Goal: Communication & Community: Answer question/provide support

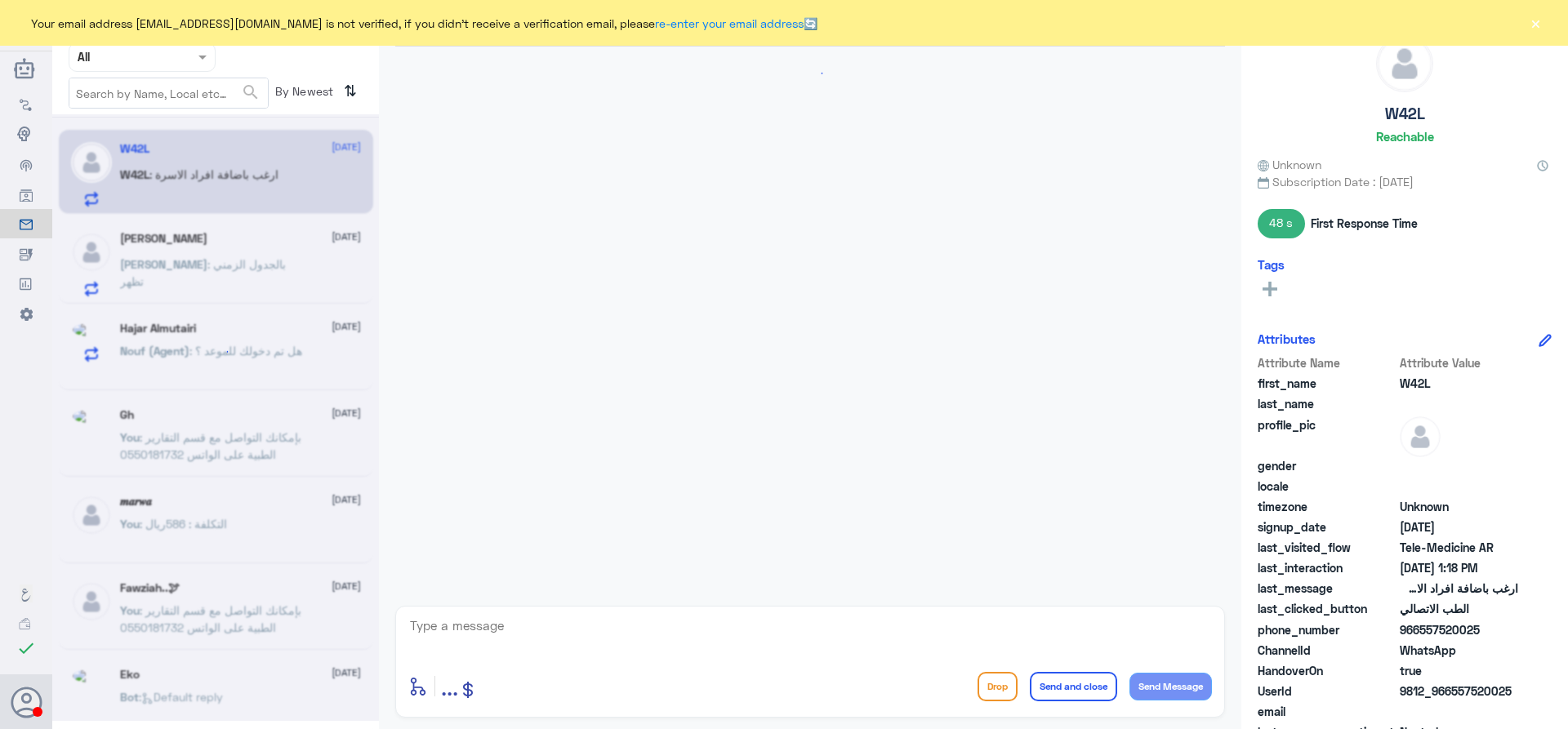
scroll to position [792, 0]
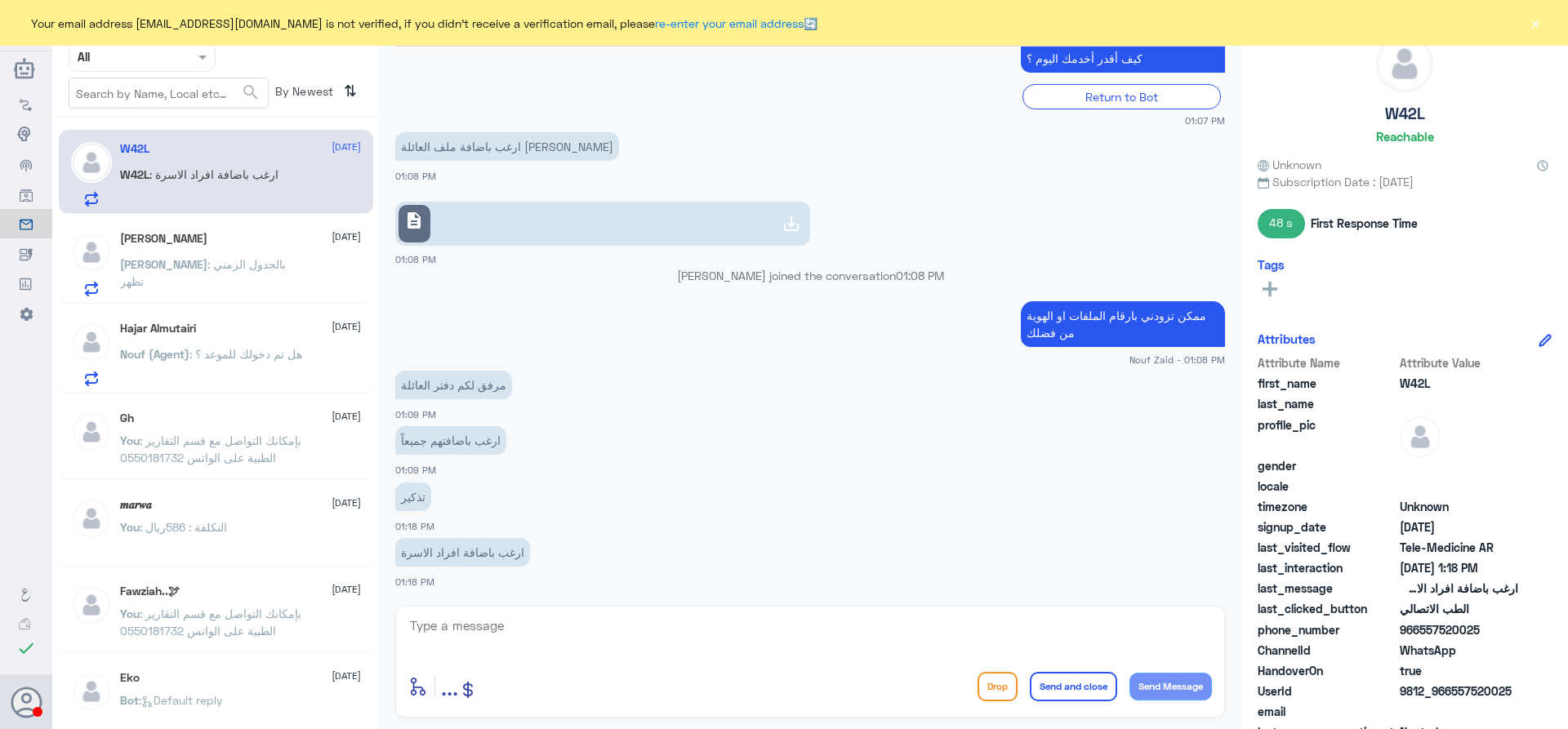
click at [499, 202] on link "description" at bounding box center [603, 223] width 415 height 44
drag, startPoint x: 1485, startPoint y: 631, endPoint x: 1398, endPoint y: 640, distance: 87.5
click at [776, 640] on div "phone_number [PHONE_NUMBER]" at bounding box center [1405, 631] width 294 height 20
copy div "966557520025"
click at [776, 649] on span "WhatsApp" at bounding box center [1459, 650] width 118 height 17
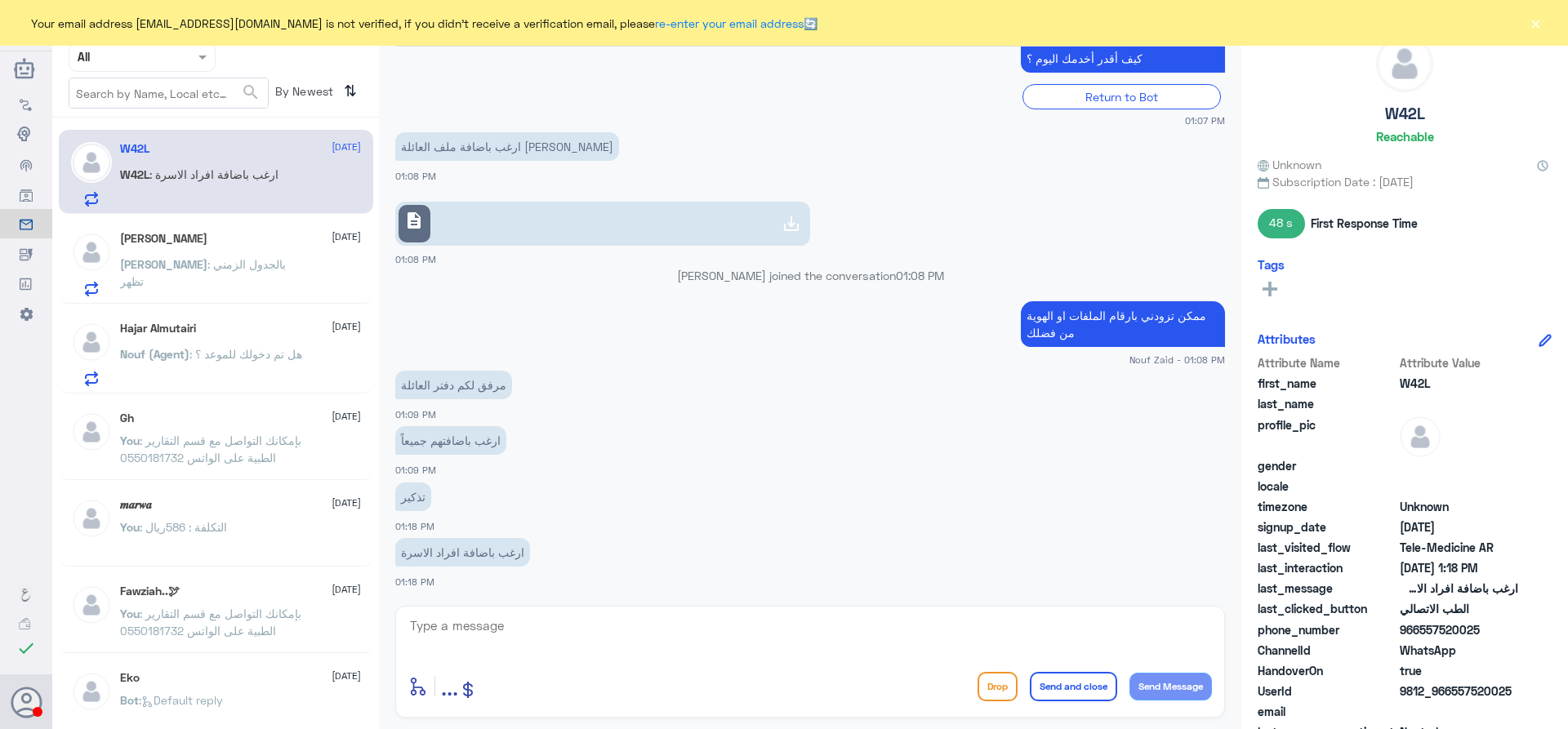
drag, startPoint x: 1485, startPoint y: 634, endPoint x: 1423, endPoint y: 639, distance: 62.2
click at [776, 639] on div "phone_number [PHONE_NUMBER]" at bounding box center [1405, 631] width 294 height 20
copy span "557520025"
click at [776, 23] on button "×" at bounding box center [1535, 23] width 16 height 16
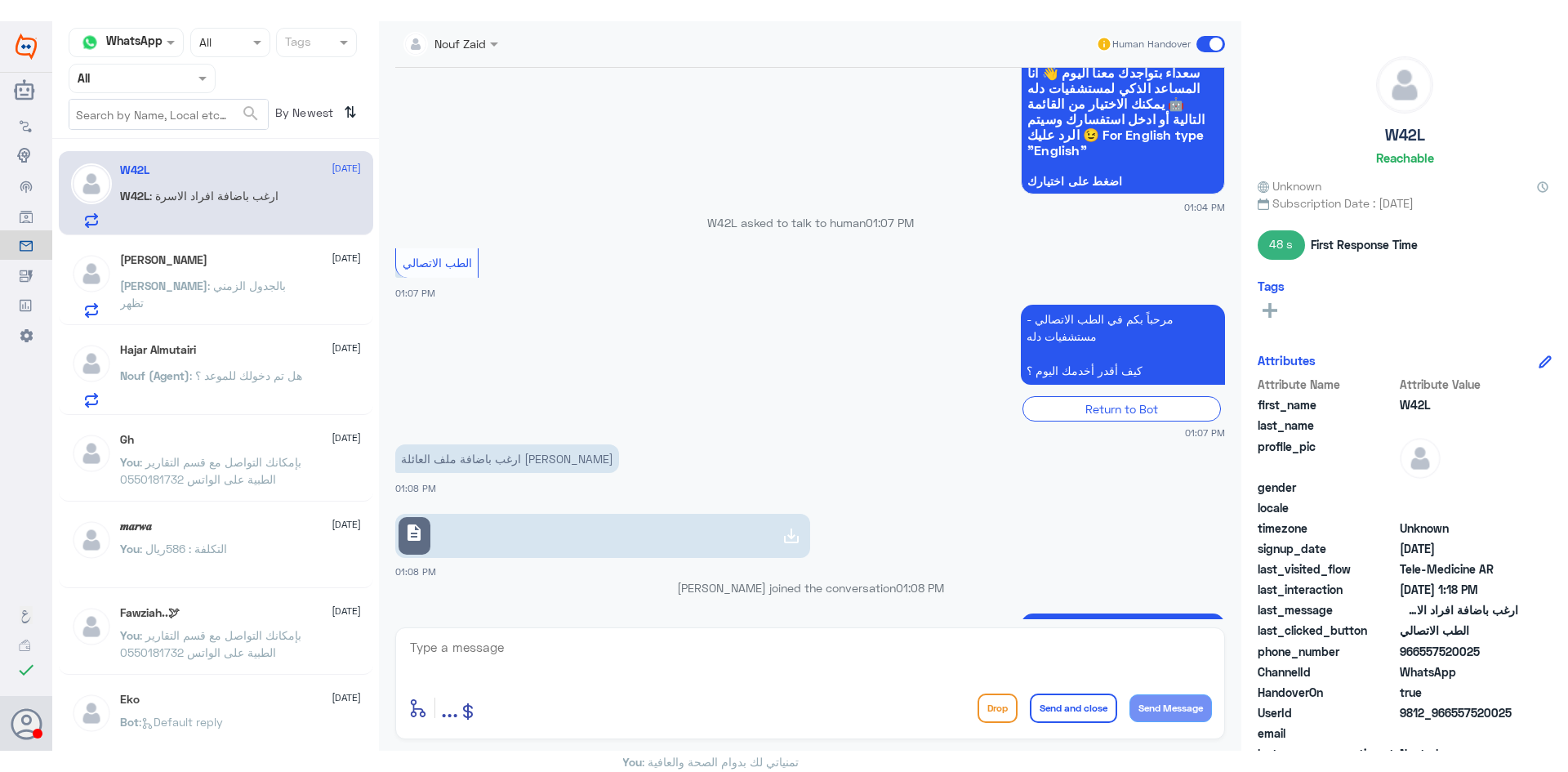
scroll to position [466, 0]
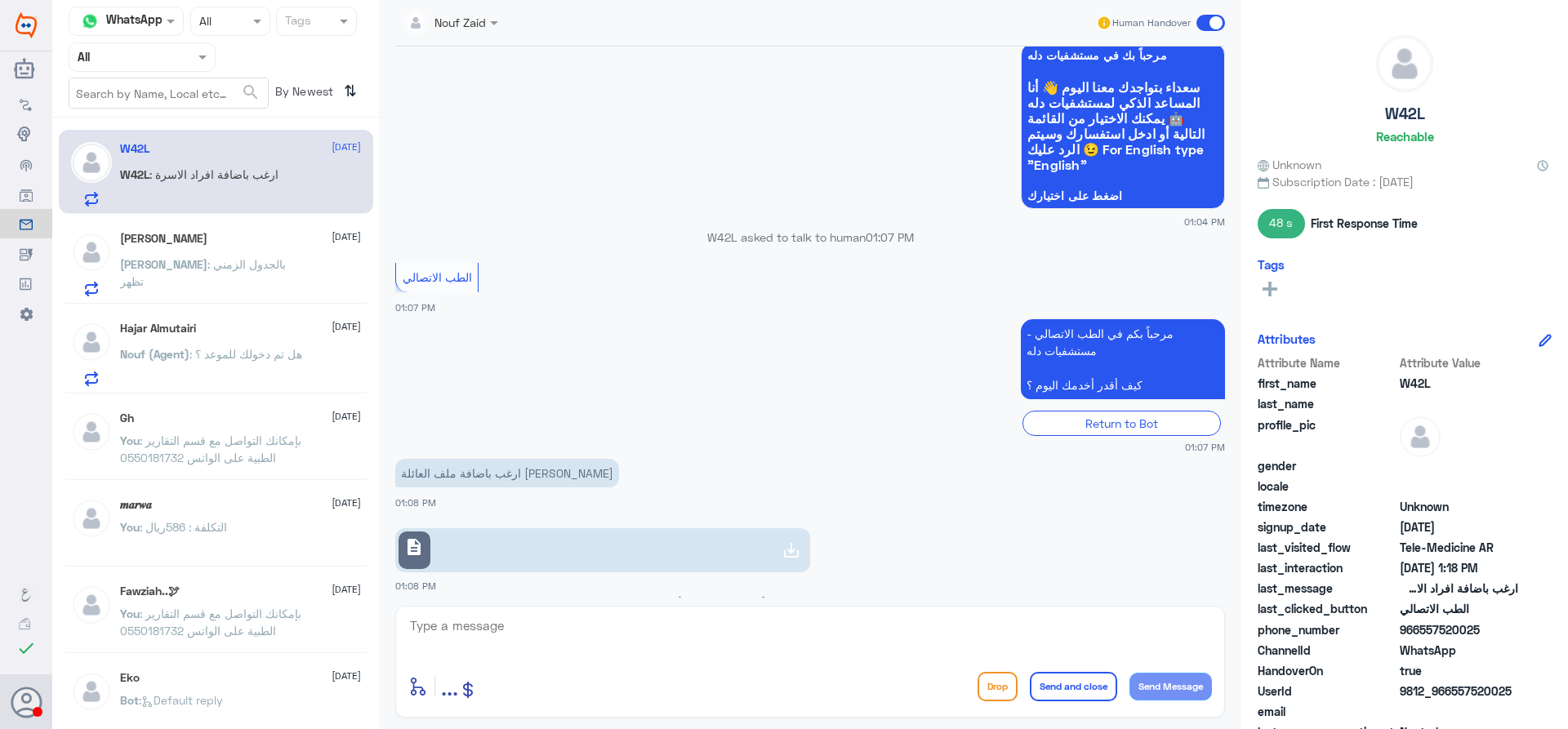
click at [416, 547] on span "description" at bounding box center [414, 547] width 20 height 20
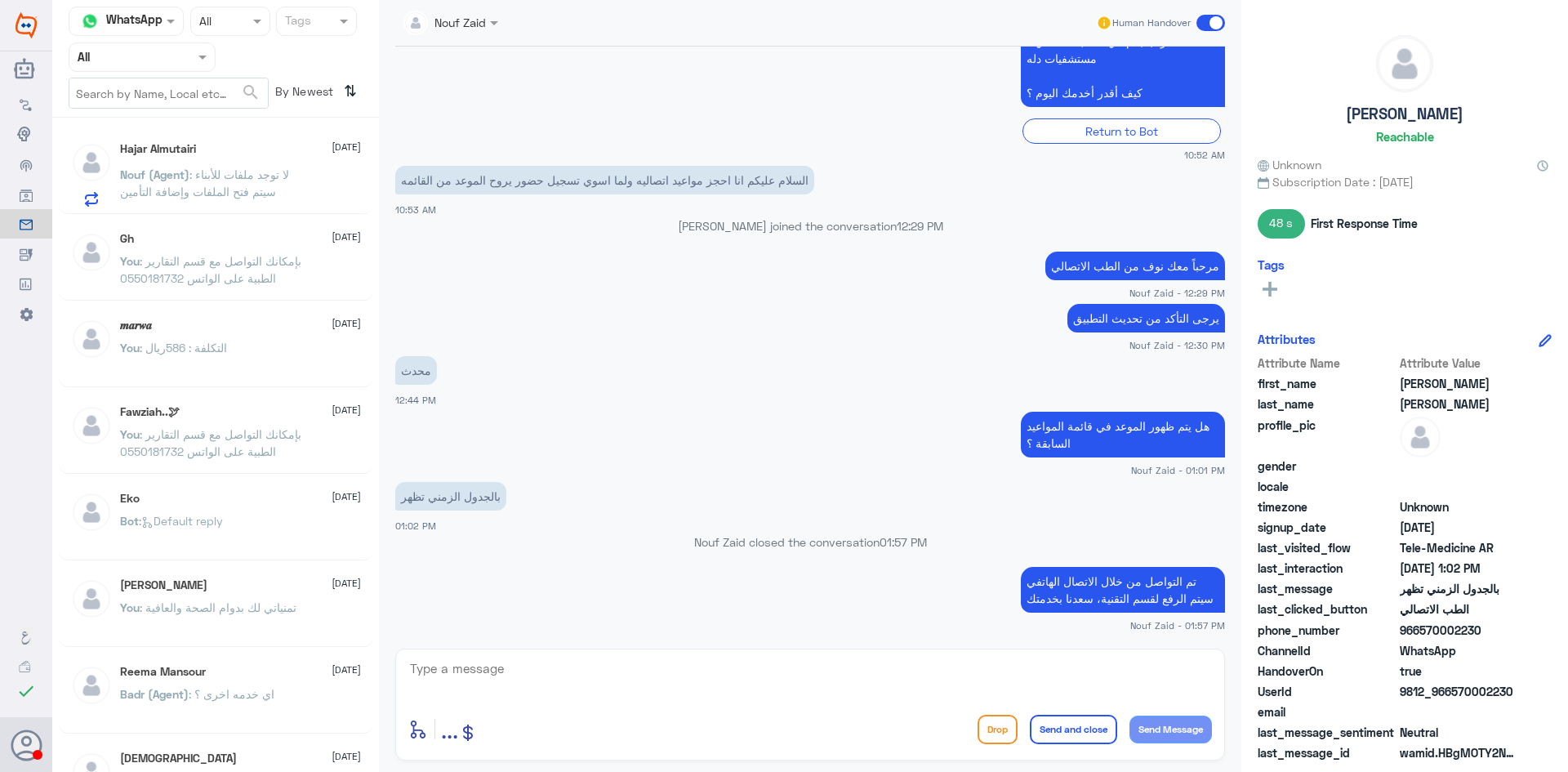
scroll to position [391, 0]
click at [233, 133] on div "[PERSON_NAME] 2 [DATE] Bot : Default reply" at bounding box center [216, 171] width 314 height 84
click at [243, 149] on div "Hajar Almutairi 2 [DATE]" at bounding box center [240, 150] width 241 height 16
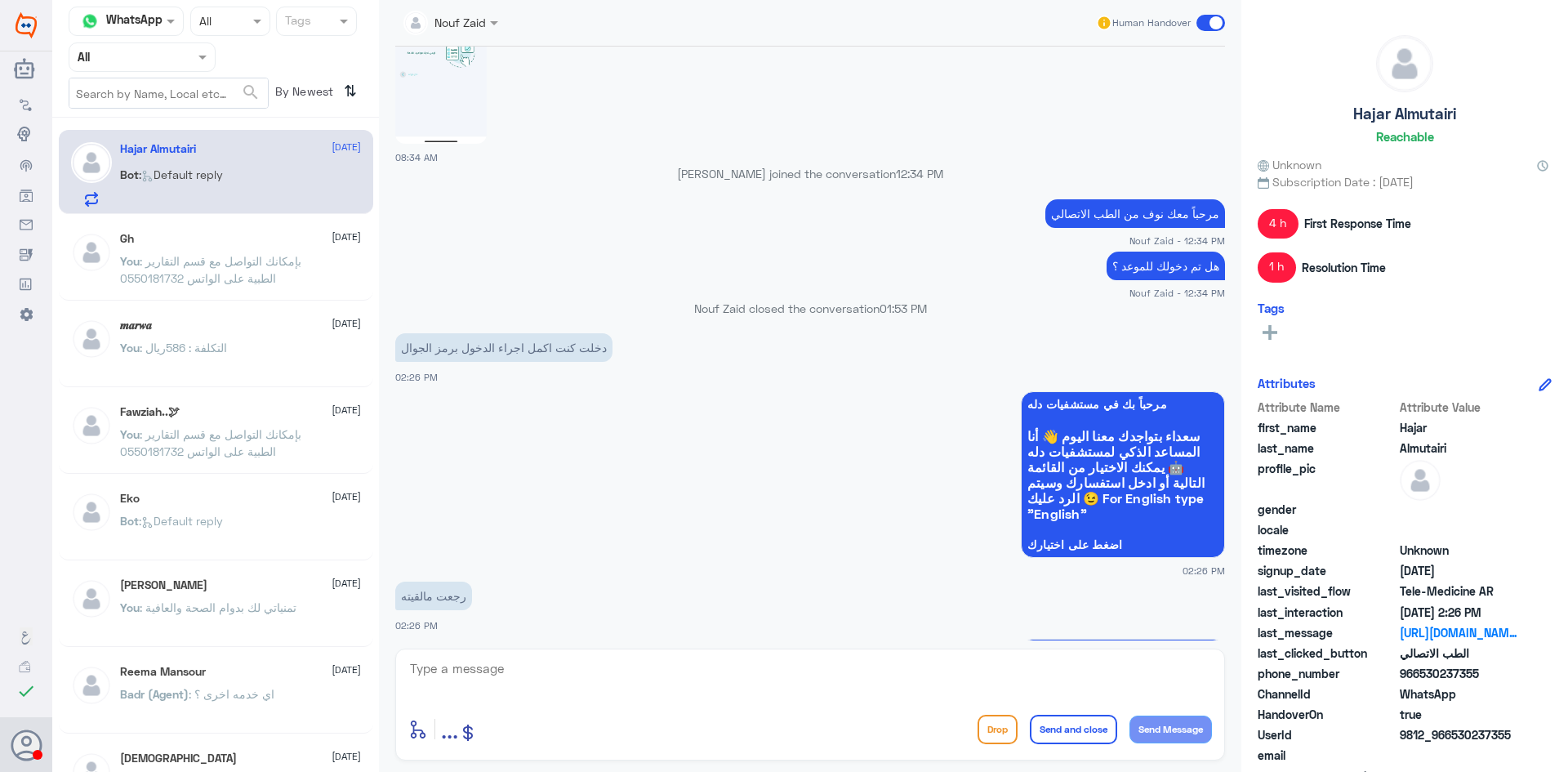
scroll to position [1313, 0]
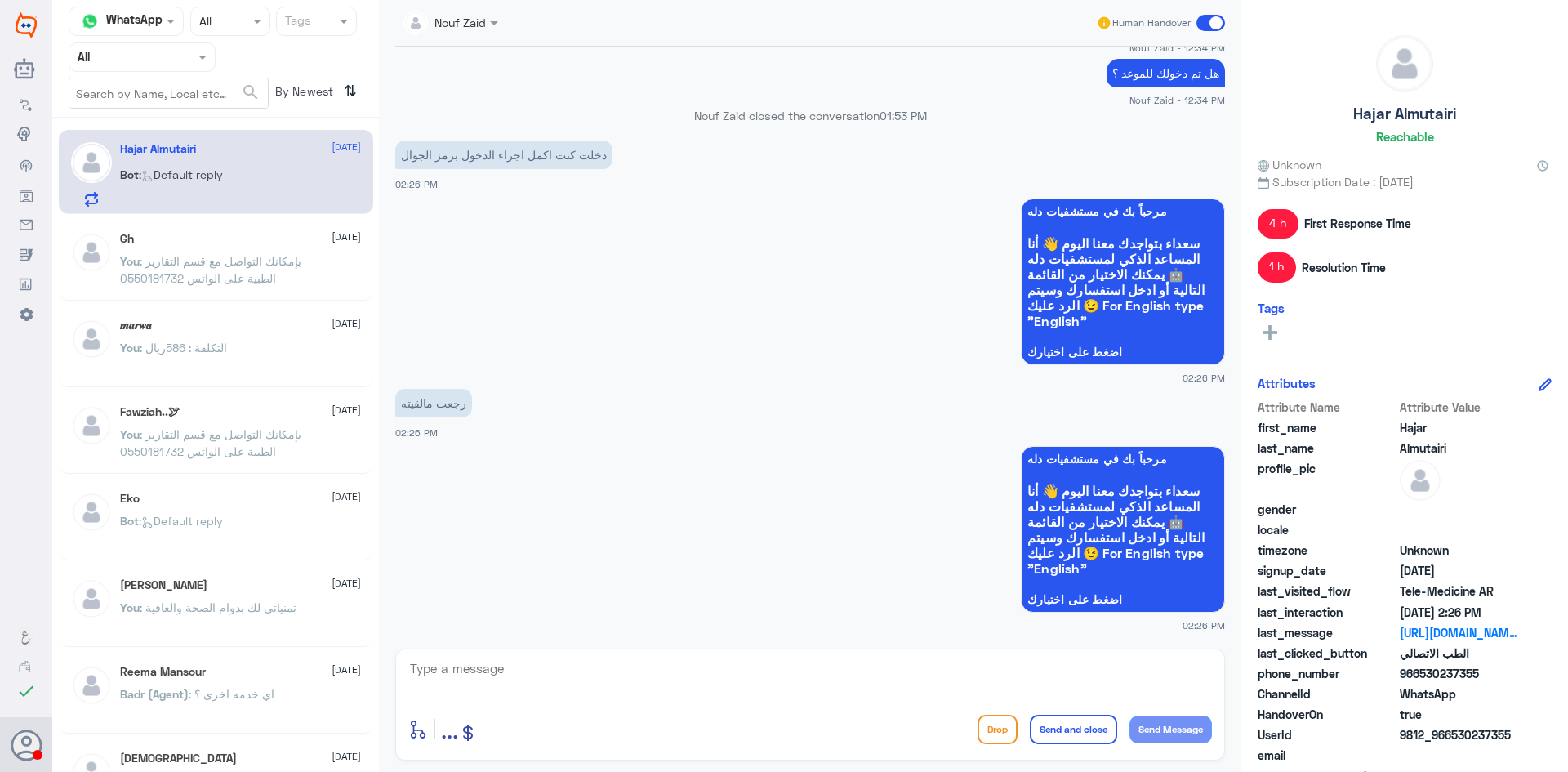
click at [776, 23] on span at bounding box center [1211, 23] width 28 height 16
click at [0, 0] on input "checkbox" at bounding box center [0, 0] width 0 height 0
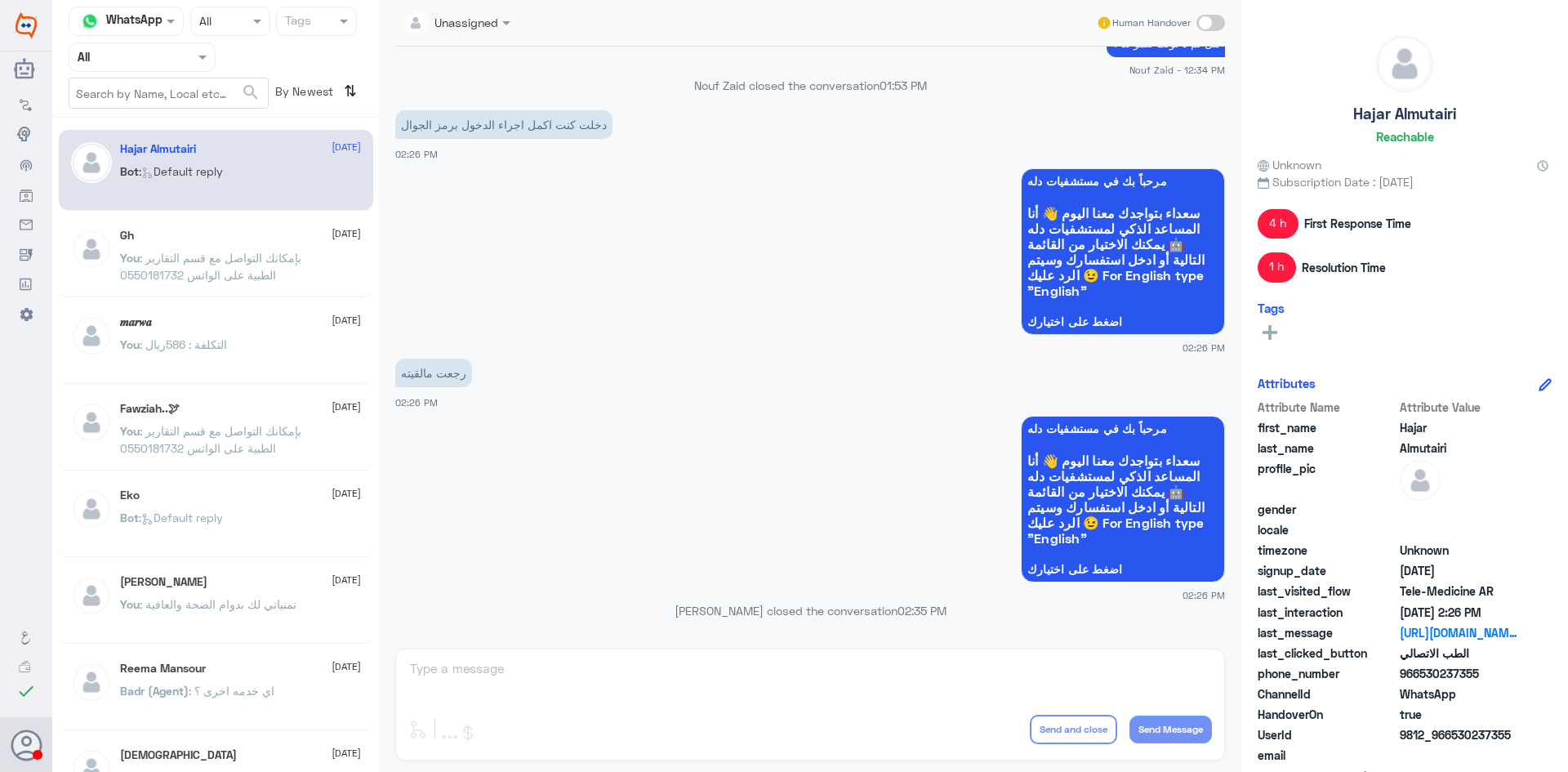
click at [776, 20] on span at bounding box center [1211, 23] width 28 height 16
click at [0, 0] on input "checkbox" at bounding box center [0, 0] width 0 height 0
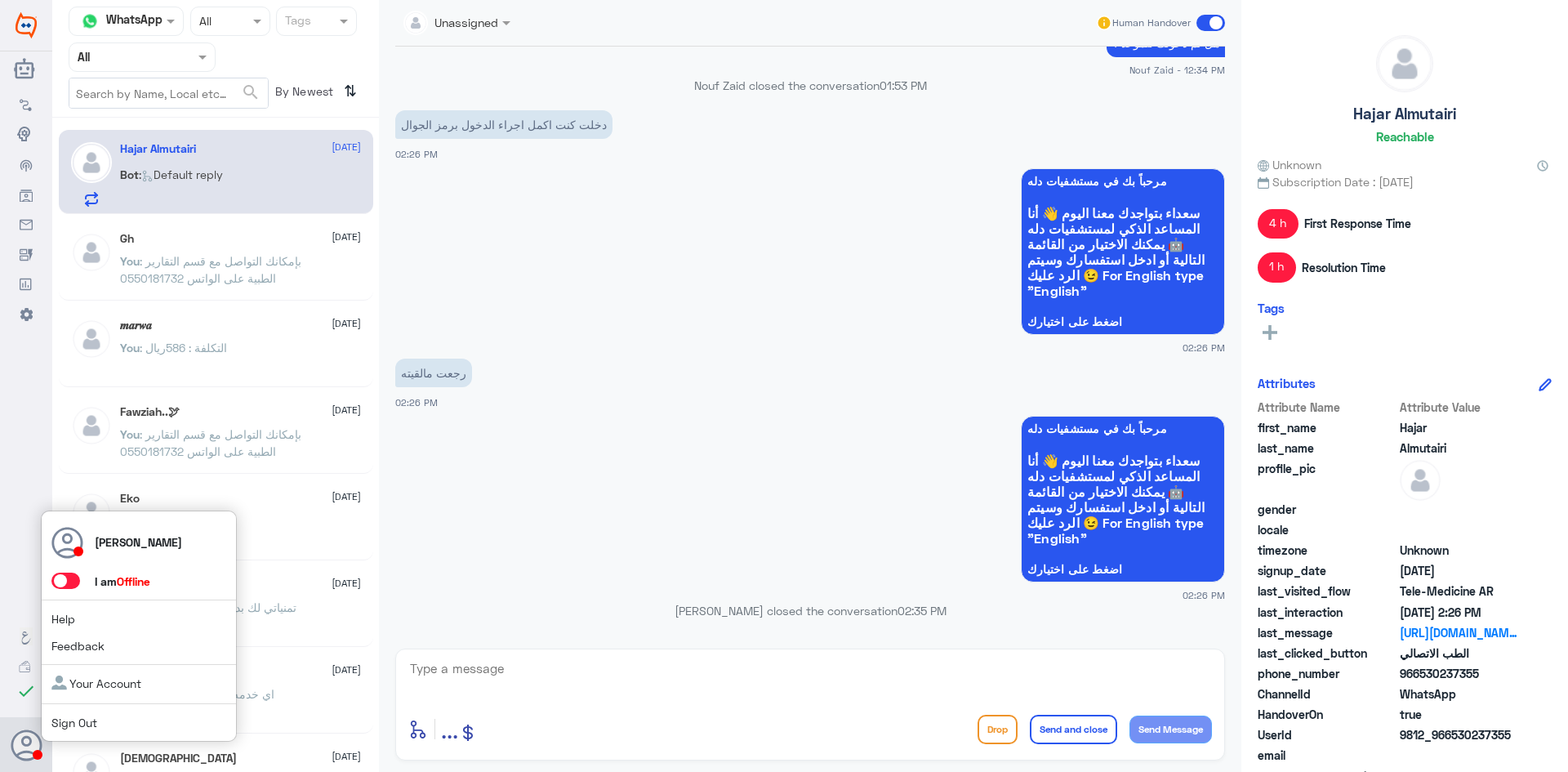
click at [66, 587] on span at bounding box center [66, 580] width 28 height 16
click at [0, 0] on input "checkbox" at bounding box center [0, 0] width 0 height 0
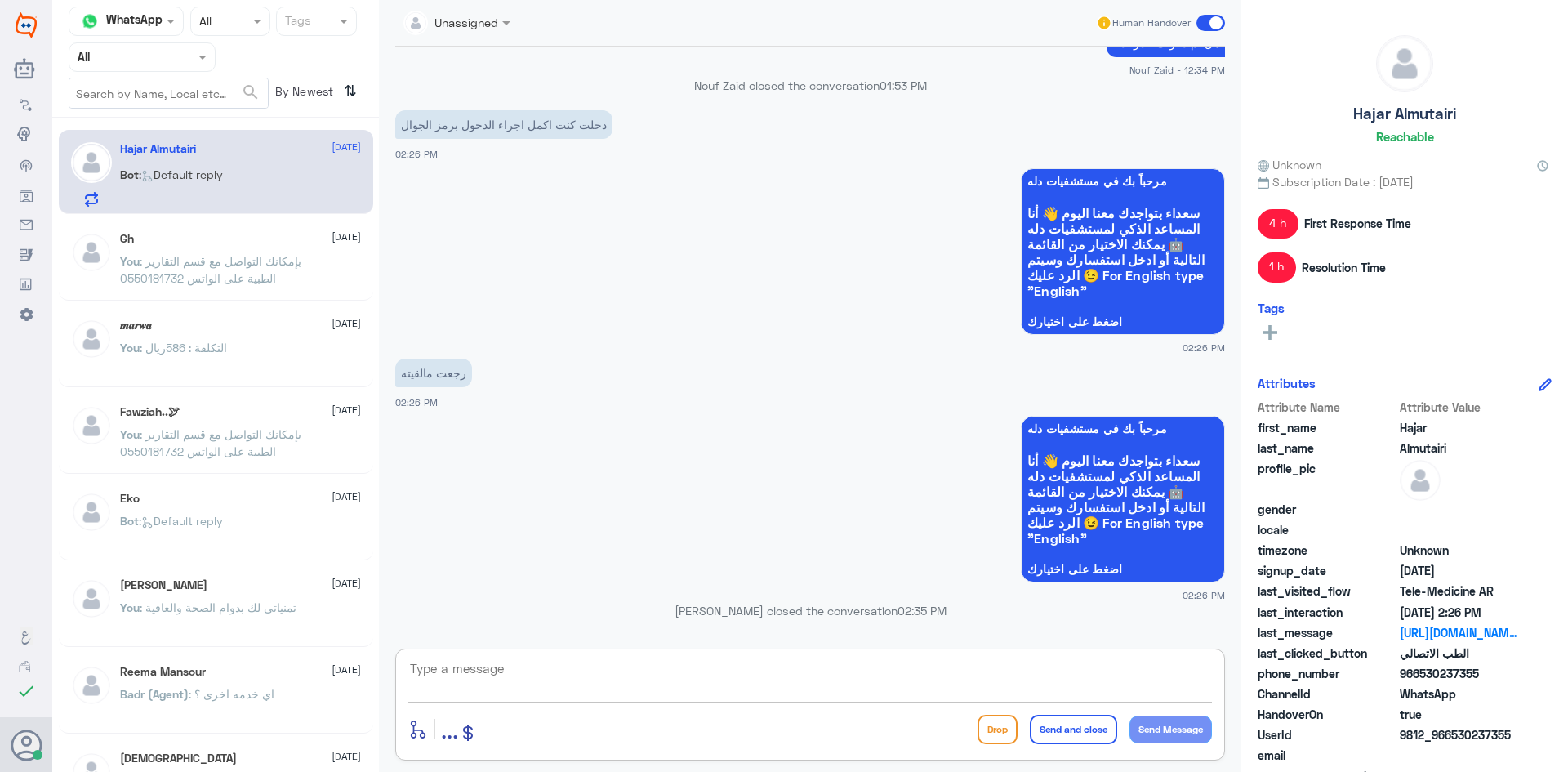
click at [494, 658] on textarea at bounding box center [810, 677] width 804 height 40
type textarea "معك اميره من الطب الاتصالي ، كيف اقدر اساعدك؟"
click at [776, 727] on button "Send Message" at bounding box center [1170, 729] width 83 height 28
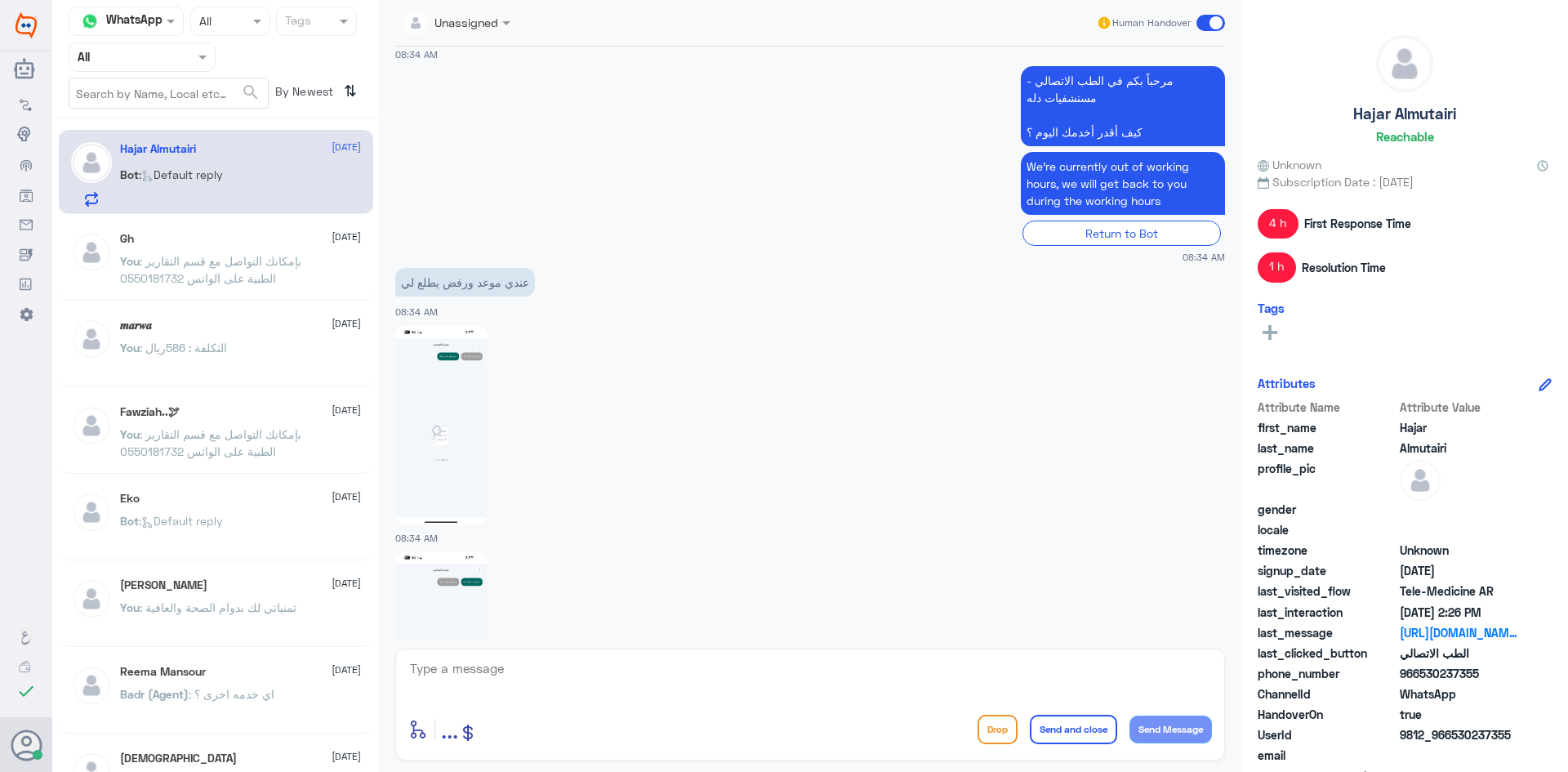
scroll to position [1414, 0]
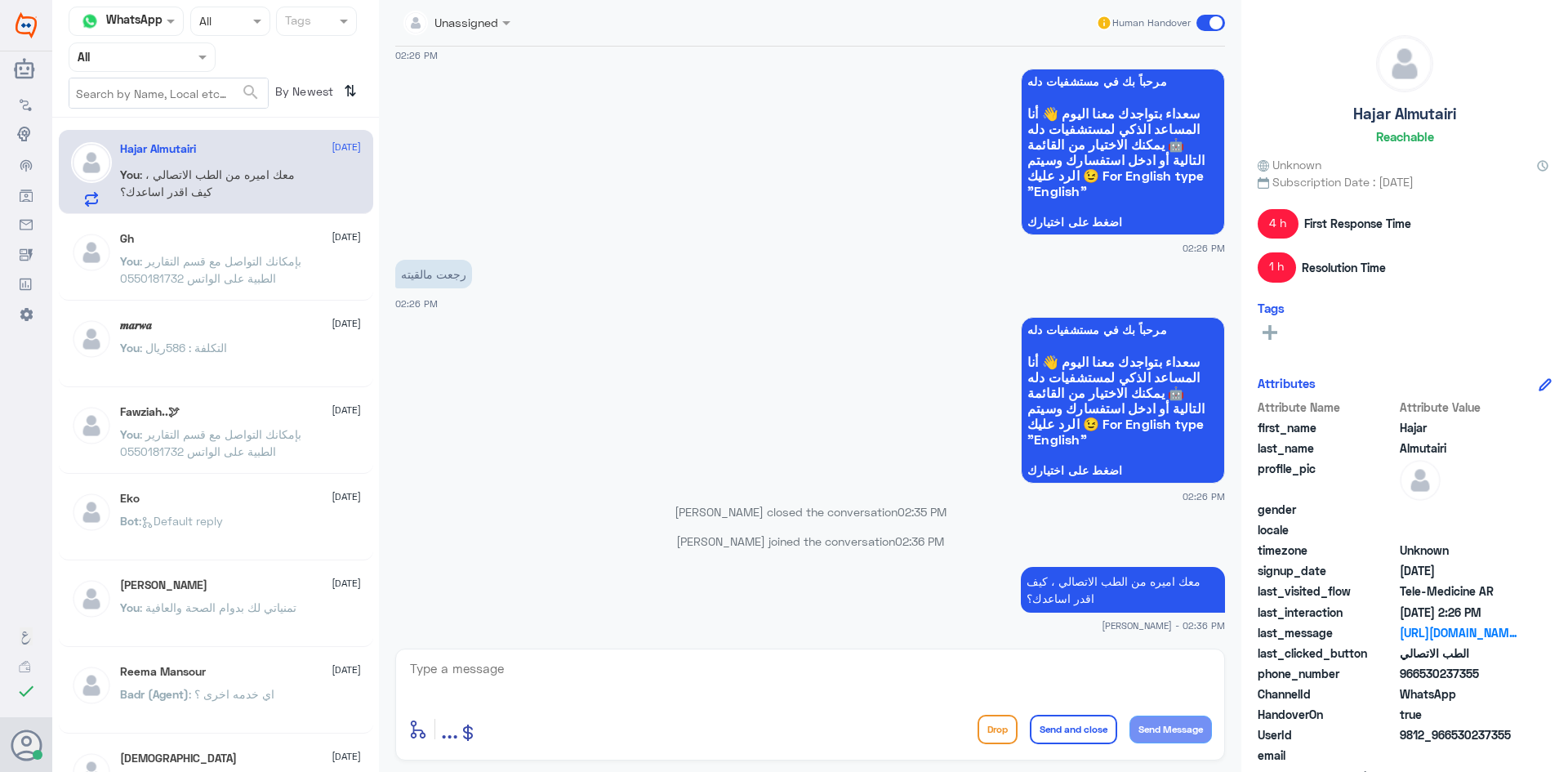
click at [238, 256] on span ": بإمكانك التواصل مع قسم التقارير الطبية على الواتس 0550181732" at bounding box center [210, 269] width 181 height 31
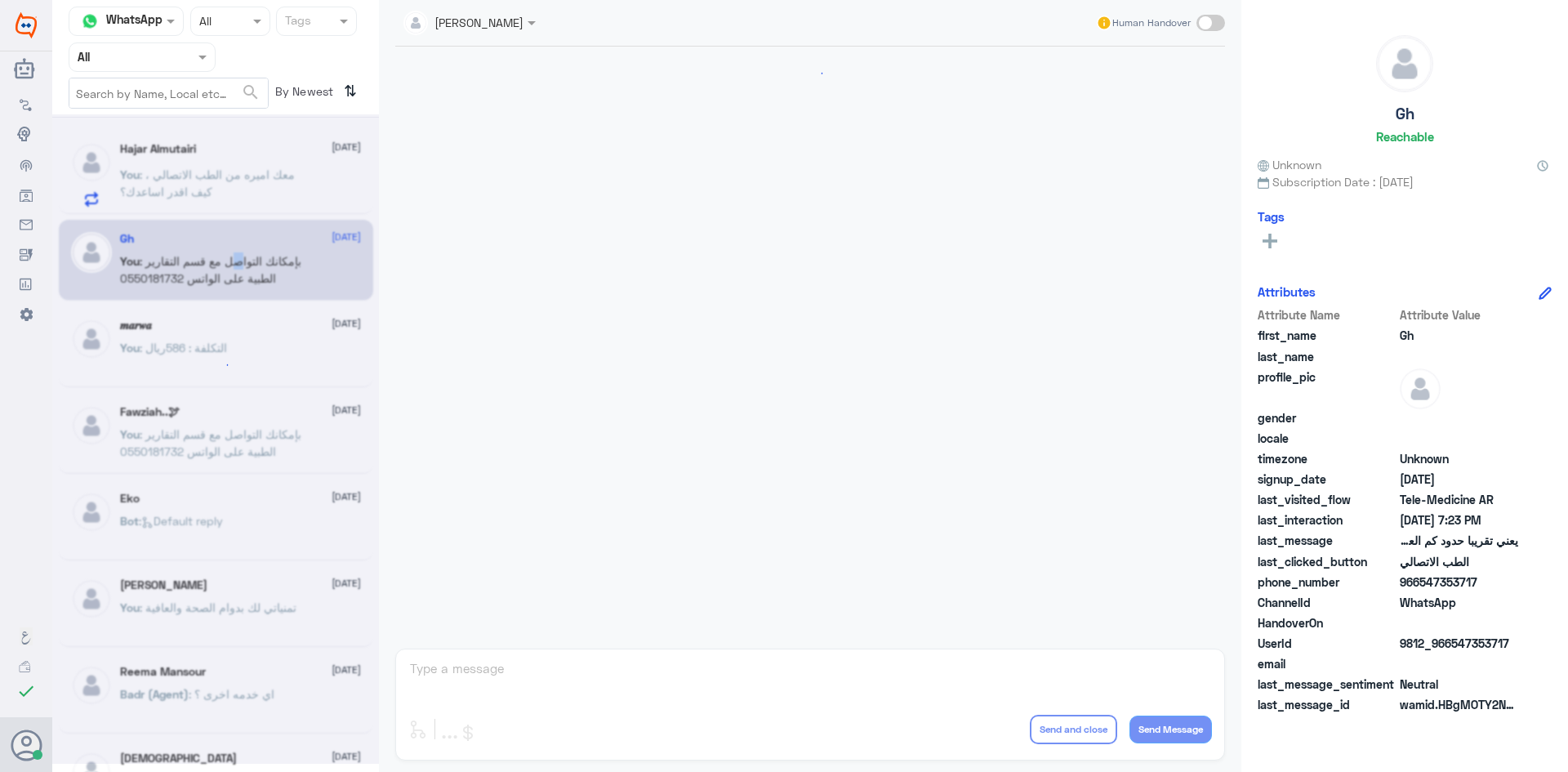
scroll to position [696, 0]
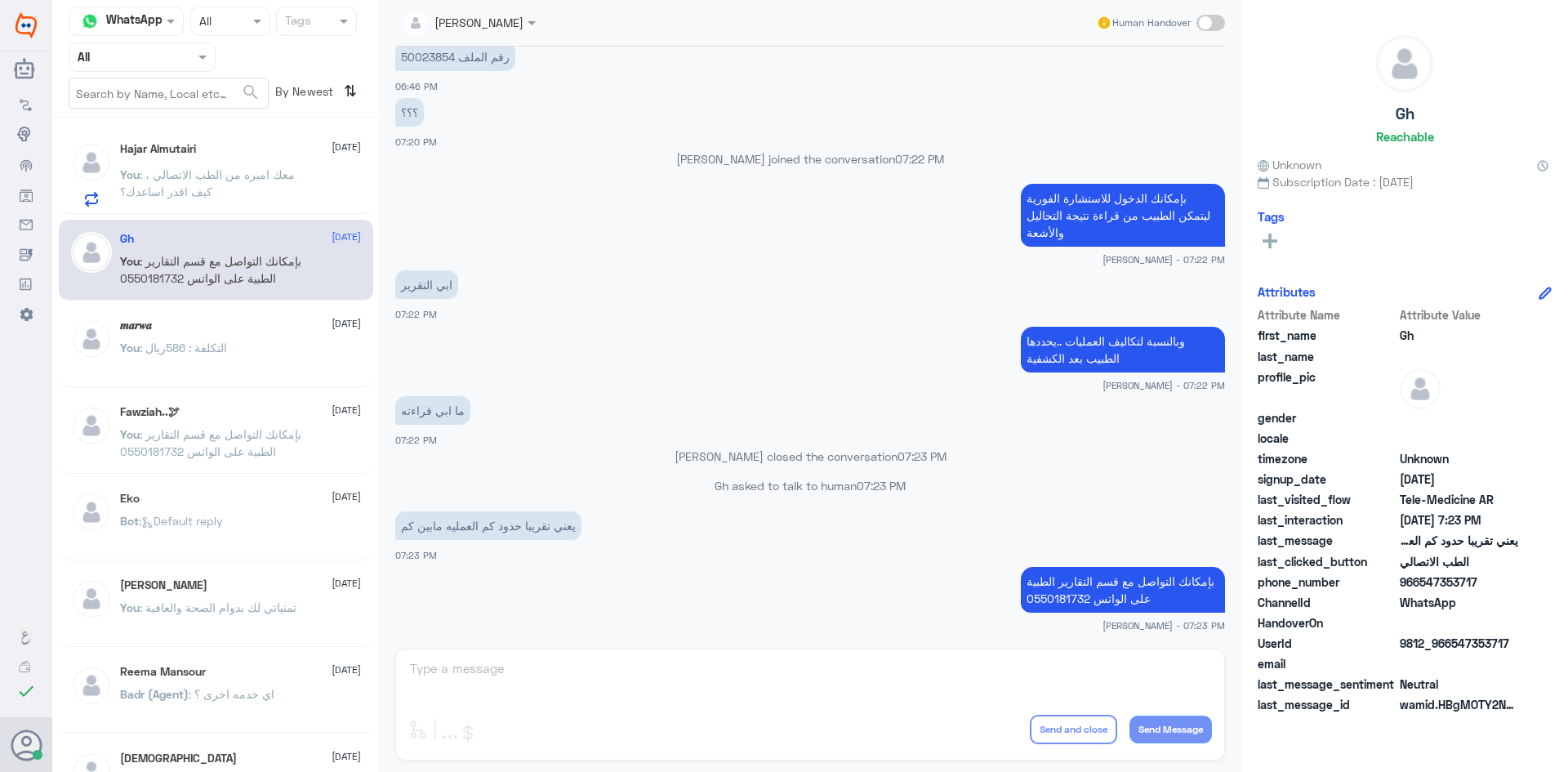
click at [240, 195] on p "You : معك اميره من الطب الاتصالي ، كيف اقدر اساعدك؟" at bounding box center [211, 186] width 184 height 41
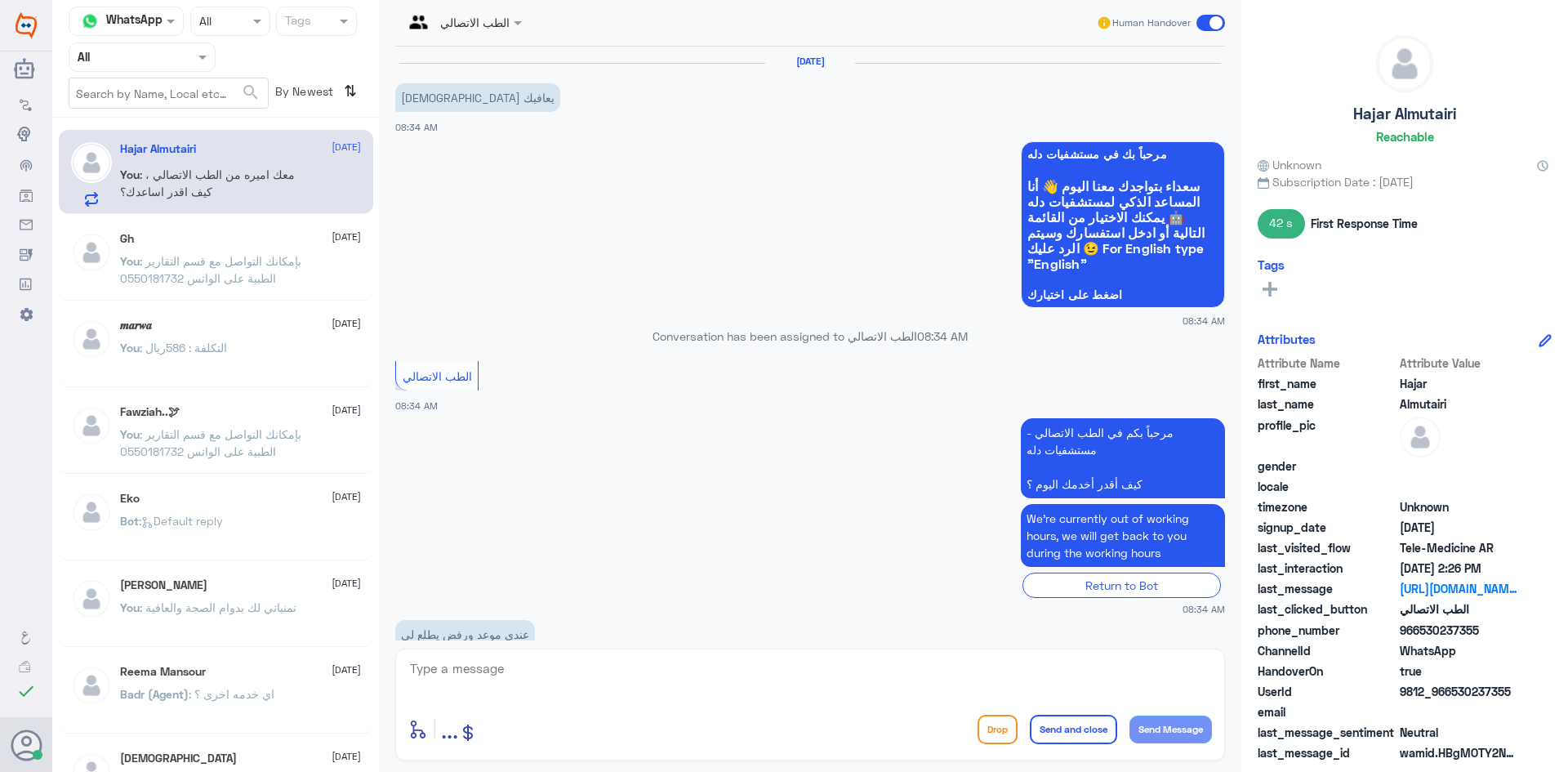
scroll to position [1280, 0]
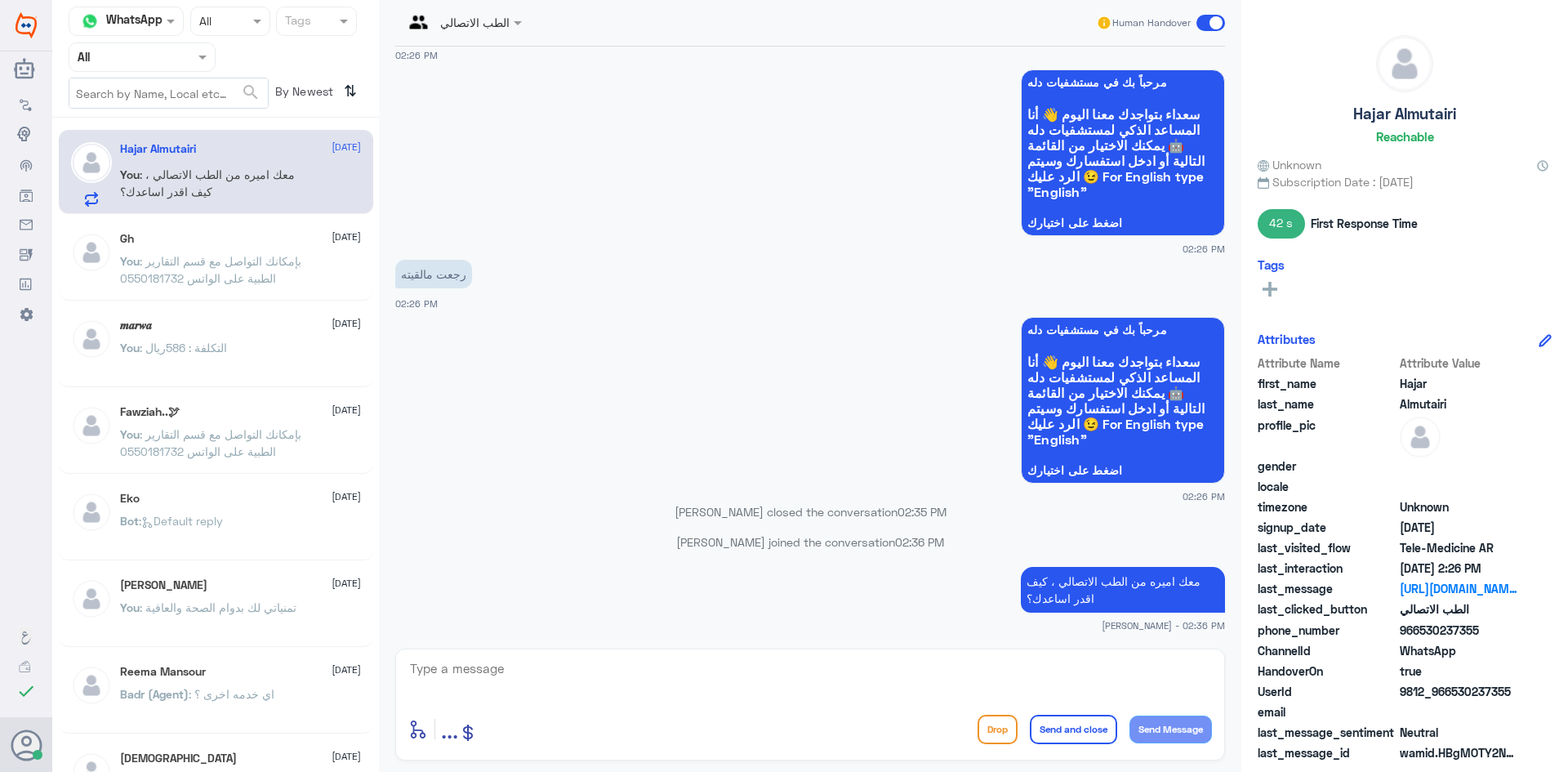
click at [215, 165] on div "Hajar Almutairi [DATE] You : معك اميره من الطب الاتصالي ، كيف اقدر اساعدك؟" at bounding box center [240, 174] width 241 height 65
click at [222, 258] on span ": بإمكانك التواصل مع قسم التقارير الطبية على الواتس 0550181732" at bounding box center [210, 269] width 181 height 31
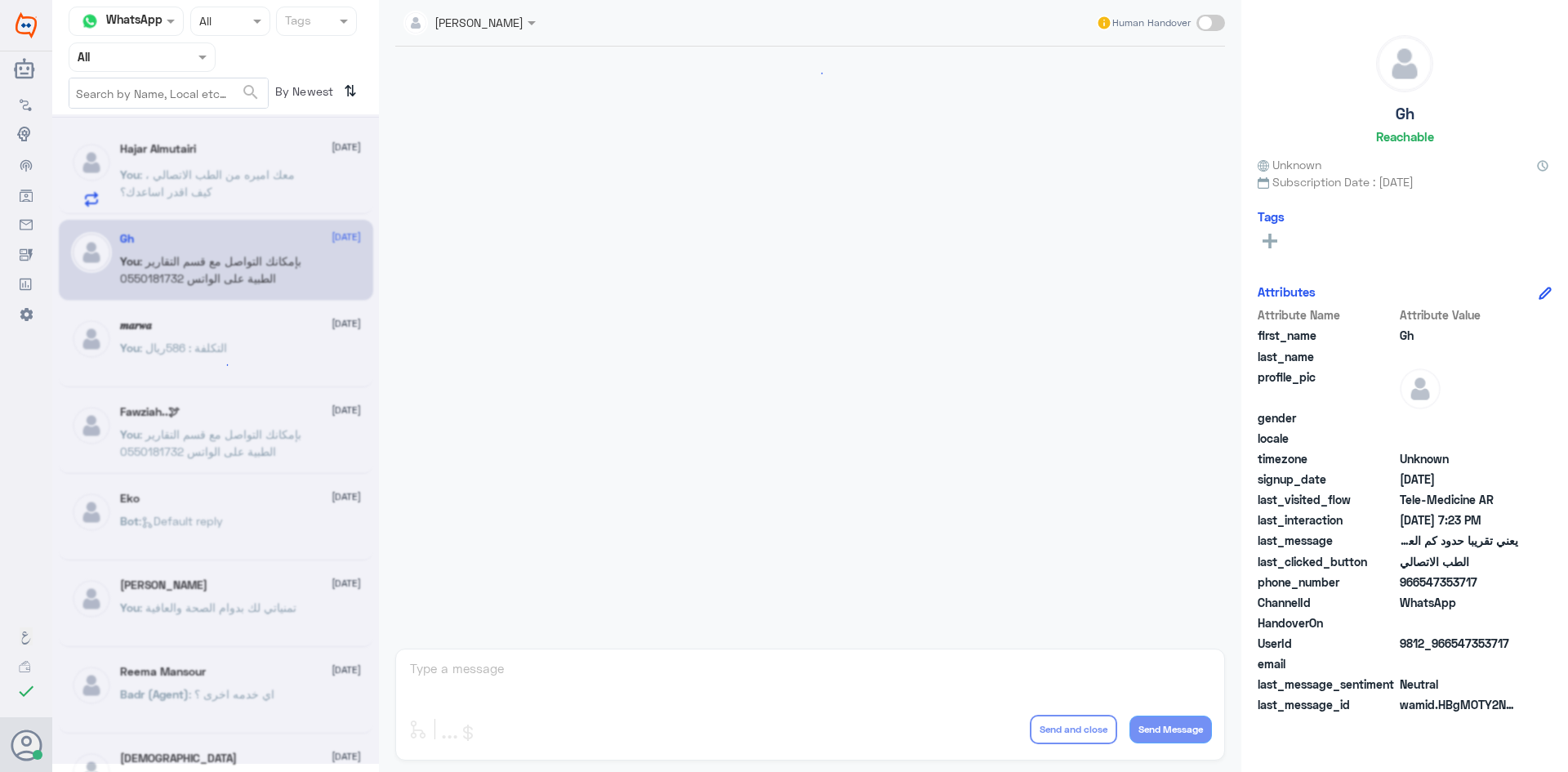
scroll to position [696, 0]
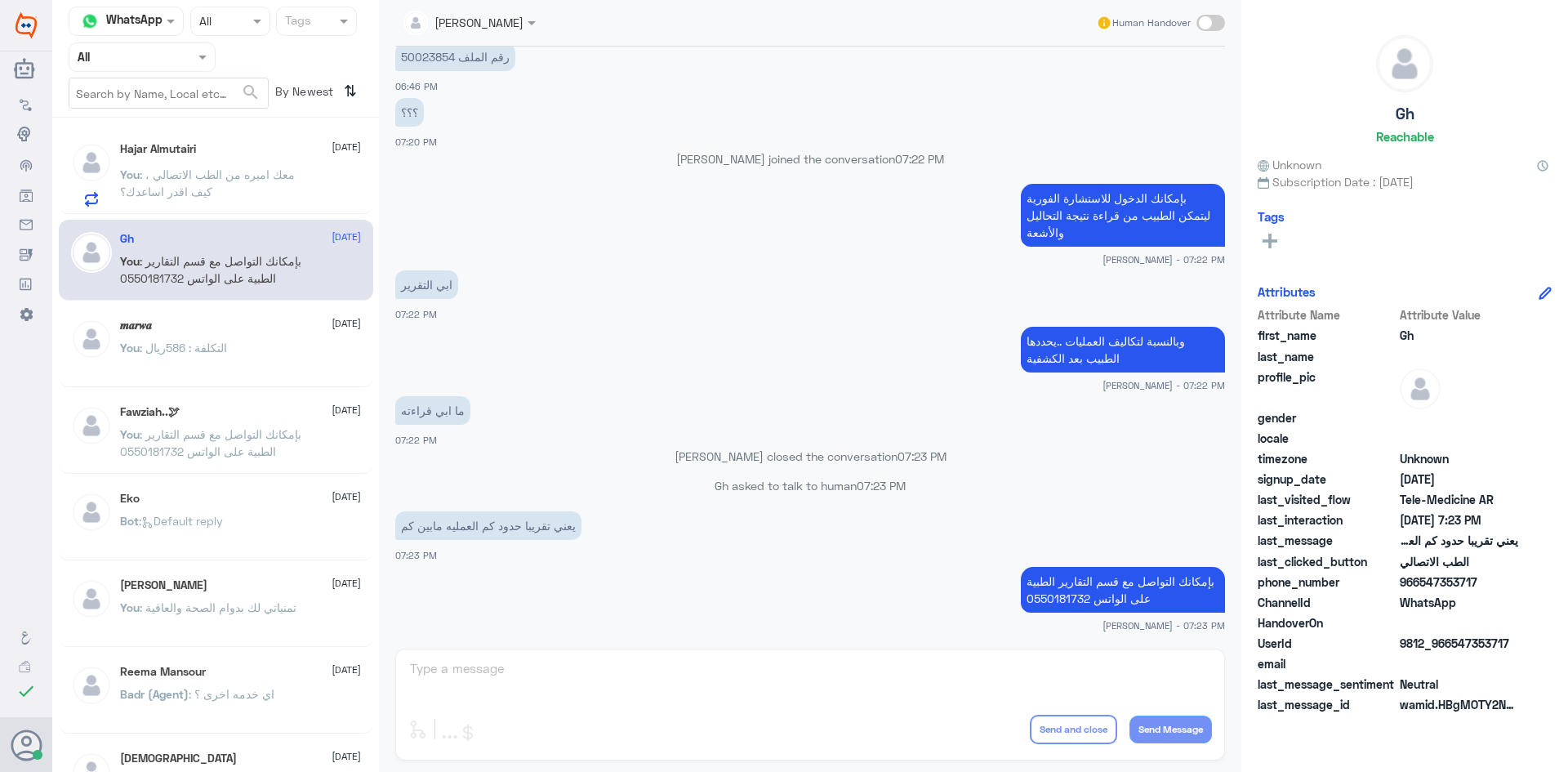
click at [281, 180] on span ": معك اميره من الطب الاتصالي ، كيف اقدر اساعدك؟" at bounding box center [207, 183] width 175 height 31
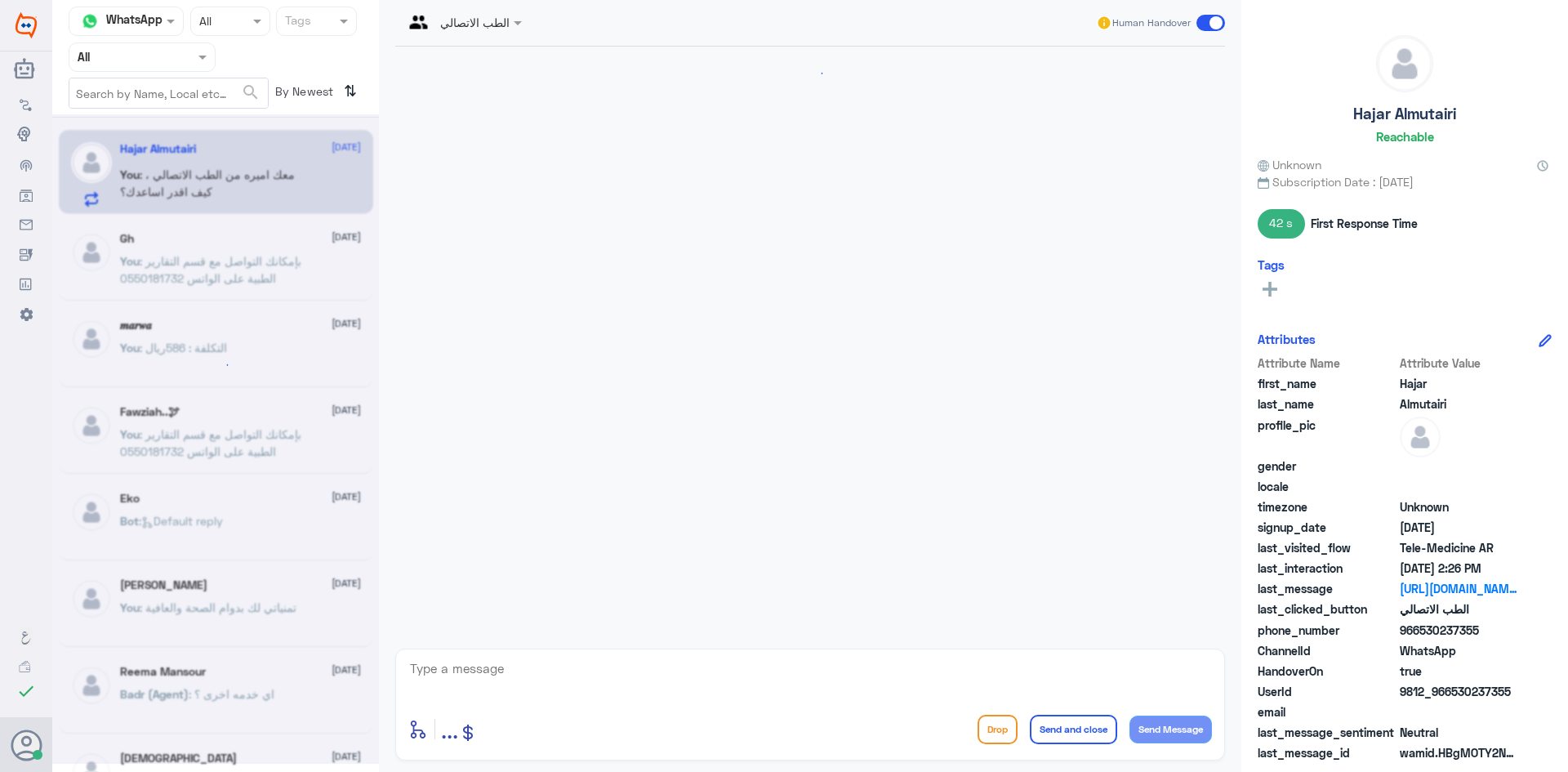
scroll to position [1280, 0]
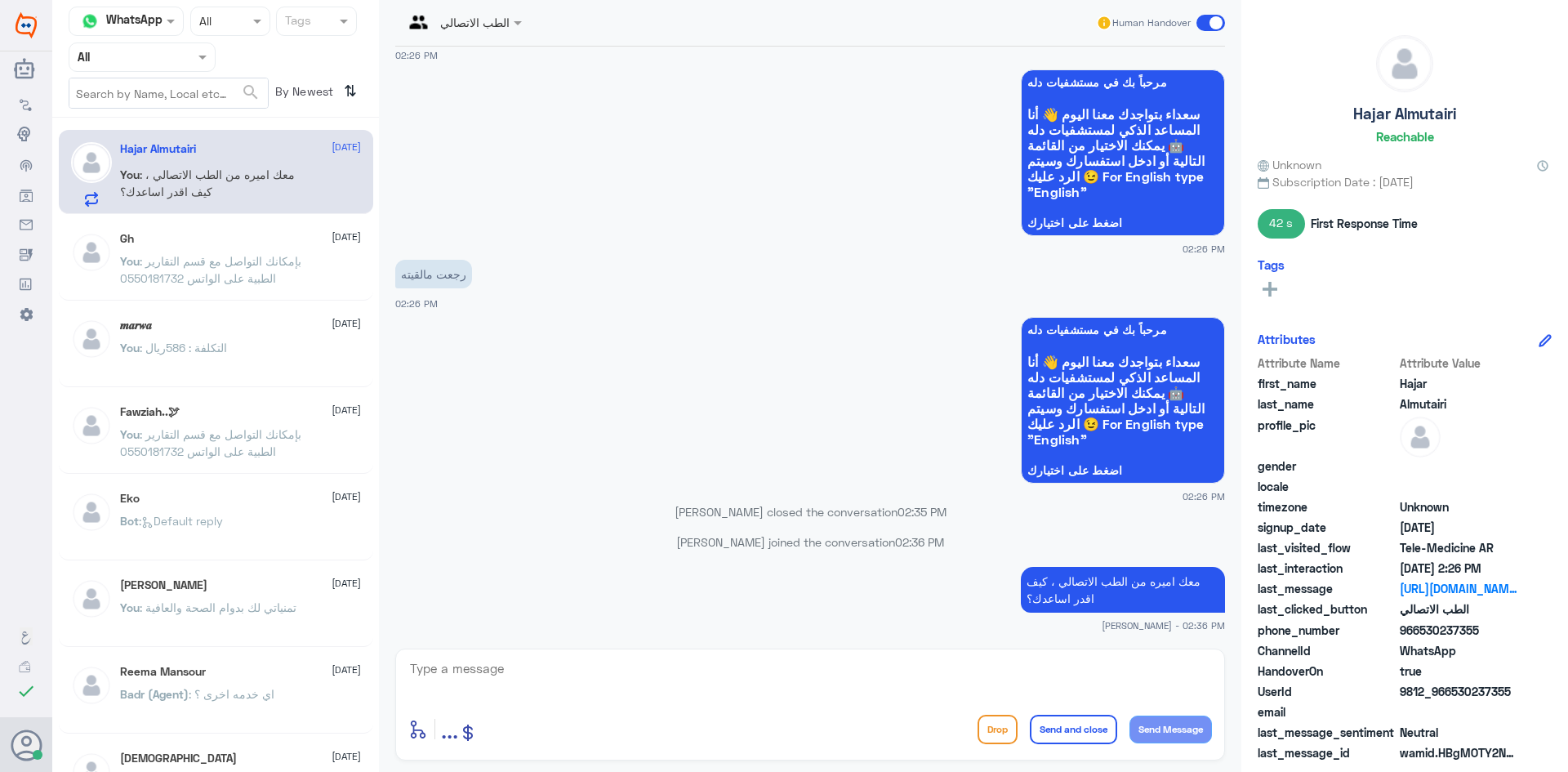
click at [236, 156] on div "Hajar Almutairi [DATE] You : معك اميره من الطب الاتصالي ، كيف اقدر اساعدك؟" at bounding box center [240, 174] width 241 height 65
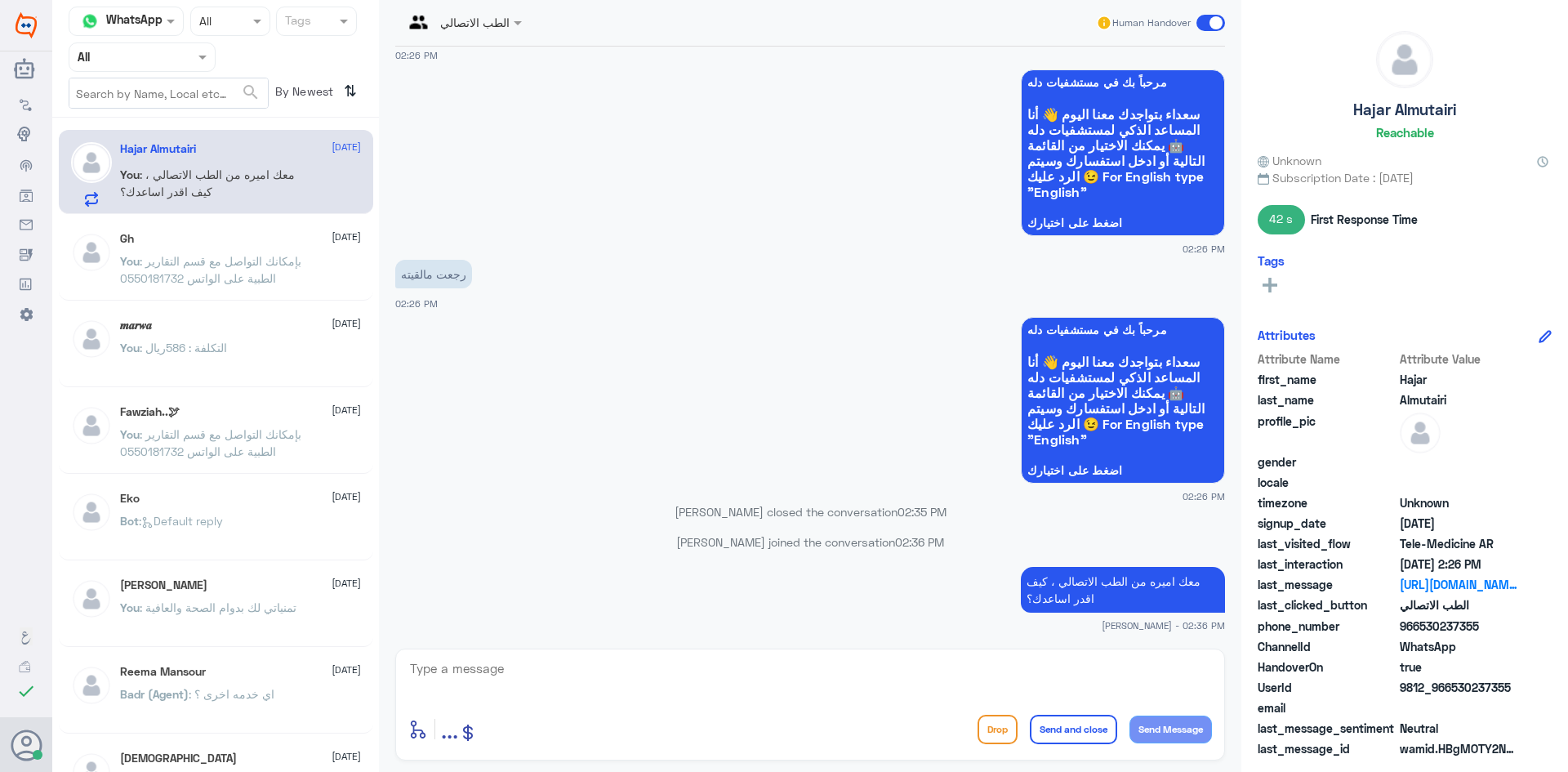
click at [249, 253] on p "You : بإمكانك التواصل مع قسم التقارير الطبية على الواتس 0550181732" at bounding box center [211, 272] width 184 height 41
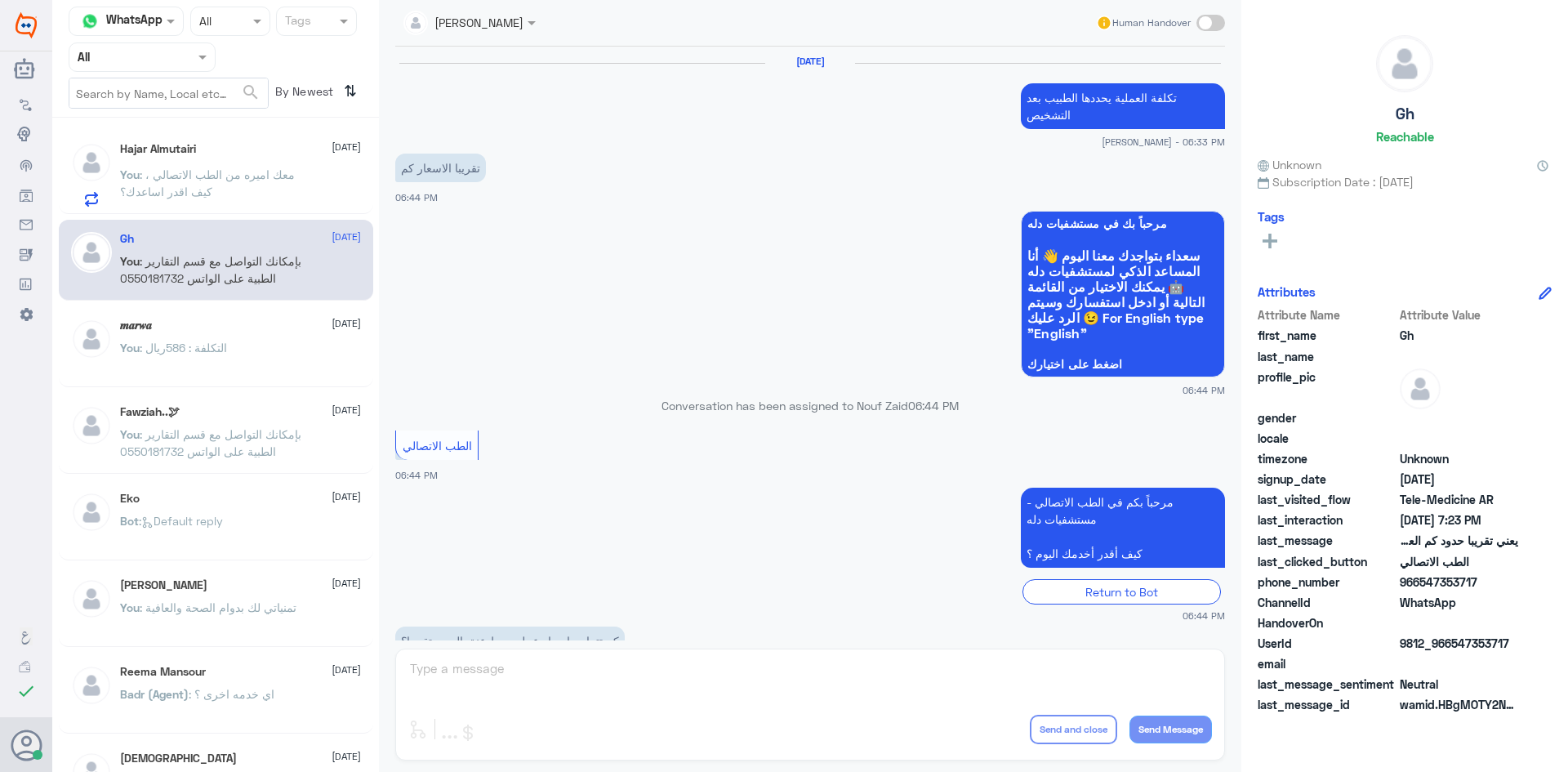
scroll to position [696, 0]
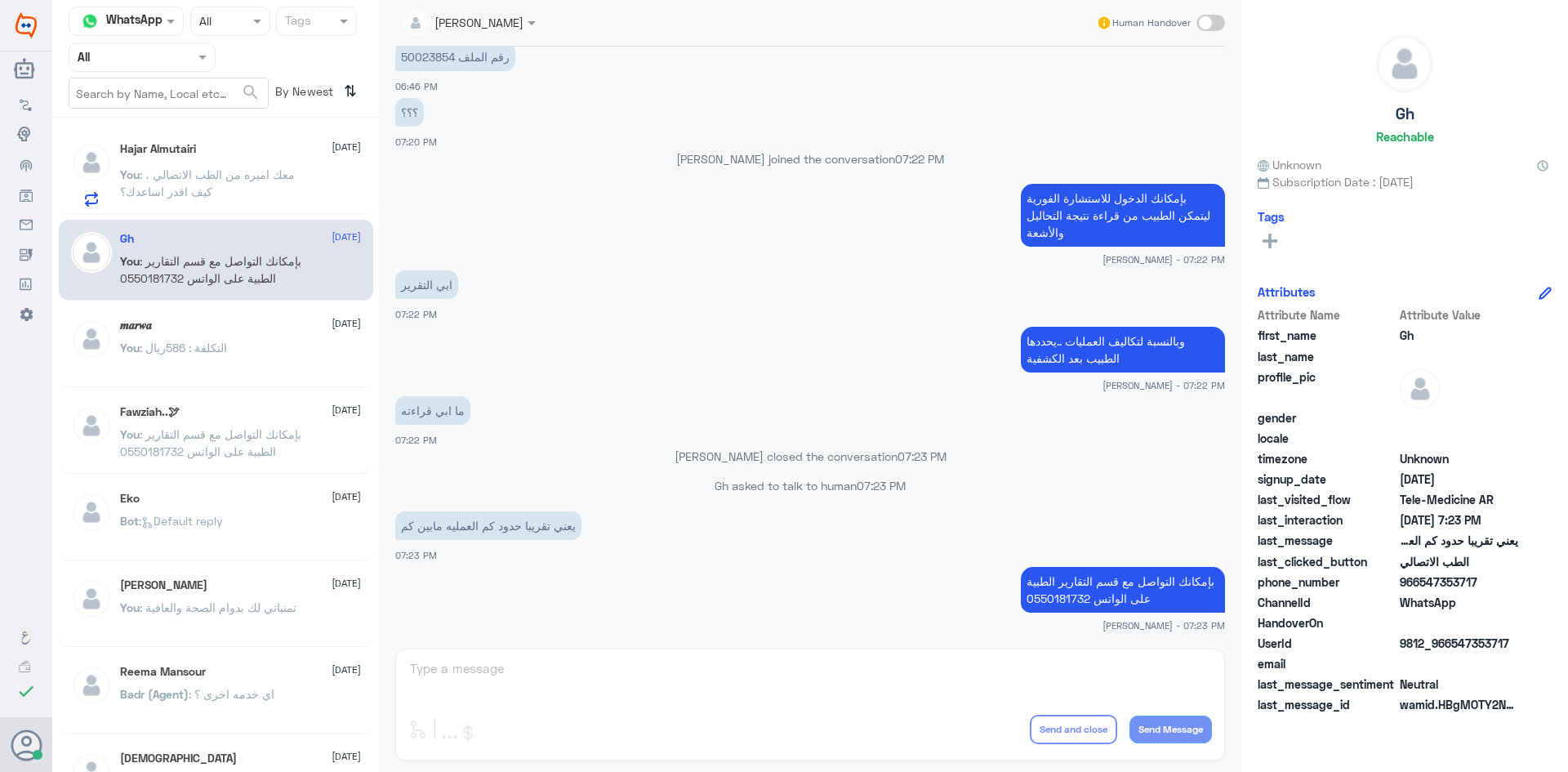
click at [225, 177] on span ": معك اميره من الطب الاتصالي ، كيف اقدر اساعدك؟" at bounding box center [207, 183] width 175 height 31
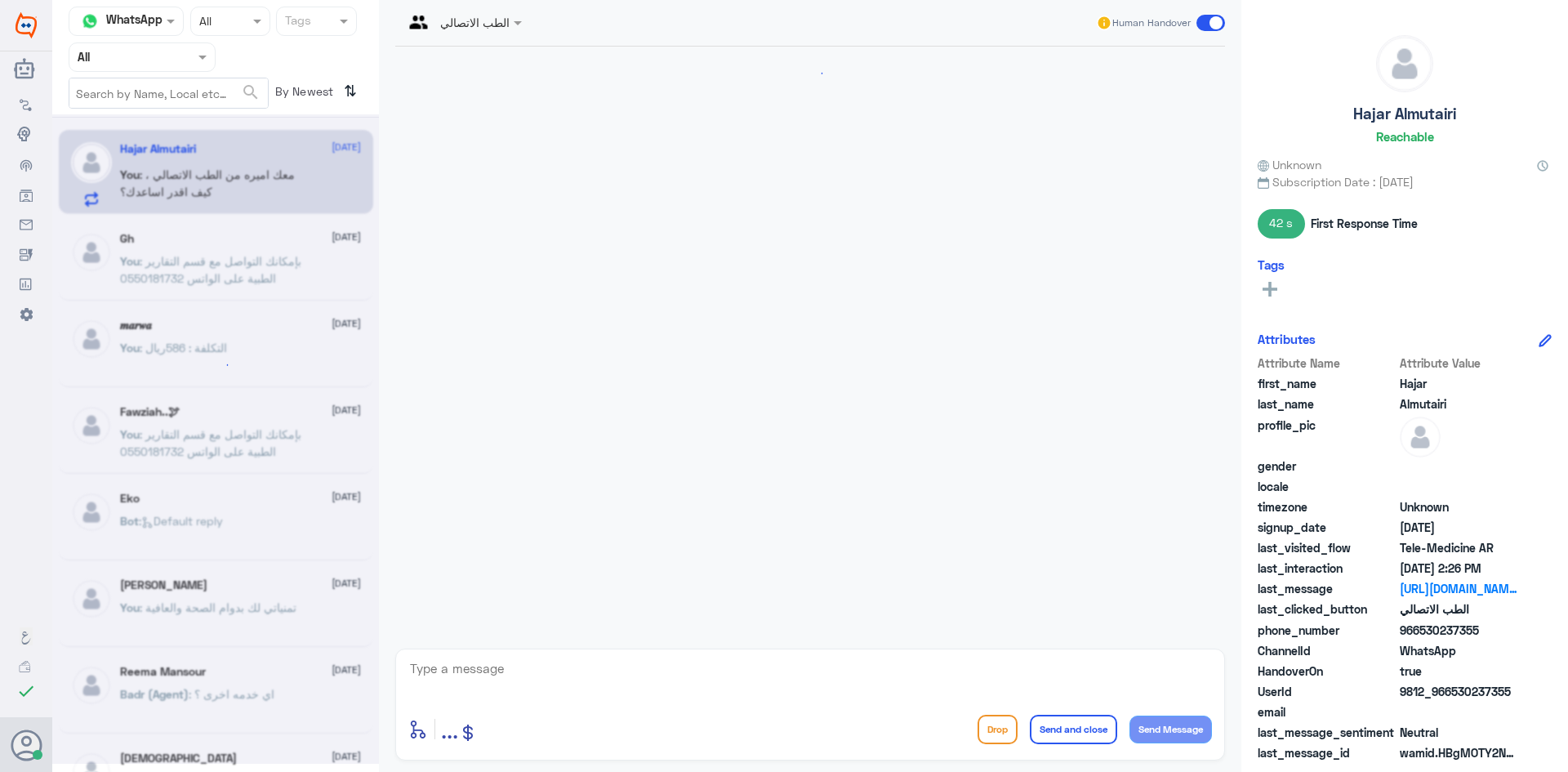
scroll to position [1280, 0]
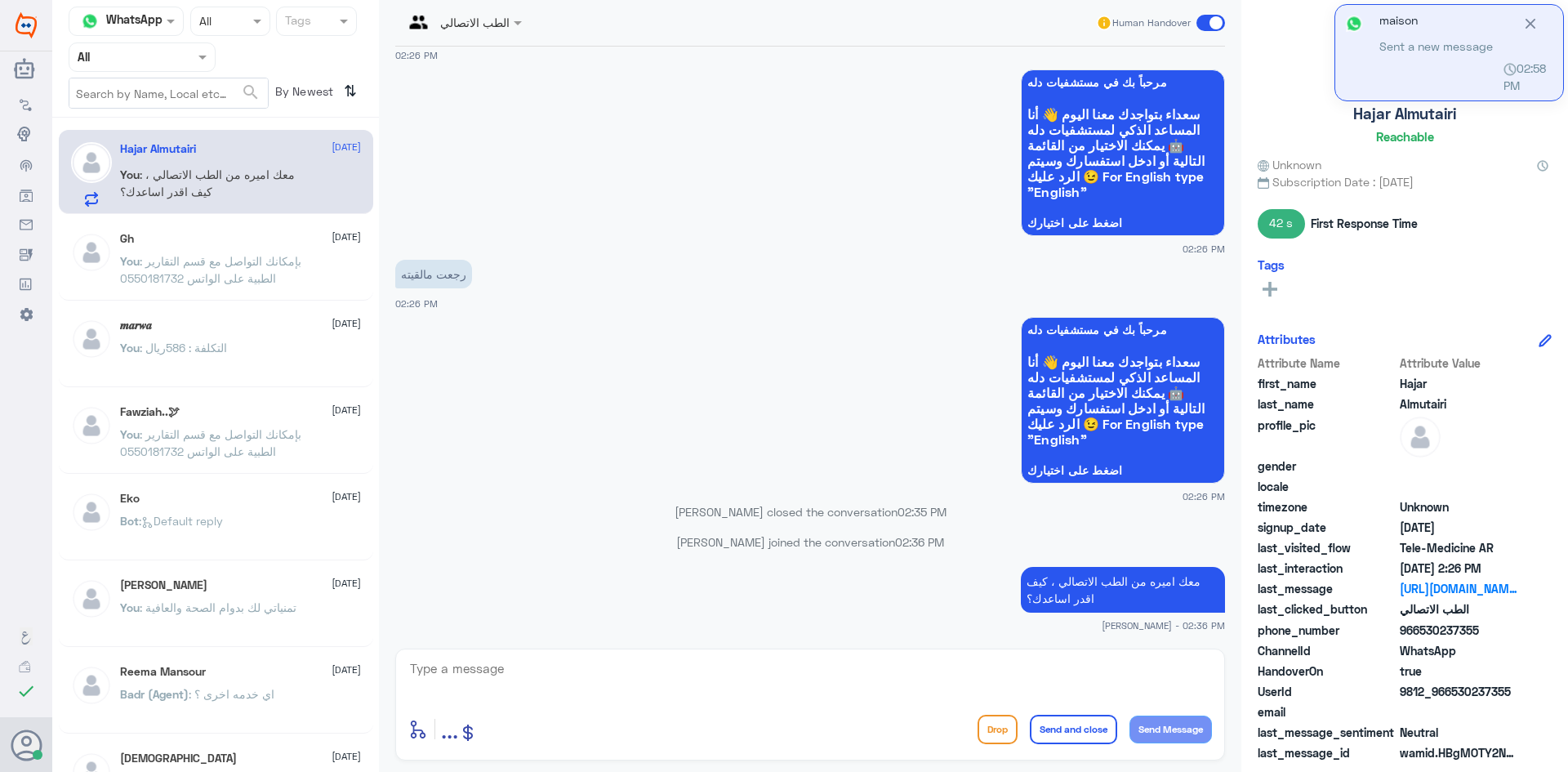
click at [287, 167] on p "You : معك اميره من الطب الاتصالي ، كيف اقدر اساعدك؟" at bounding box center [211, 186] width 184 height 41
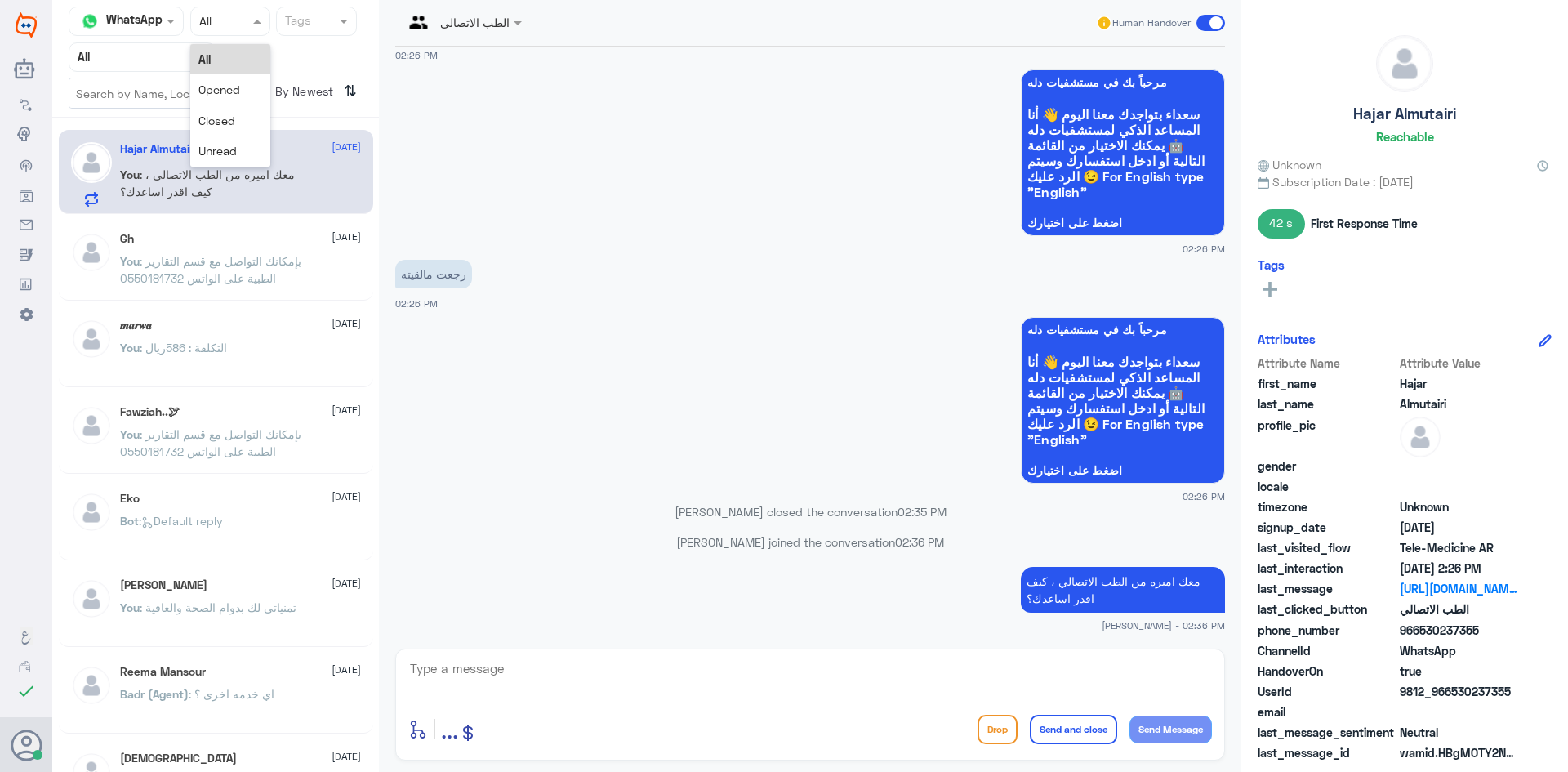
click at [209, 17] on input "text" at bounding box center [215, 20] width 30 height 19
click at [146, 57] on input "text" at bounding box center [122, 56] width 90 height 19
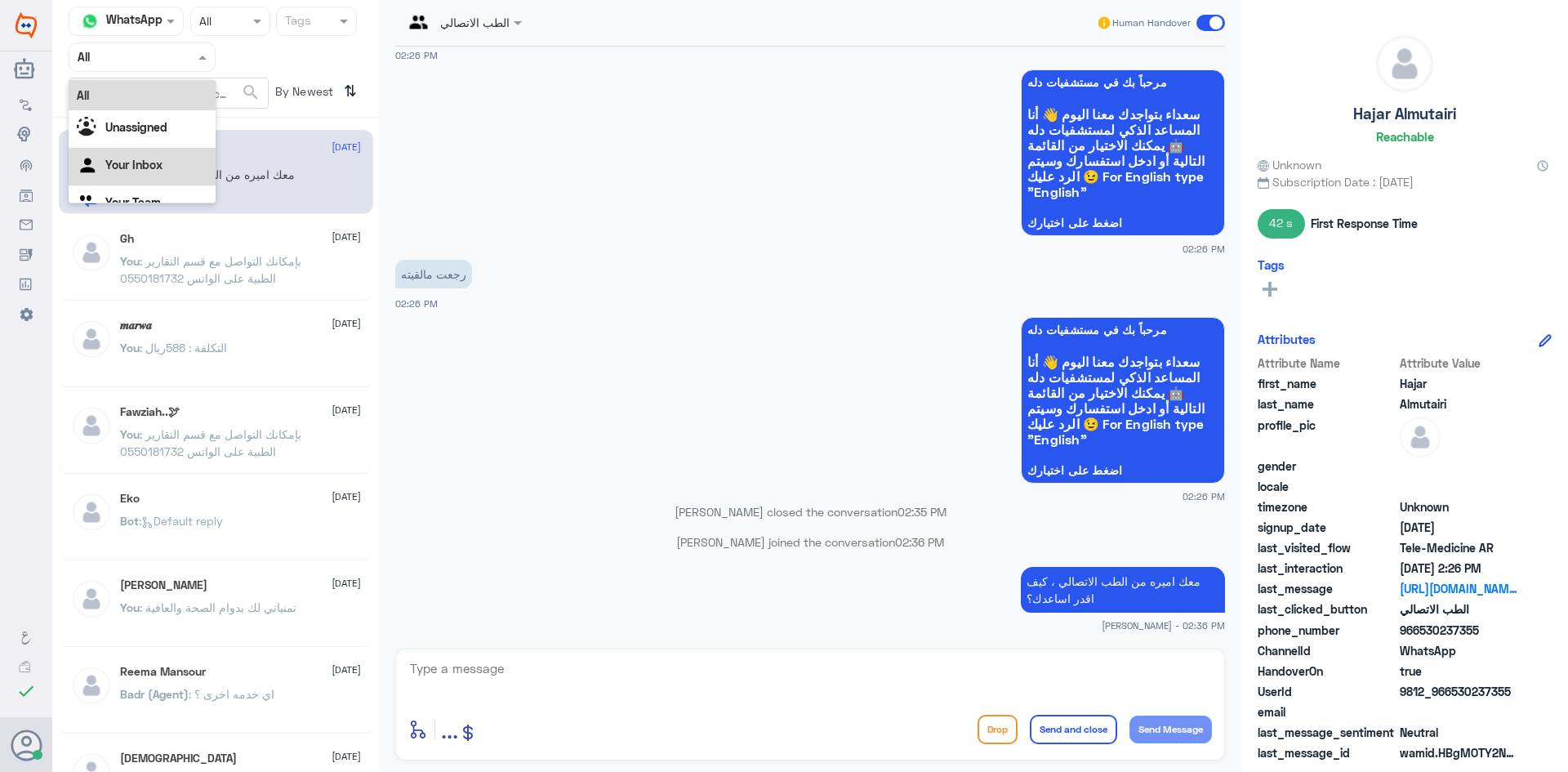
click at [144, 154] on div "Your Inbox" at bounding box center [142, 167] width 147 height 37
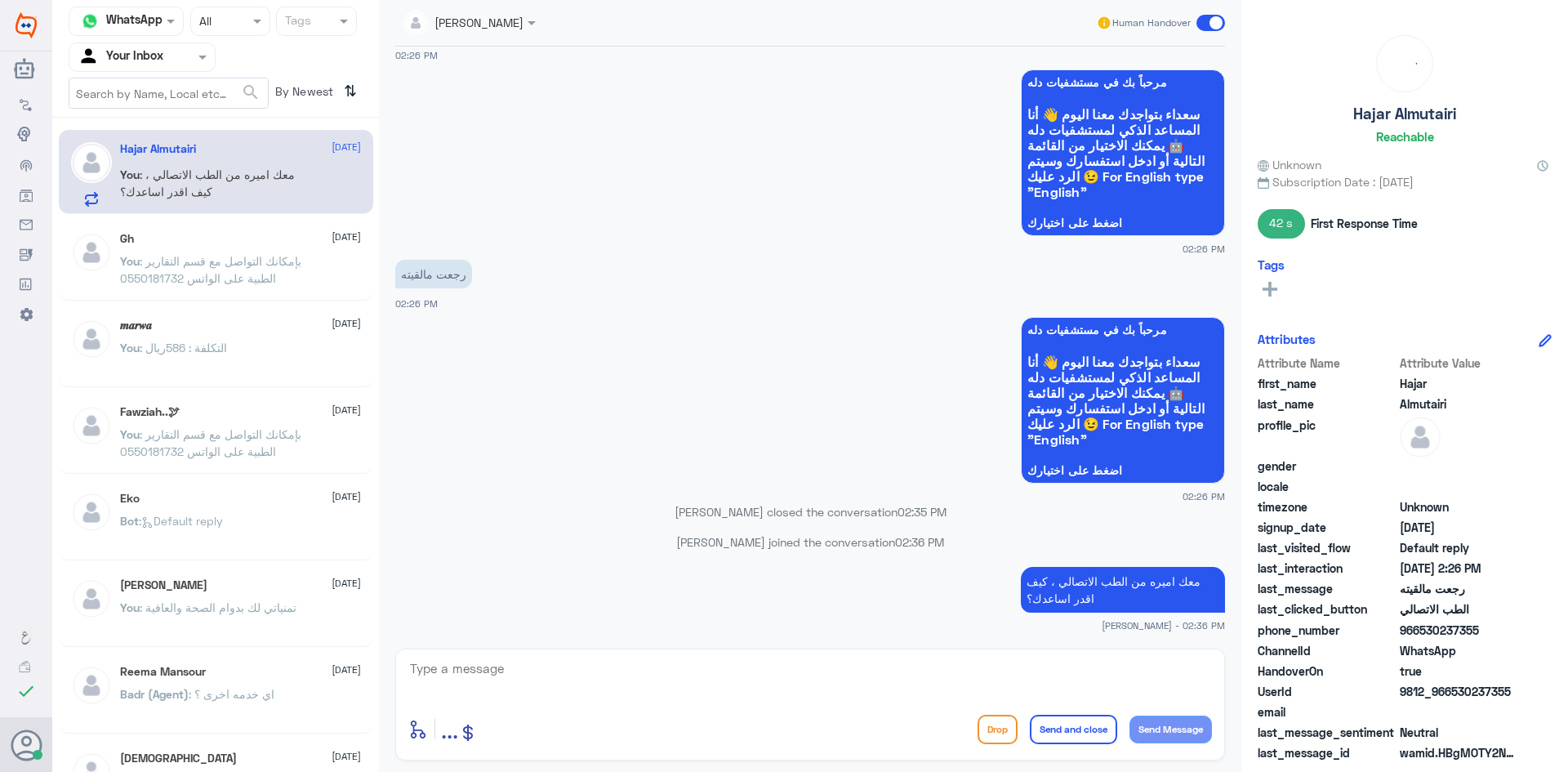
click at [233, 177] on span ": معك اميره من الطب الاتصالي ، كيف اقدر اساعدك؟" at bounding box center [207, 183] width 175 height 31
click at [156, 58] on input "text" at bounding box center [122, 56] width 90 height 19
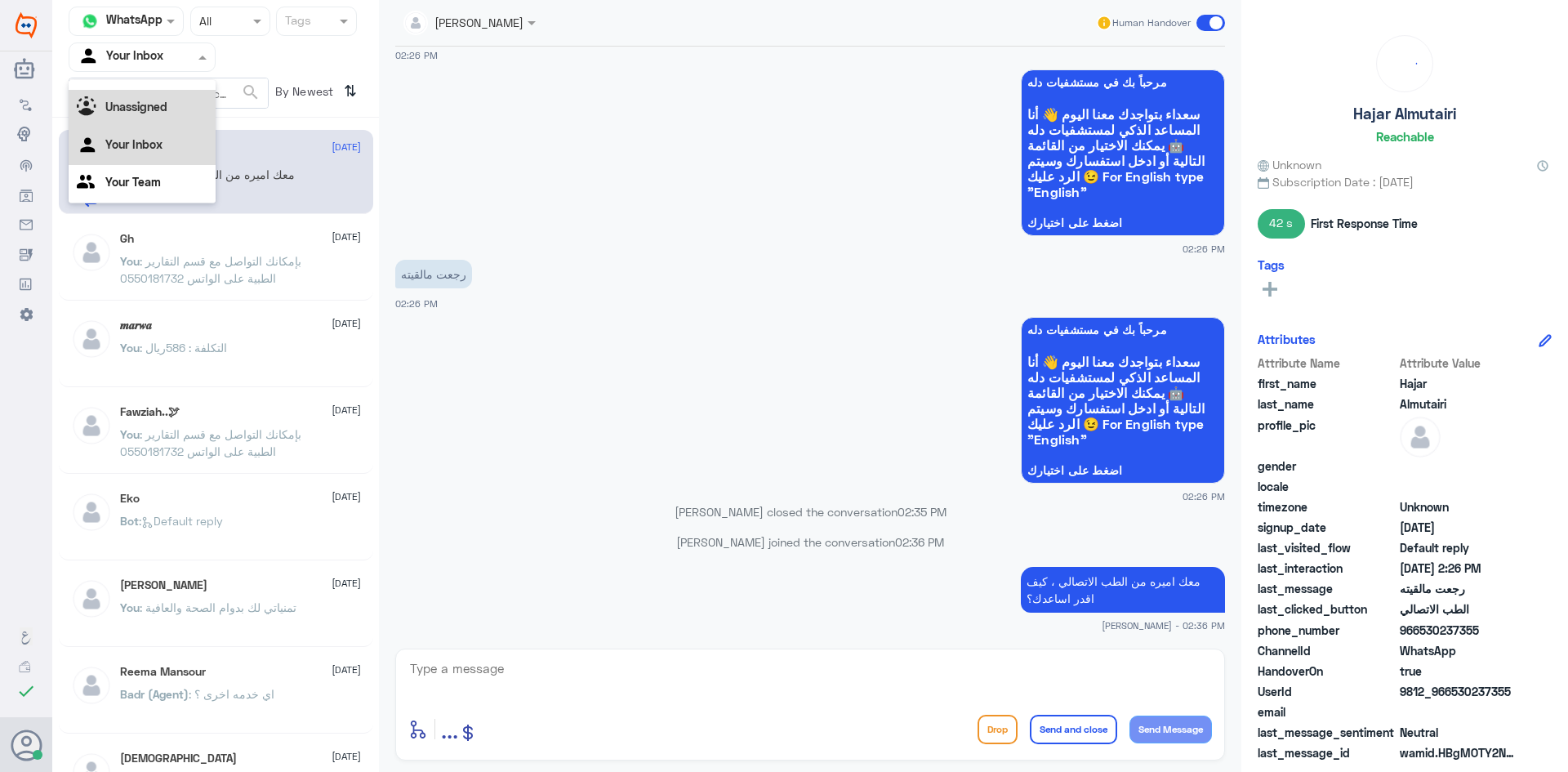
click at [154, 102] on b "Unassigned" at bounding box center [137, 106] width 62 height 14
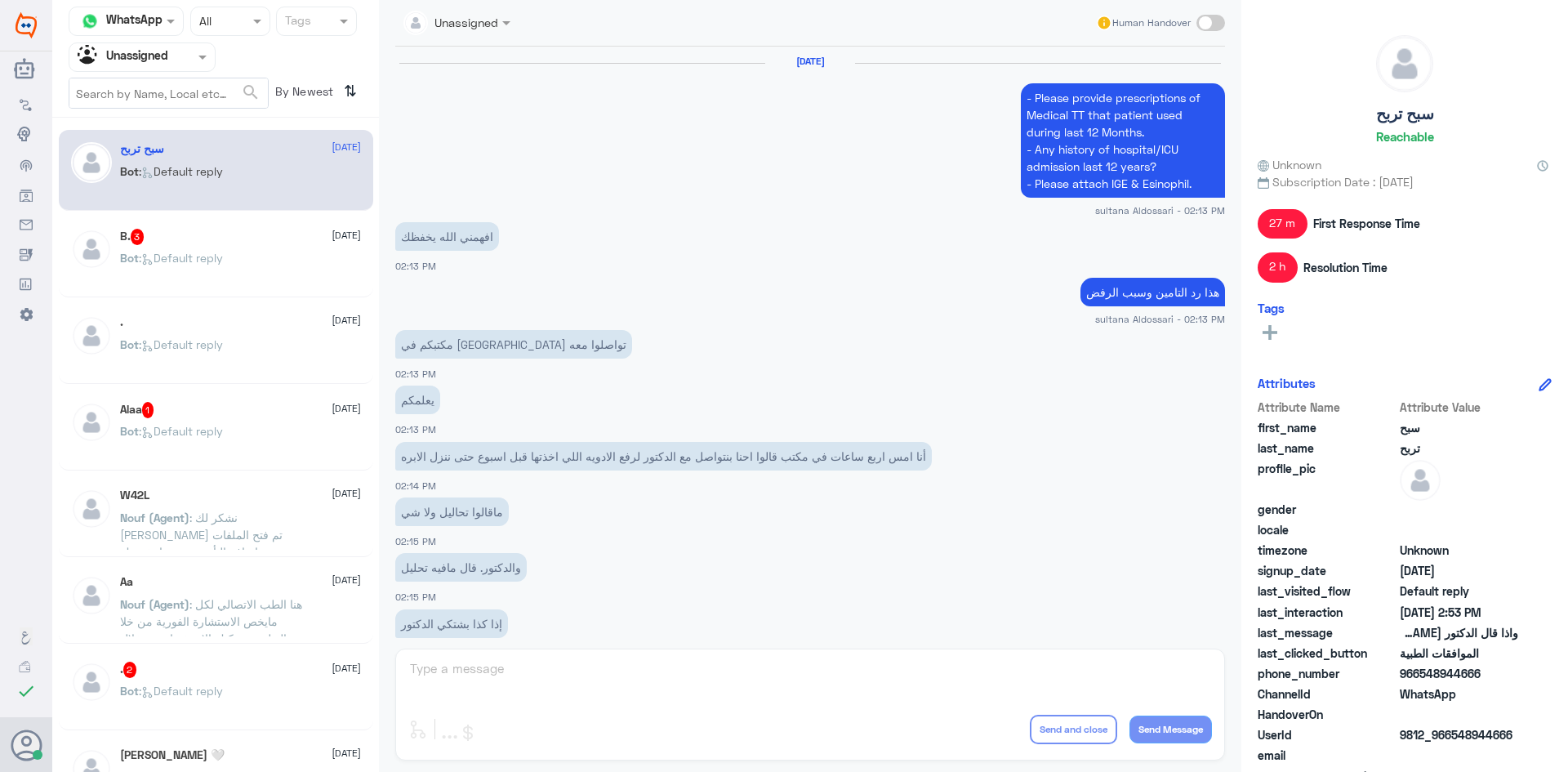
scroll to position [956, 0]
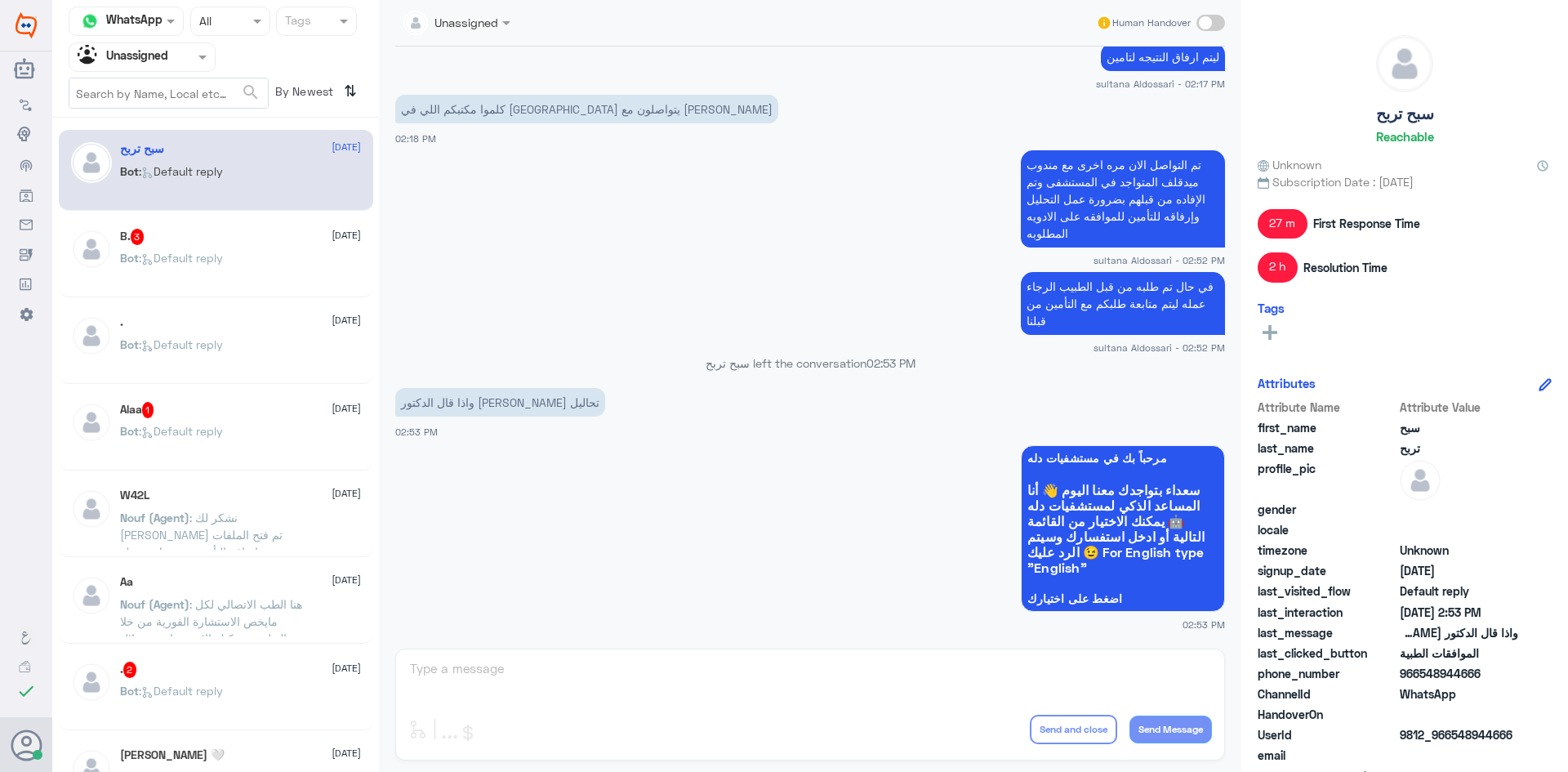
drag, startPoint x: 172, startPoint y: 57, endPoint x: 169, endPoint y: 67, distance: 10.4
click at [169, 67] on div "Agent Filter Unassigned" at bounding box center [131, 58] width 125 height 25
click at [141, 172] on div "Your Team" at bounding box center [142, 184] width 147 height 37
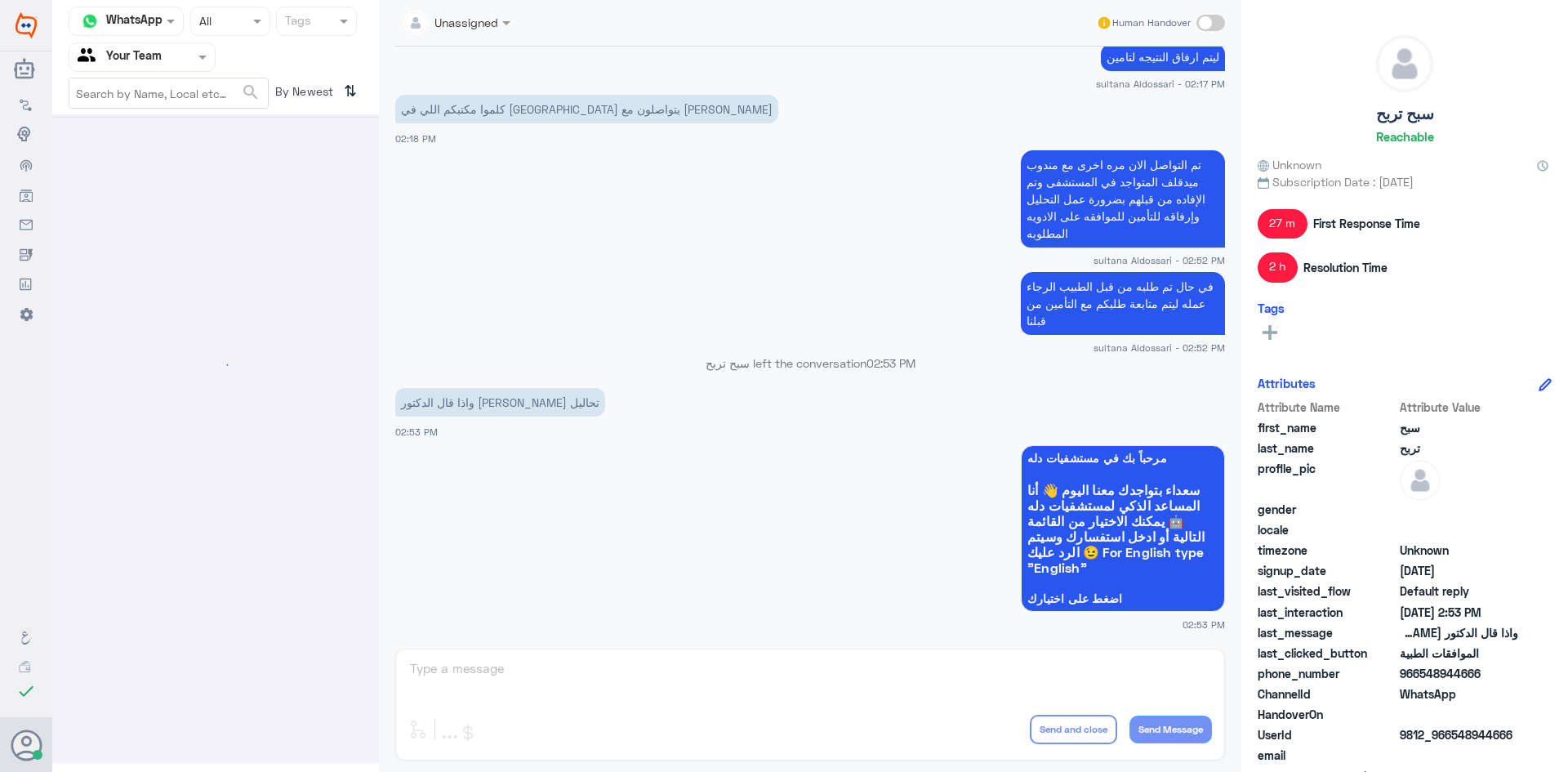
scroll to position [0, 0]
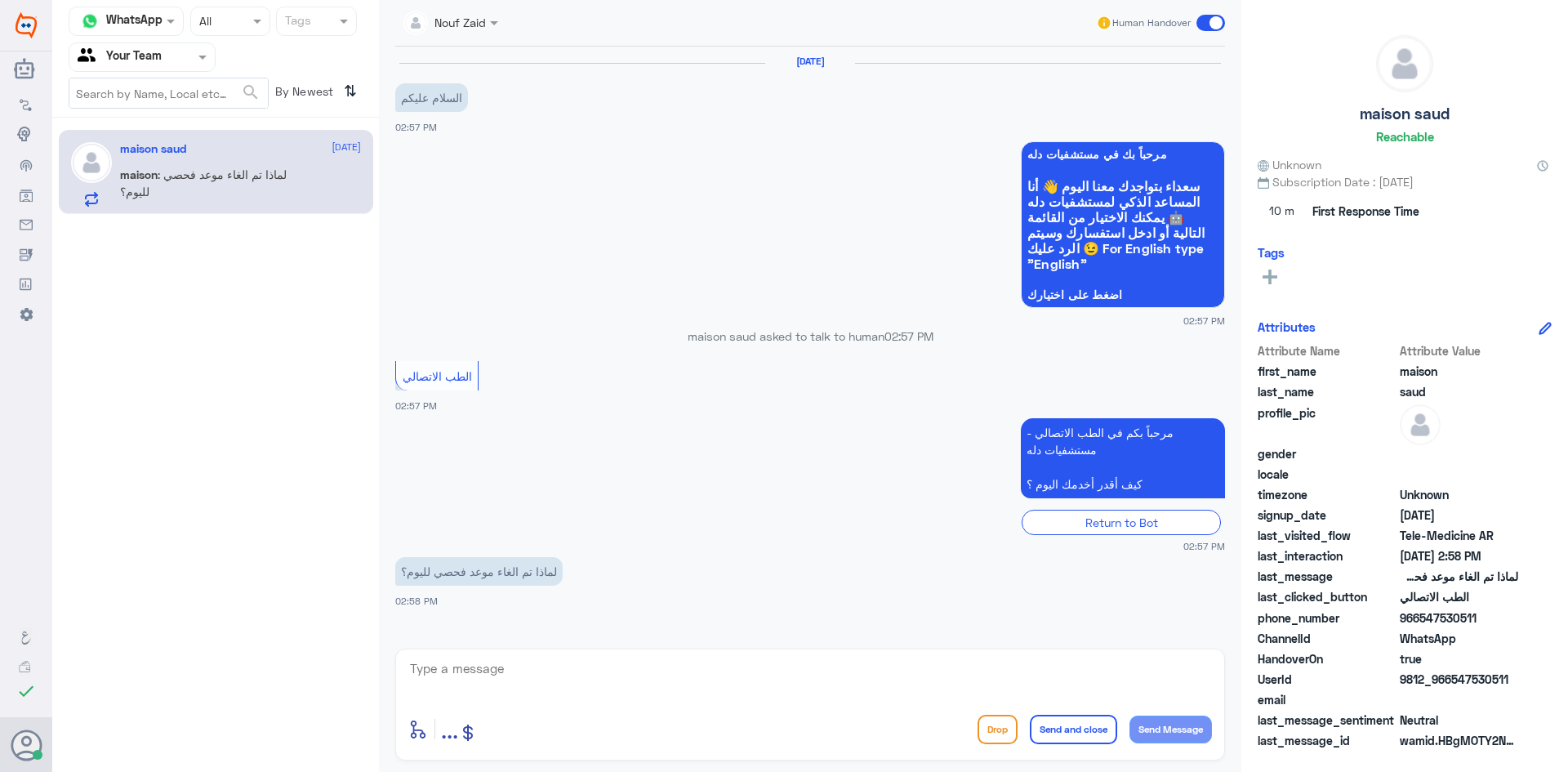
click at [210, 193] on p "maison : لماذا تم الغاء موعد فحصي لليوم؟" at bounding box center [211, 186] width 184 height 41
click at [600, 666] on textarea at bounding box center [810, 677] width 804 height 40
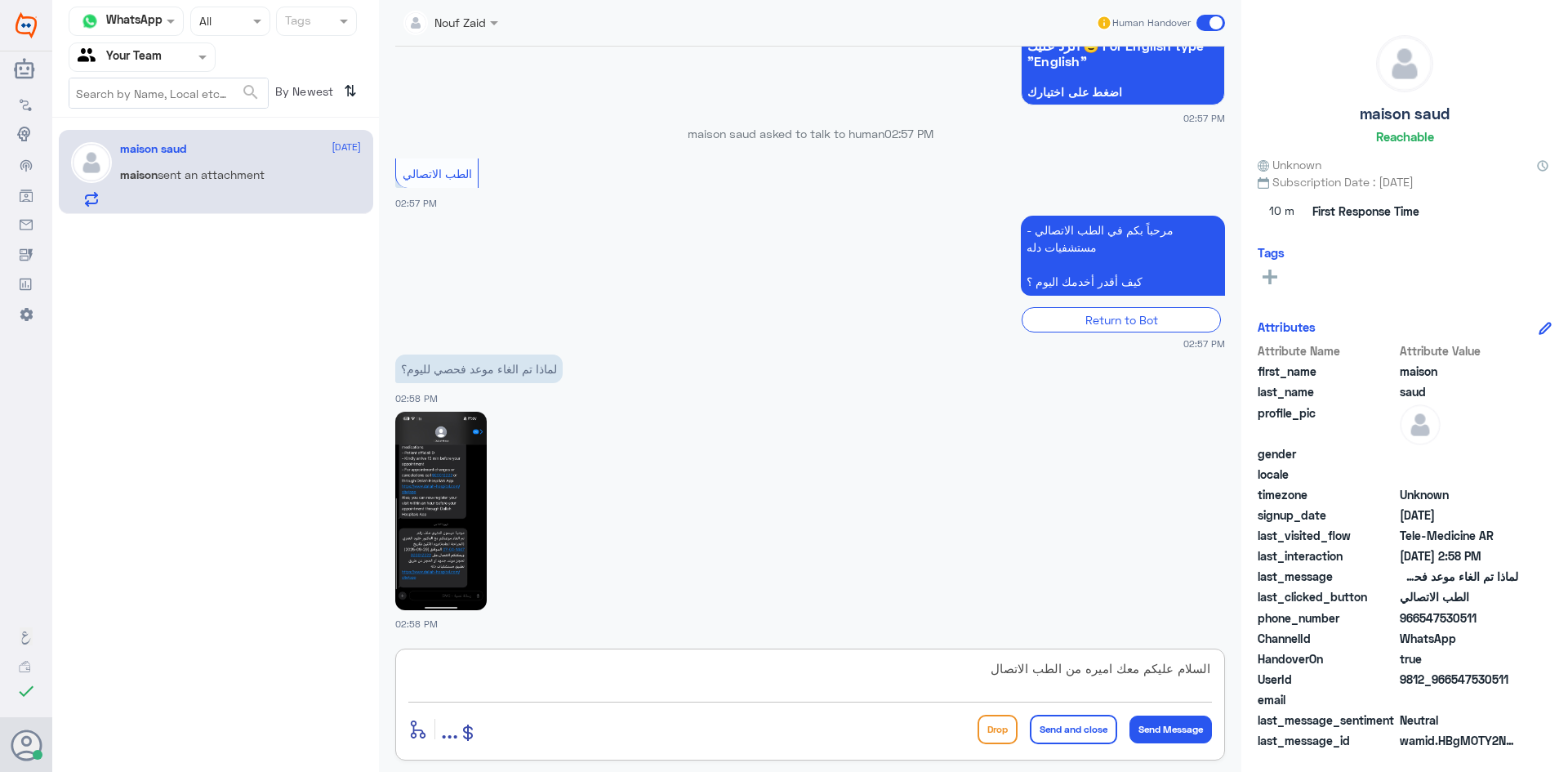
scroll to position [258, 0]
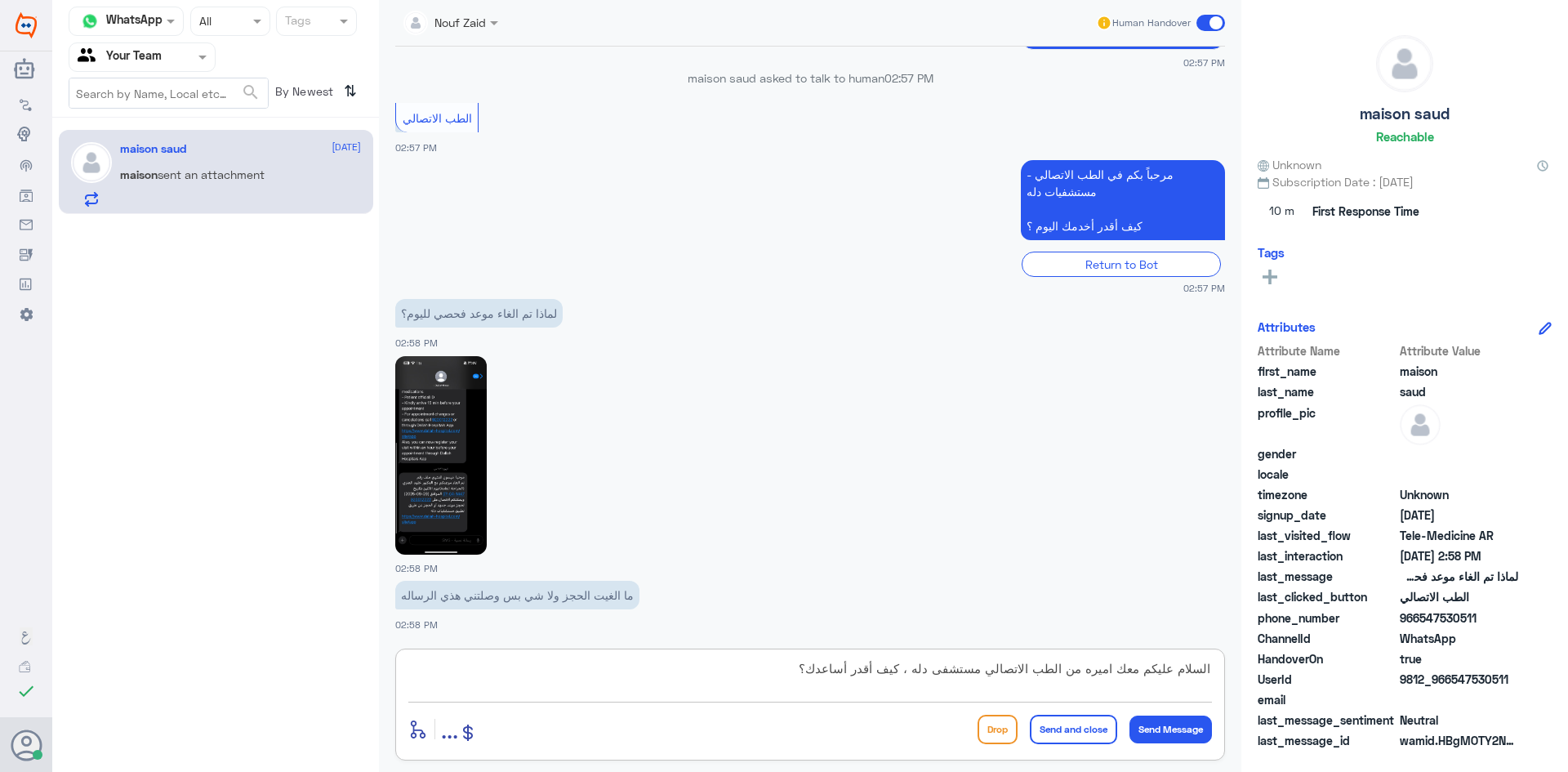
drag, startPoint x: 791, startPoint y: 670, endPoint x: 1217, endPoint y: 671, distance: 426.0
click at [776, 671] on div "السلام عليكم معك اميره من الطب الاتصالي مستشفى دله ، كيف أقدر أساعدك؟ enter flo…" at bounding box center [810, 705] width 830 height 112
type textarea "السلام عليكم معك اميره من الطب الاتصالي مستشفى دله ، كيف أقدر أساعدك؟"
click at [776, 728] on button "Send Message" at bounding box center [1170, 729] width 83 height 28
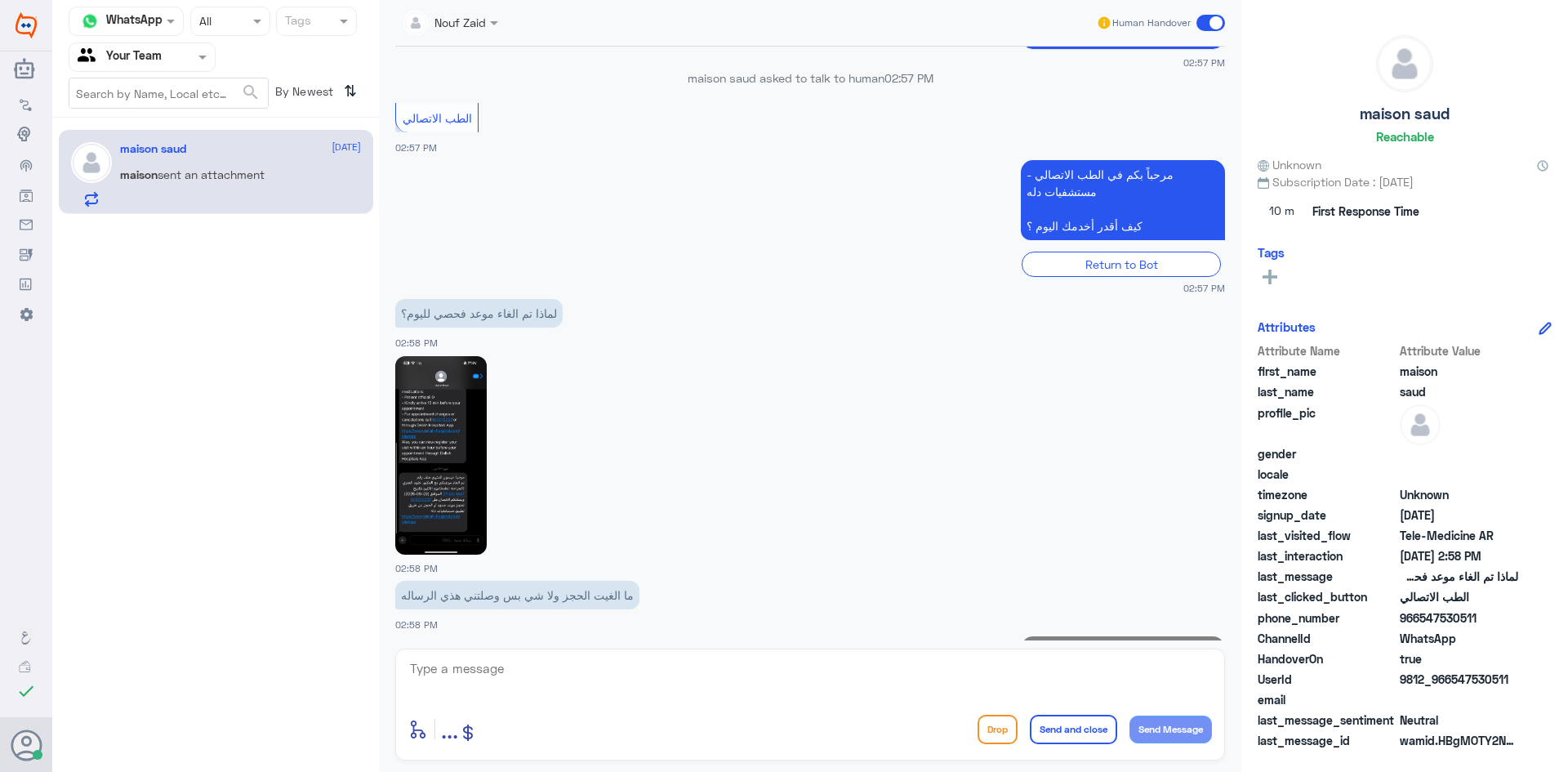
scroll to position [344, 0]
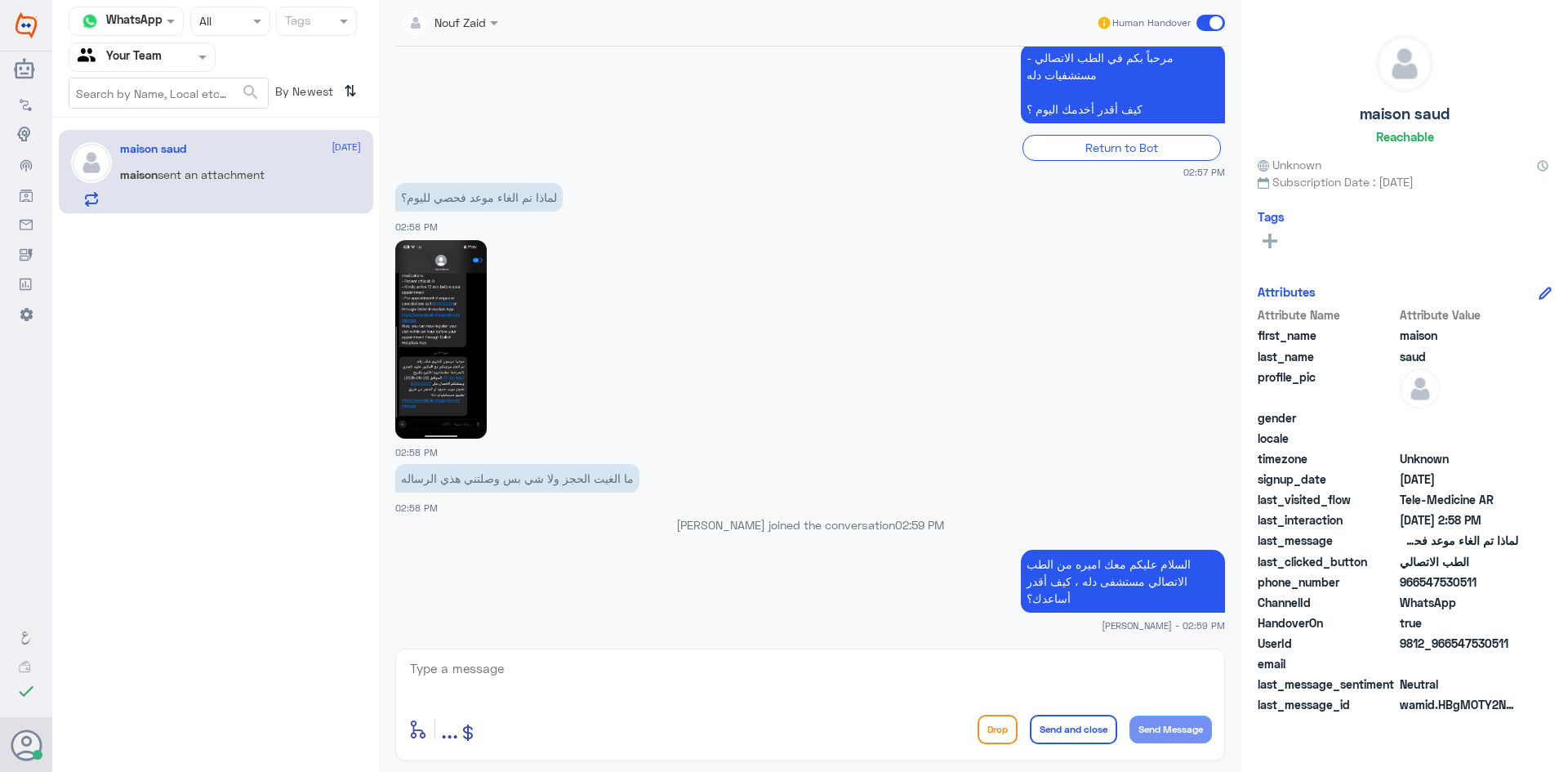
click at [447, 387] on img at bounding box center [441, 340] width 91 height 199
click at [443, 375] on img at bounding box center [441, 340] width 91 height 199
click at [498, 668] on textarea at bounding box center [810, 677] width 804 height 40
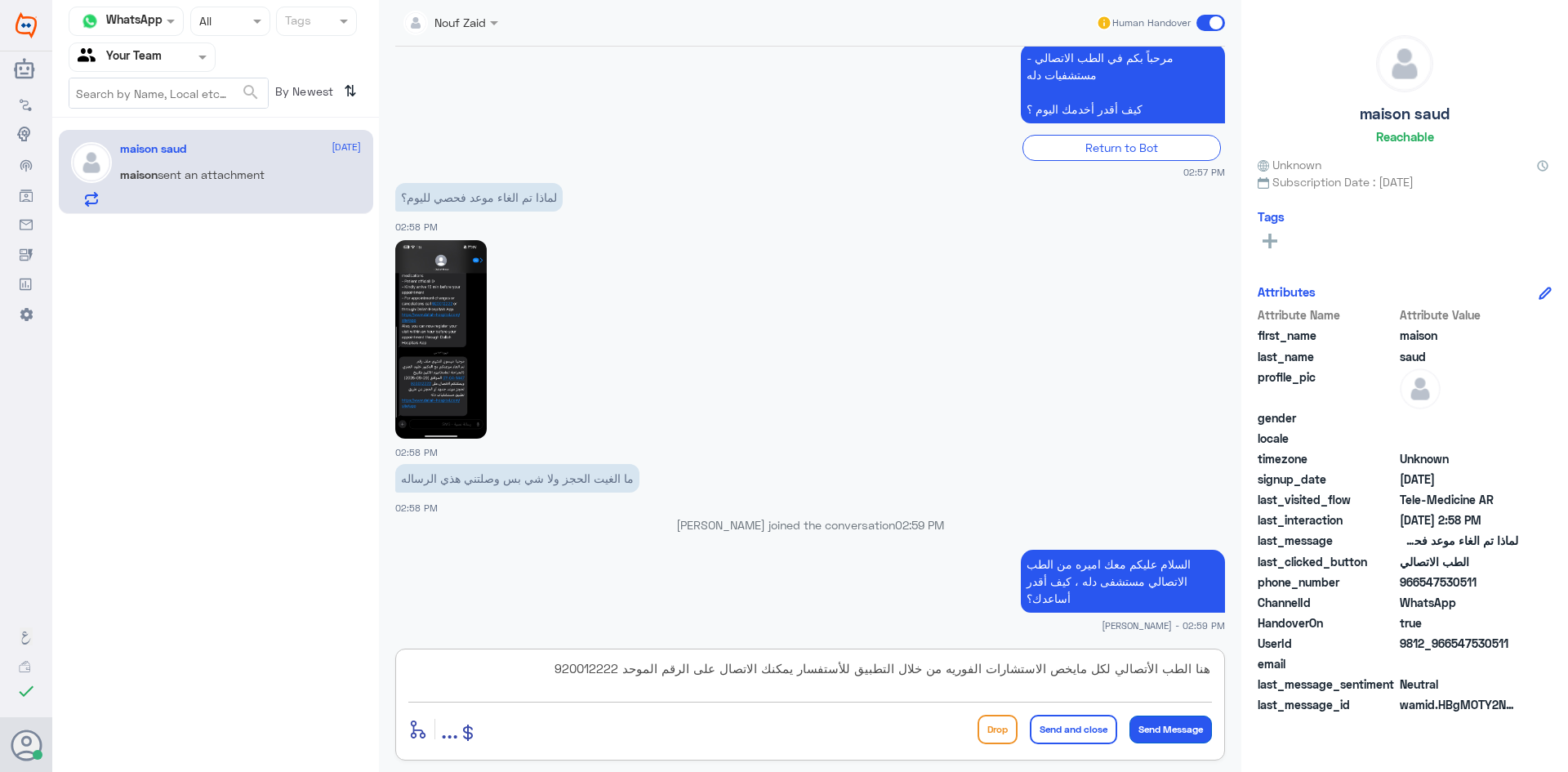
type textarea "هنا الطب الأتصالي لكل مايخص الاستشارات الفوريه من خلال التطبيق للأستفسار يمكنك …"
click at [776, 728] on button "Send Message" at bounding box center [1170, 729] width 83 height 28
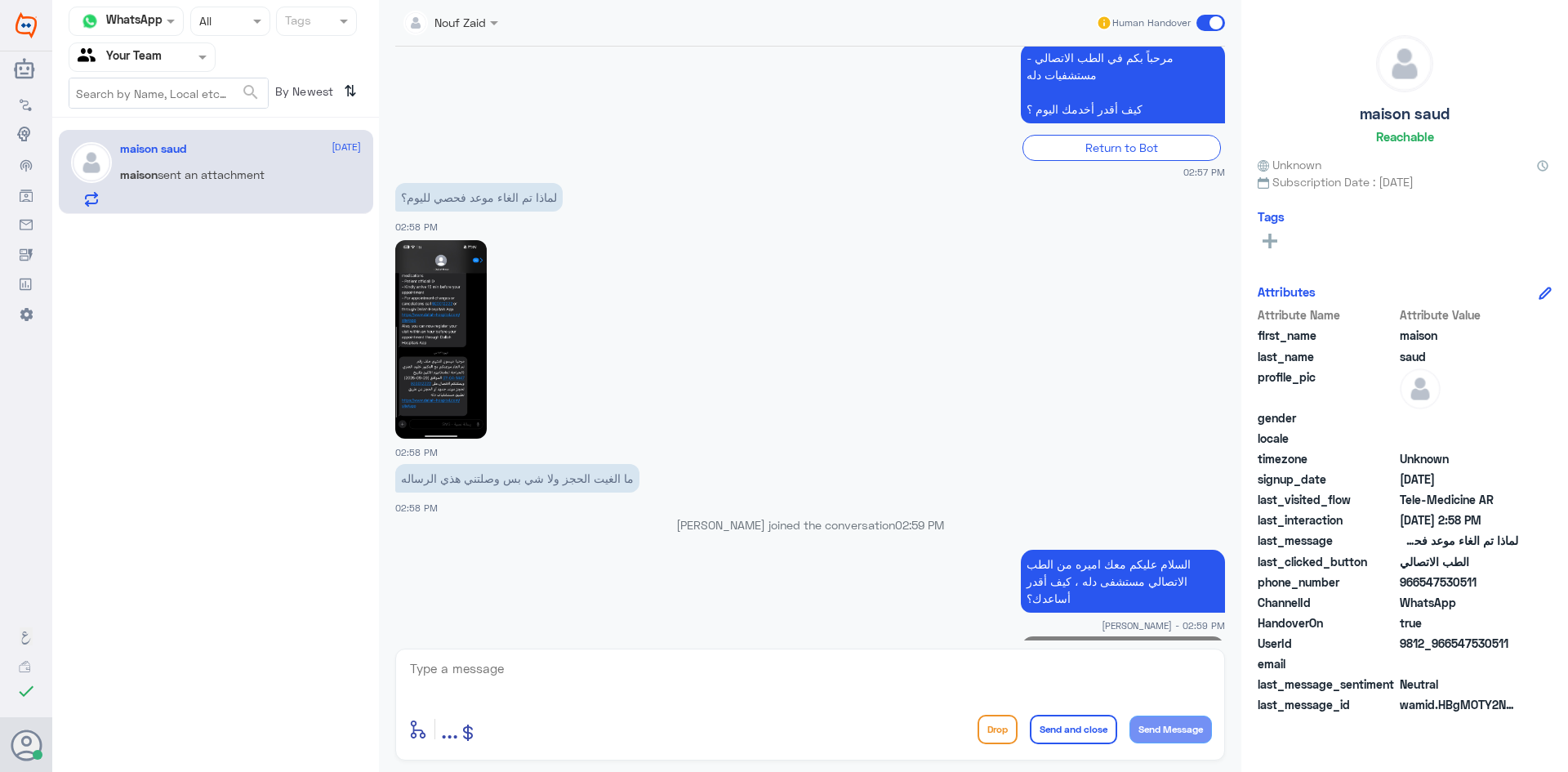
scroll to position [448, 0]
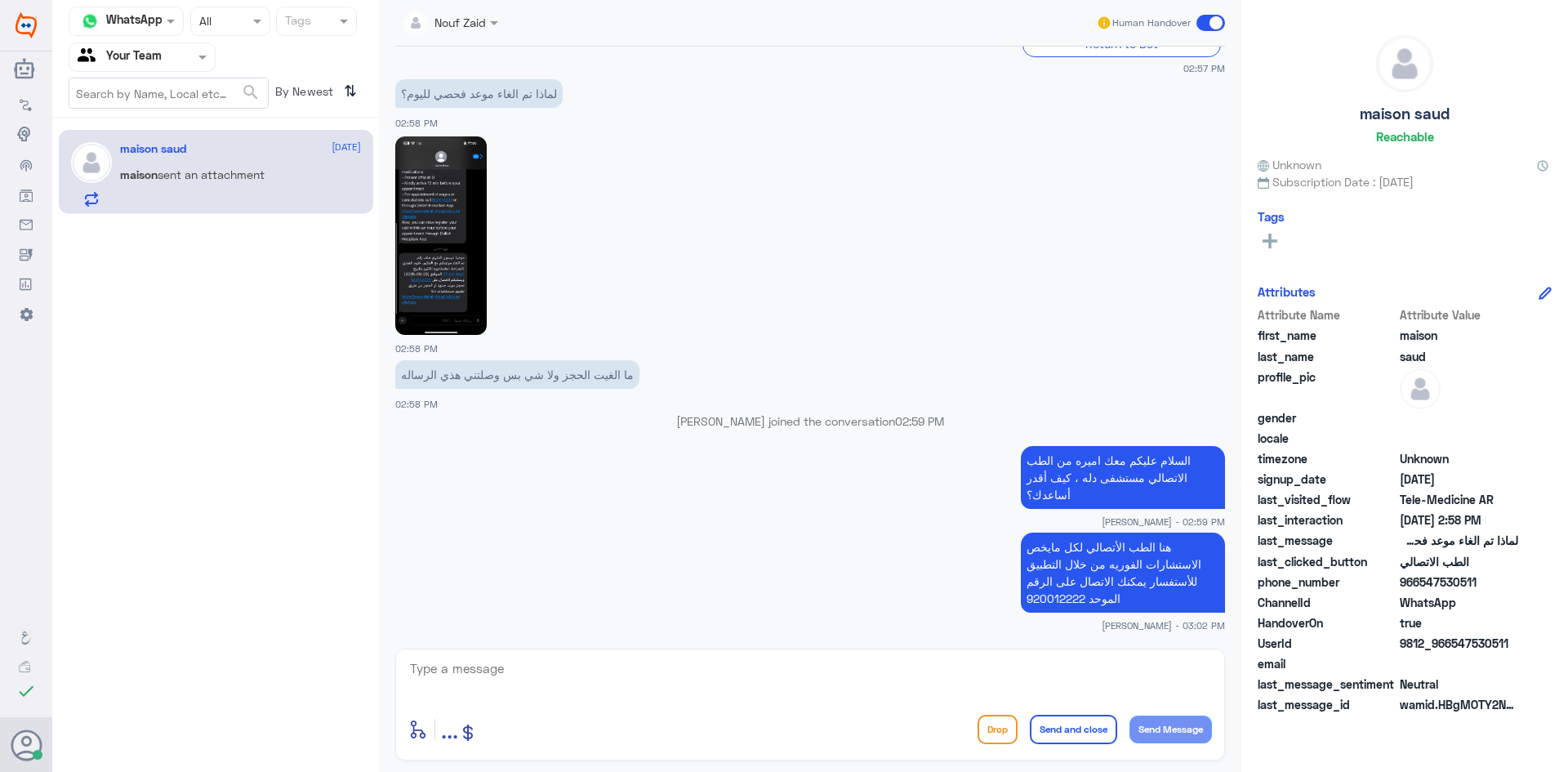
click at [776, 16] on span at bounding box center [1211, 23] width 28 height 16
click at [0, 0] on input "checkbox" at bounding box center [0, 0] width 0 height 0
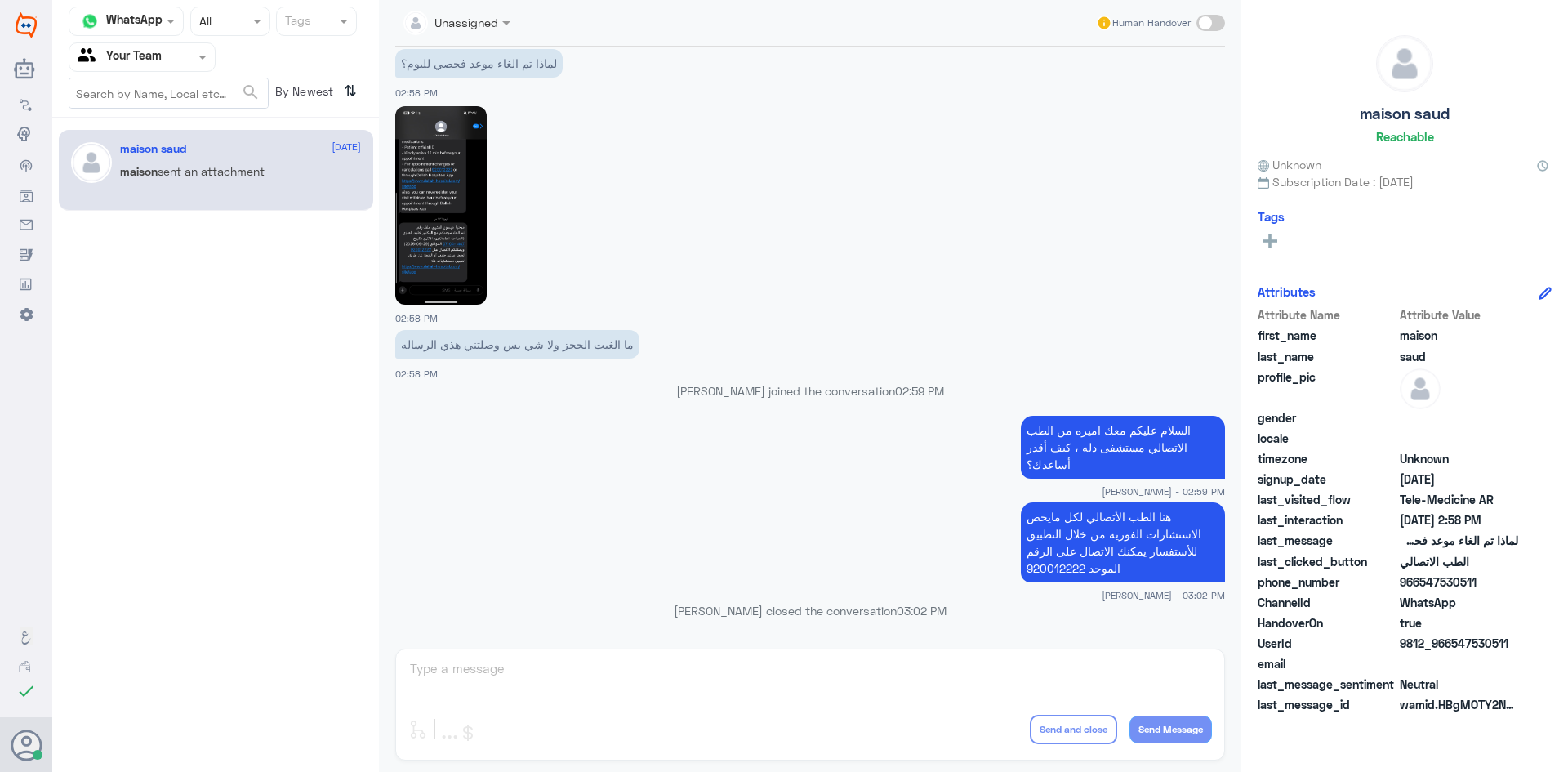
click at [776, 17] on span at bounding box center [1211, 23] width 28 height 16
click at [0, 0] on input "checkbox" at bounding box center [0, 0] width 0 height 0
click at [776, 20] on span at bounding box center [1211, 23] width 28 height 16
click at [0, 0] on input "checkbox" at bounding box center [0, 0] width 0 height 0
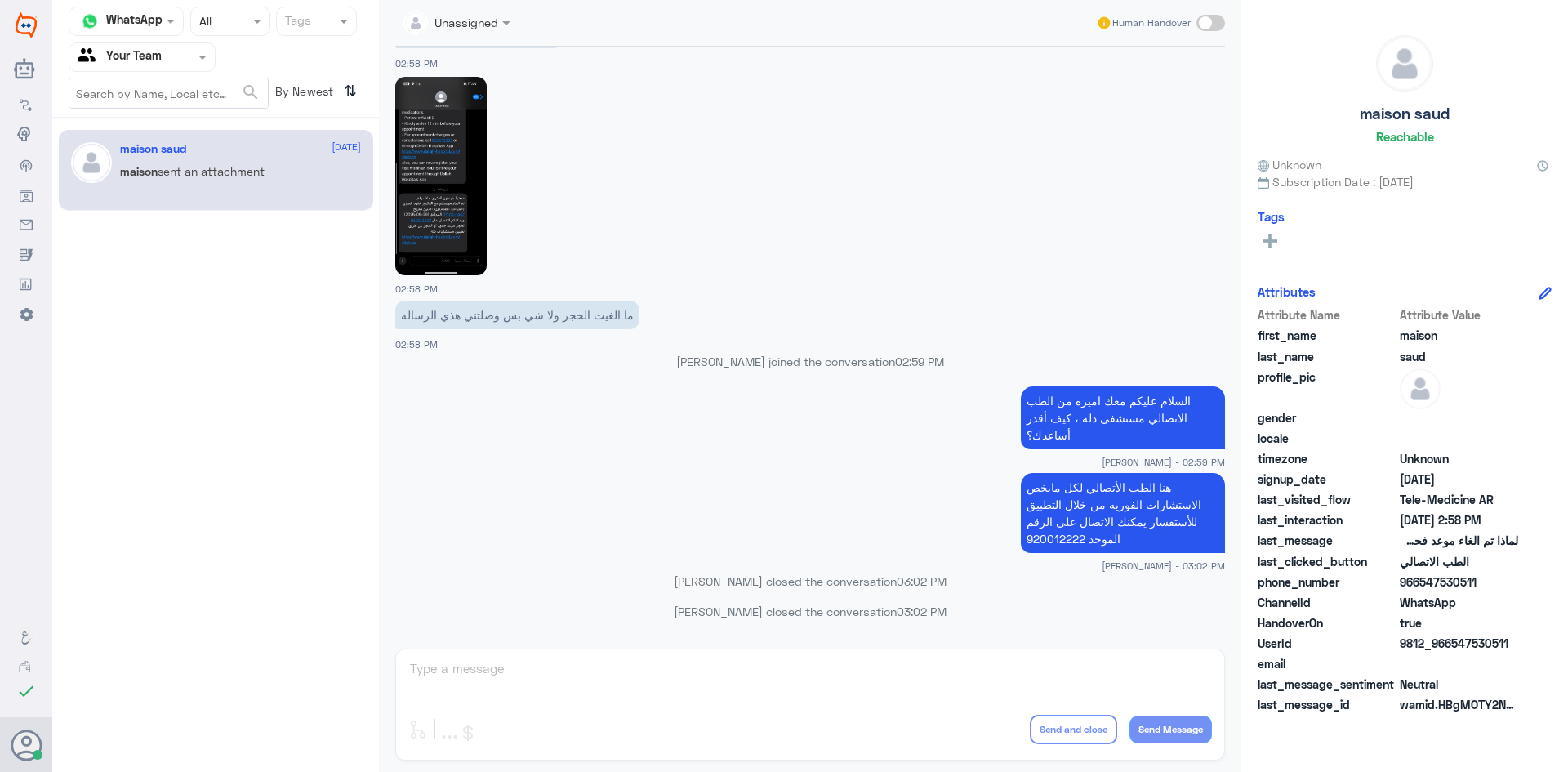
click at [169, 54] on div at bounding box center [142, 56] width 146 height 19
click at [146, 140] on Inbox "Your Inbox" at bounding box center [134, 145] width 57 height 14
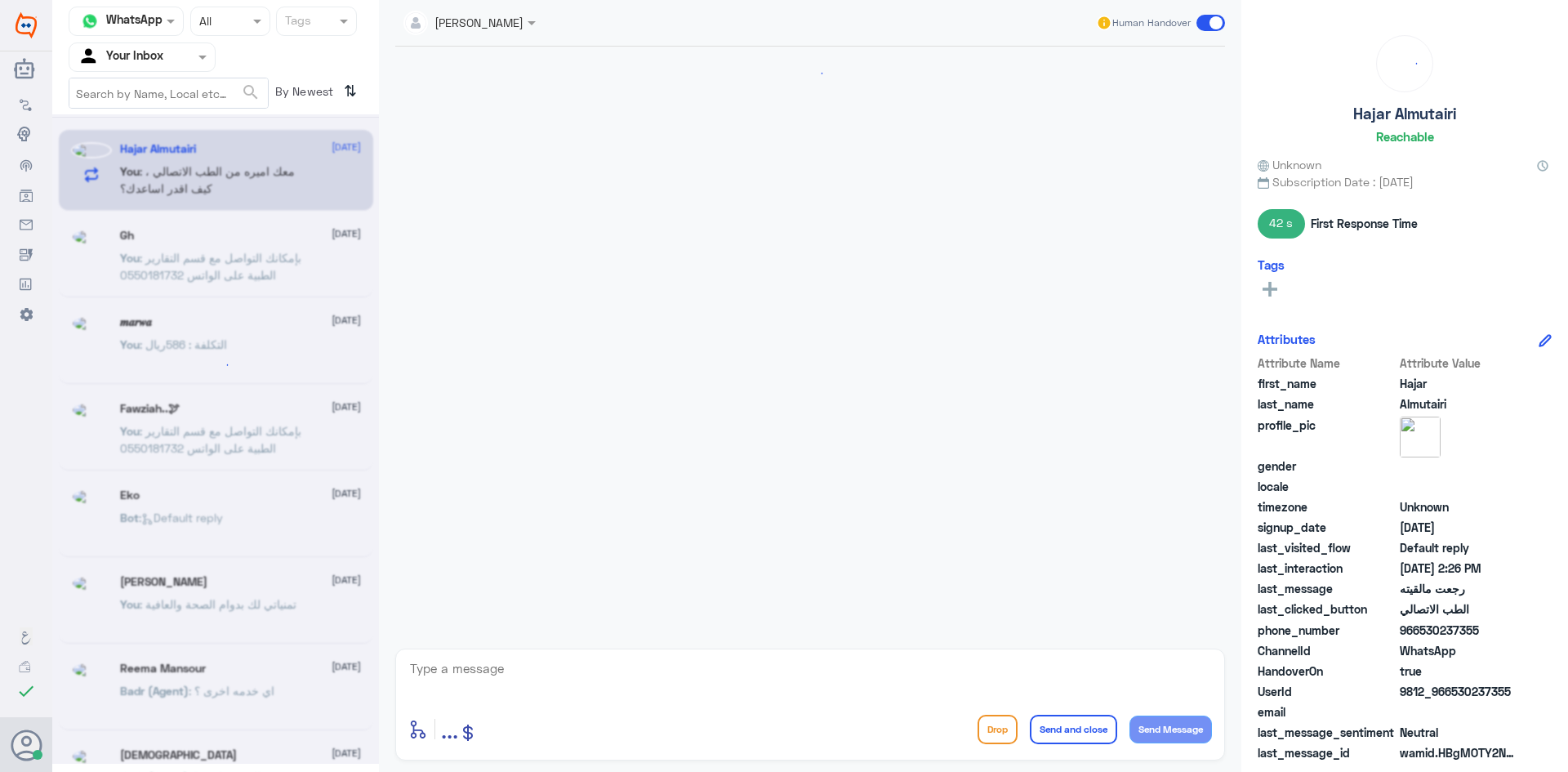
scroll to position [1280, 0]
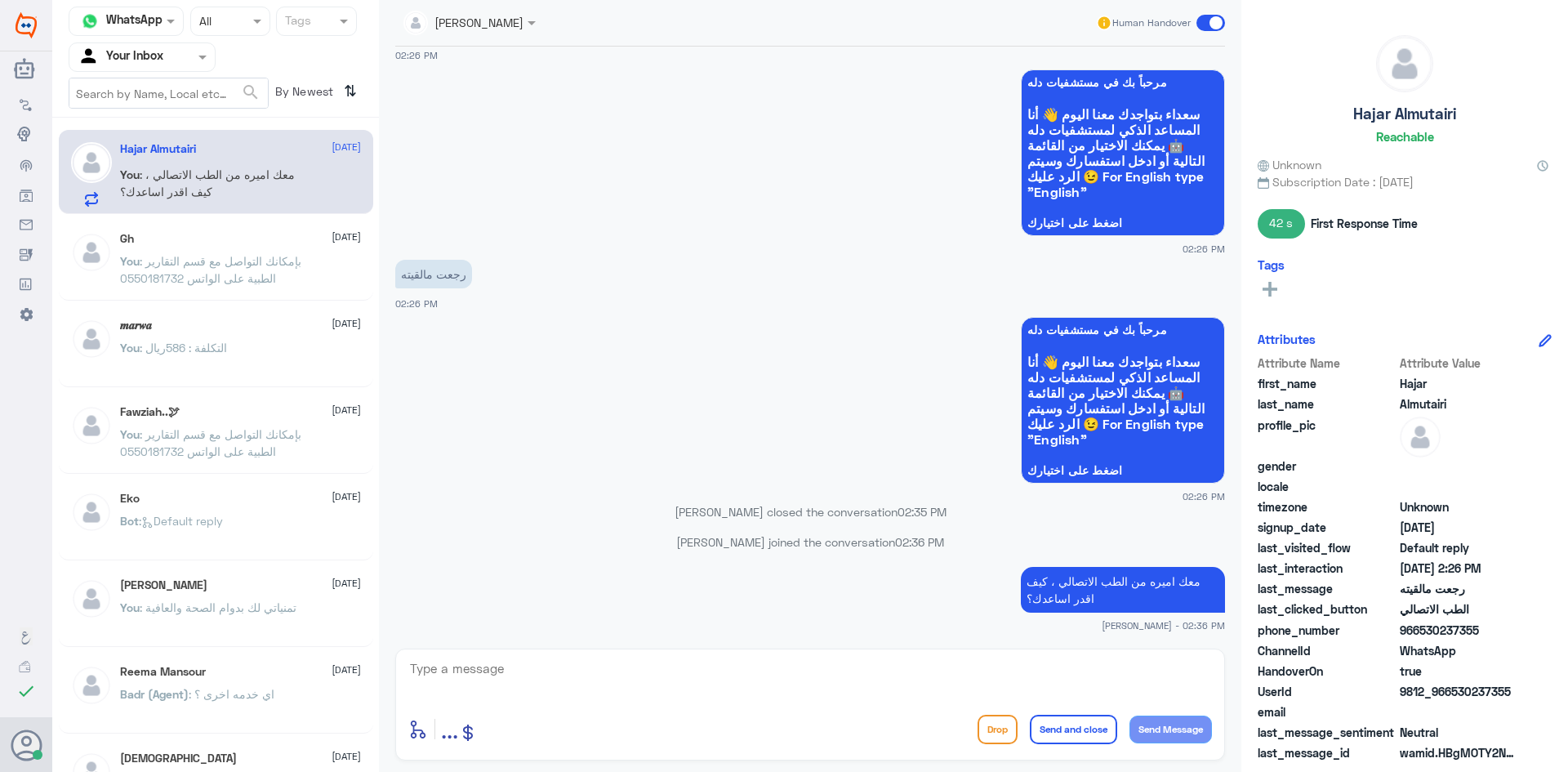
click at [224, 159] on div "Hajar Almutairi [DATE] You : معك اميره من الطب الاتصالي ، كيف اقدر اساعدك؟" at bounding box center [240, 174] width 241 height 65
click at [232, 14] on div at bounding box center [230, 20] width 78 height 19
drag, startPoint x: 237, startPoint y: 82, endPoint x: 235, endPoint y: 30, distance: 52.0
click at [238, 82] on div "Opened" at bounding box center [230, 90] width 80 height 30
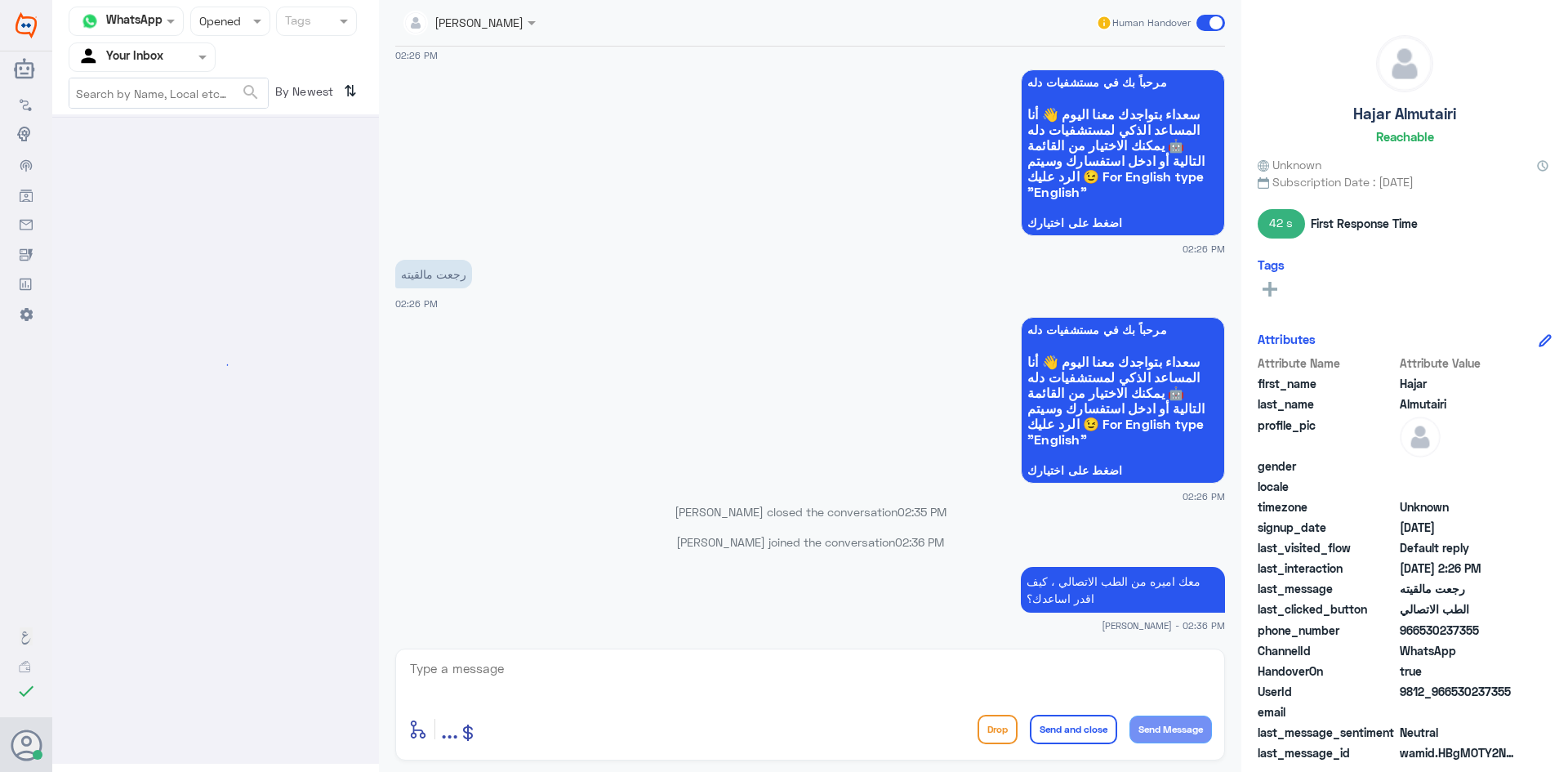
click at [234, 20] on div at bounding box center [230, 20] width 78 height 19
click at [228, 47] on div "All" at bounding box center [230, 59] width 80 height 30
click at [177, 46] on div "Agent Filter Your Inbox" at bounding box center [131, 58] width 125 height 25
click at [189, 97] on div "Unassigned" at bounding box center [142, 108] width 147 height 37
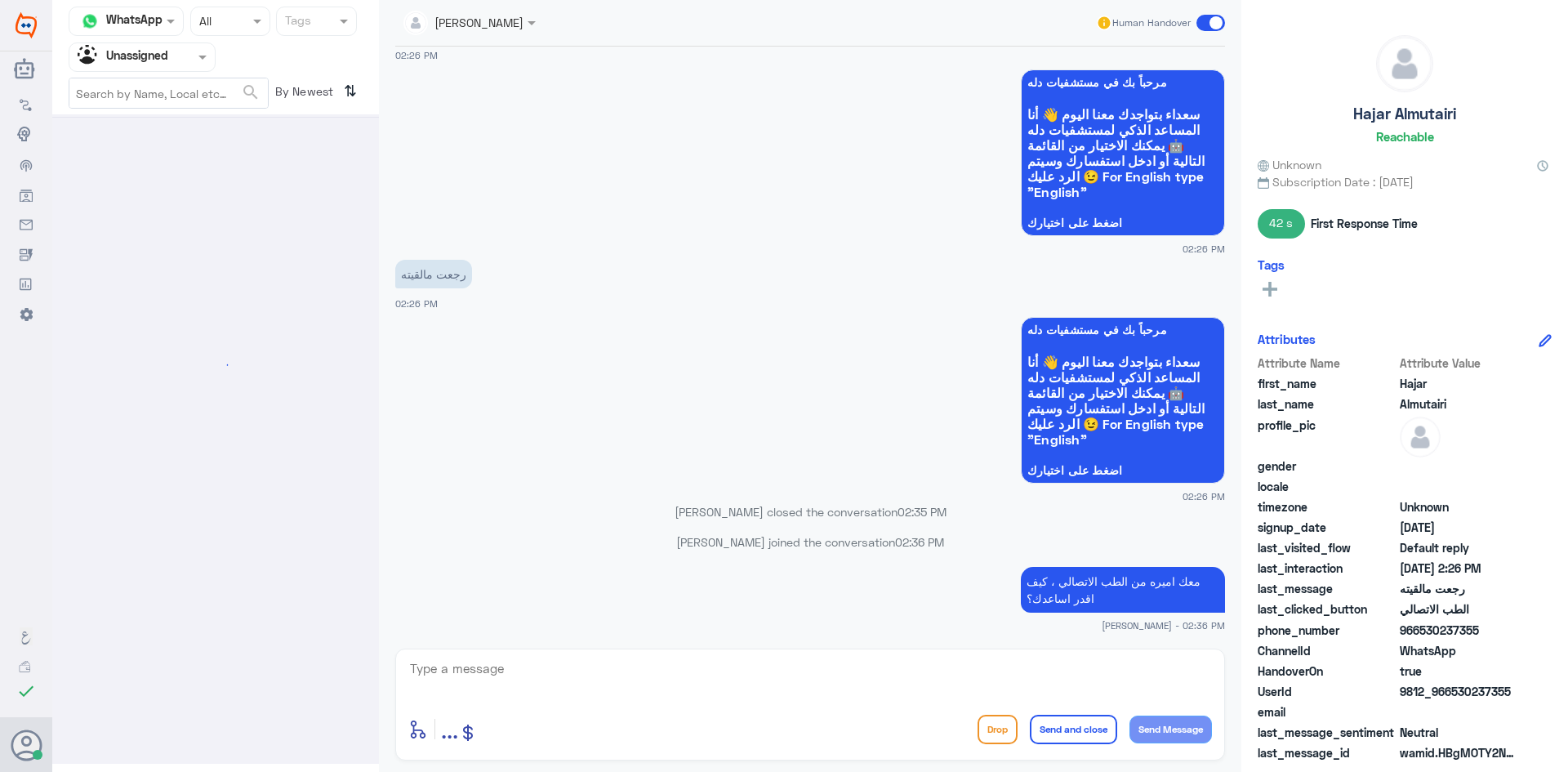
click at [146, 54] on input "text" at bounding box center [122, 56] width 90 height 19
click at [160, 136] on div "Your Inbox" at bounding box center [142, 146] width 147 height 37
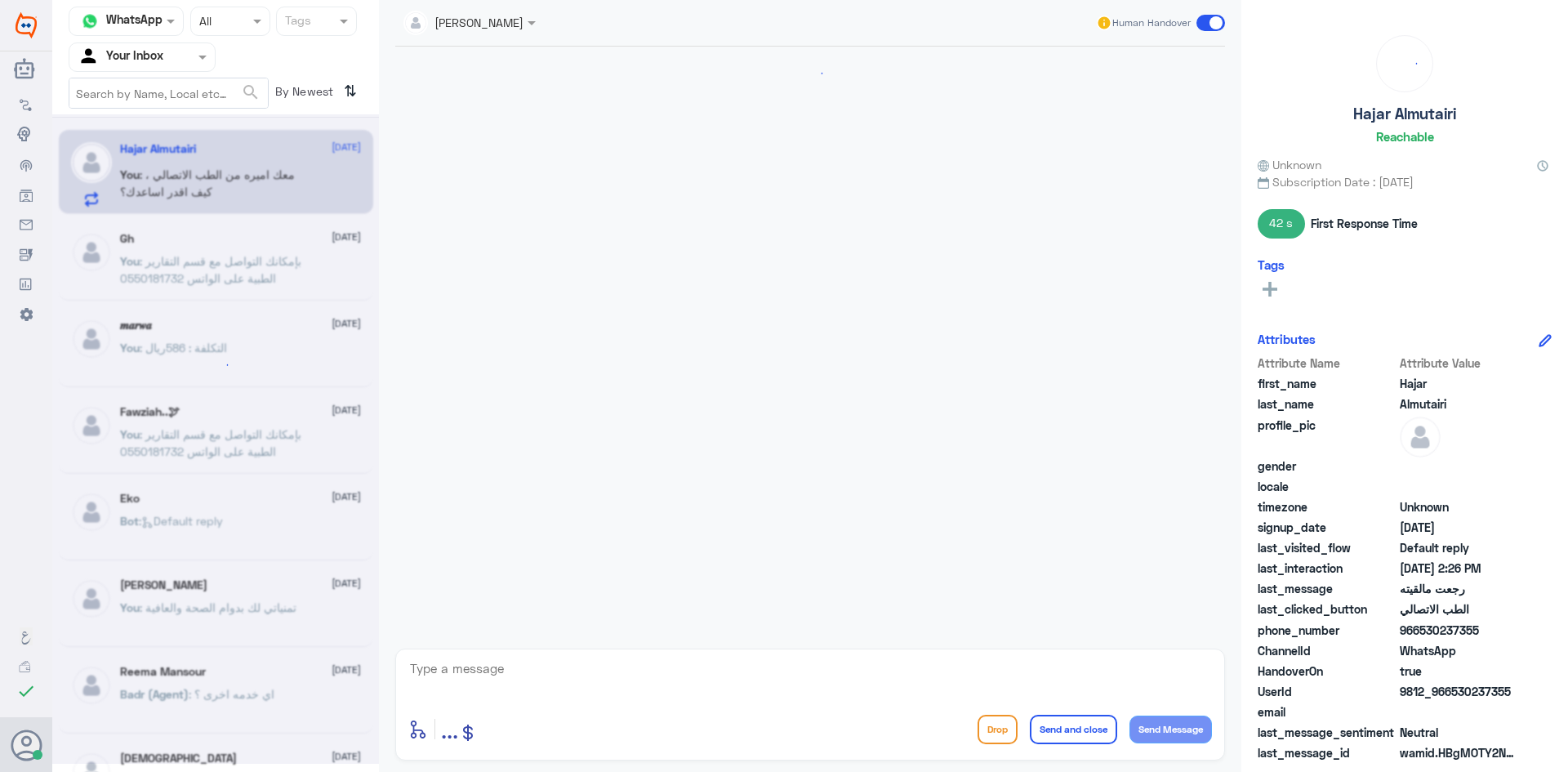
scroll to position [1280, 0]
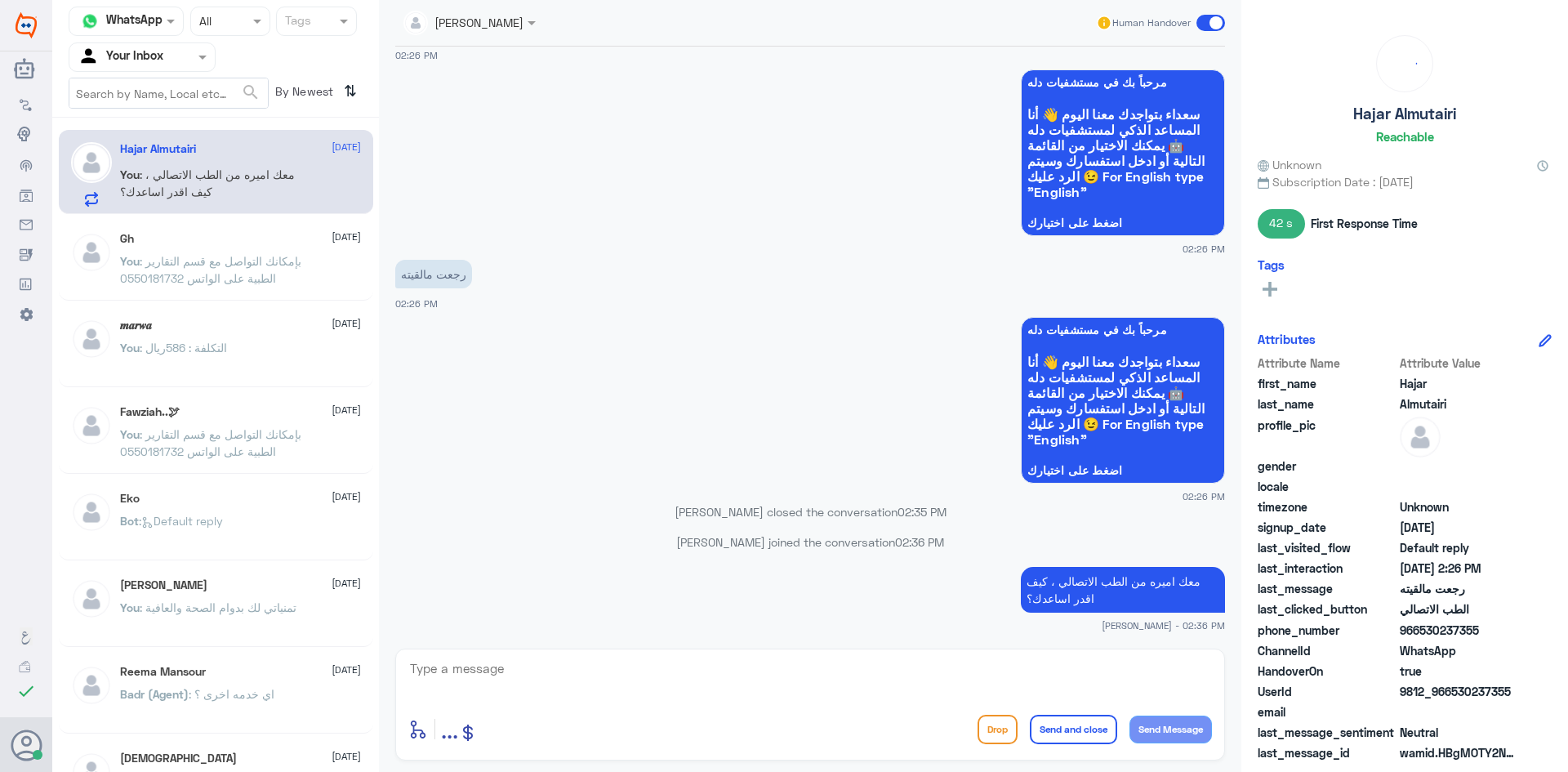
click at [235, 165] on div "Hajar Almutairi [DATE] You : معك اميره من الطب الاتصالي ، كيف اقدر اساعدك؟" at bounding box center [240, 174] width 241 height 65
click at [168, 58] on input "text" at bounding box center [122, 56] width 90 height 19
click at [168, 171] on div "Your Team" at bounding box center [142, 184] width 147 height 37
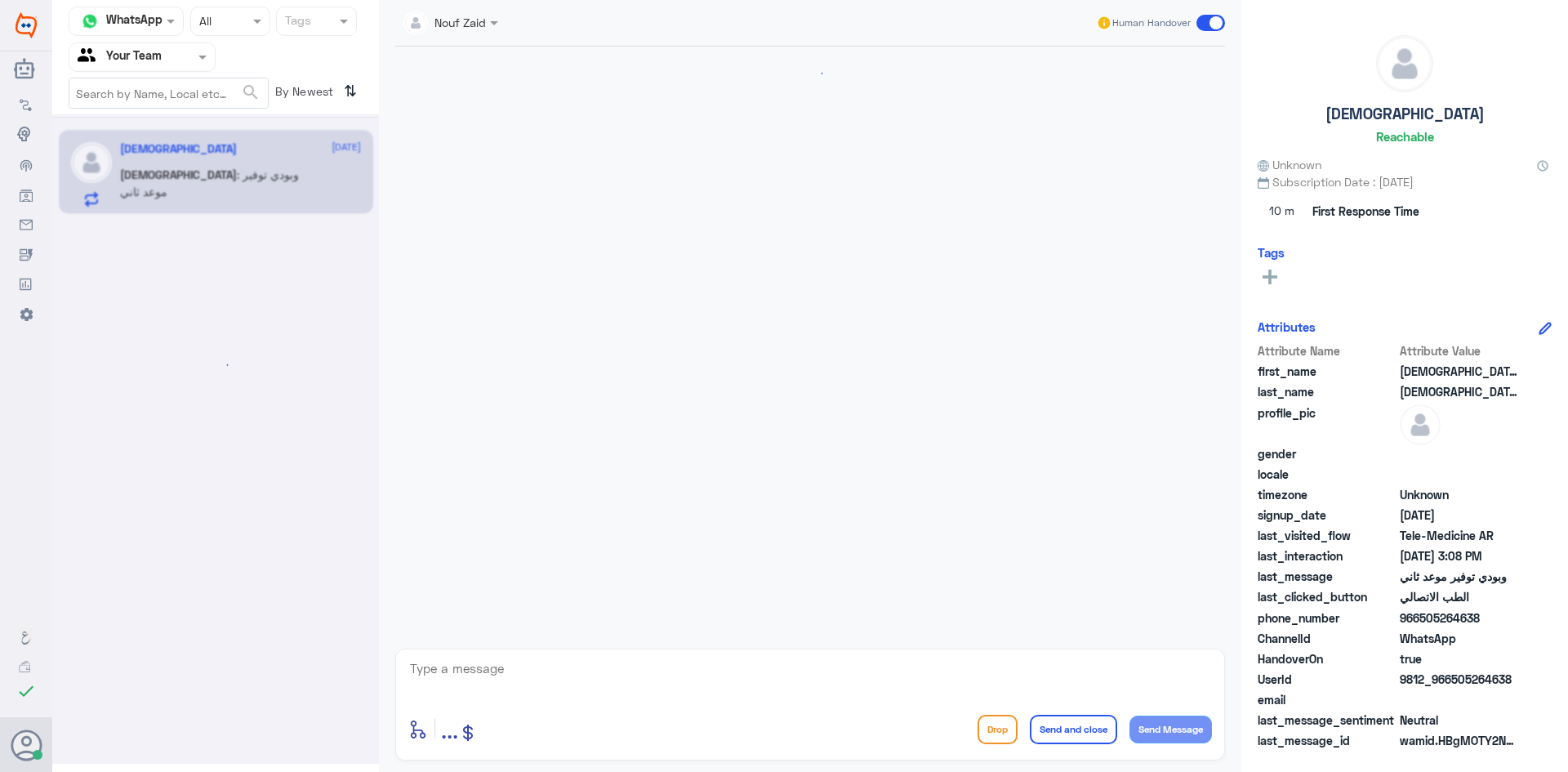
scroll to position [33, 0]
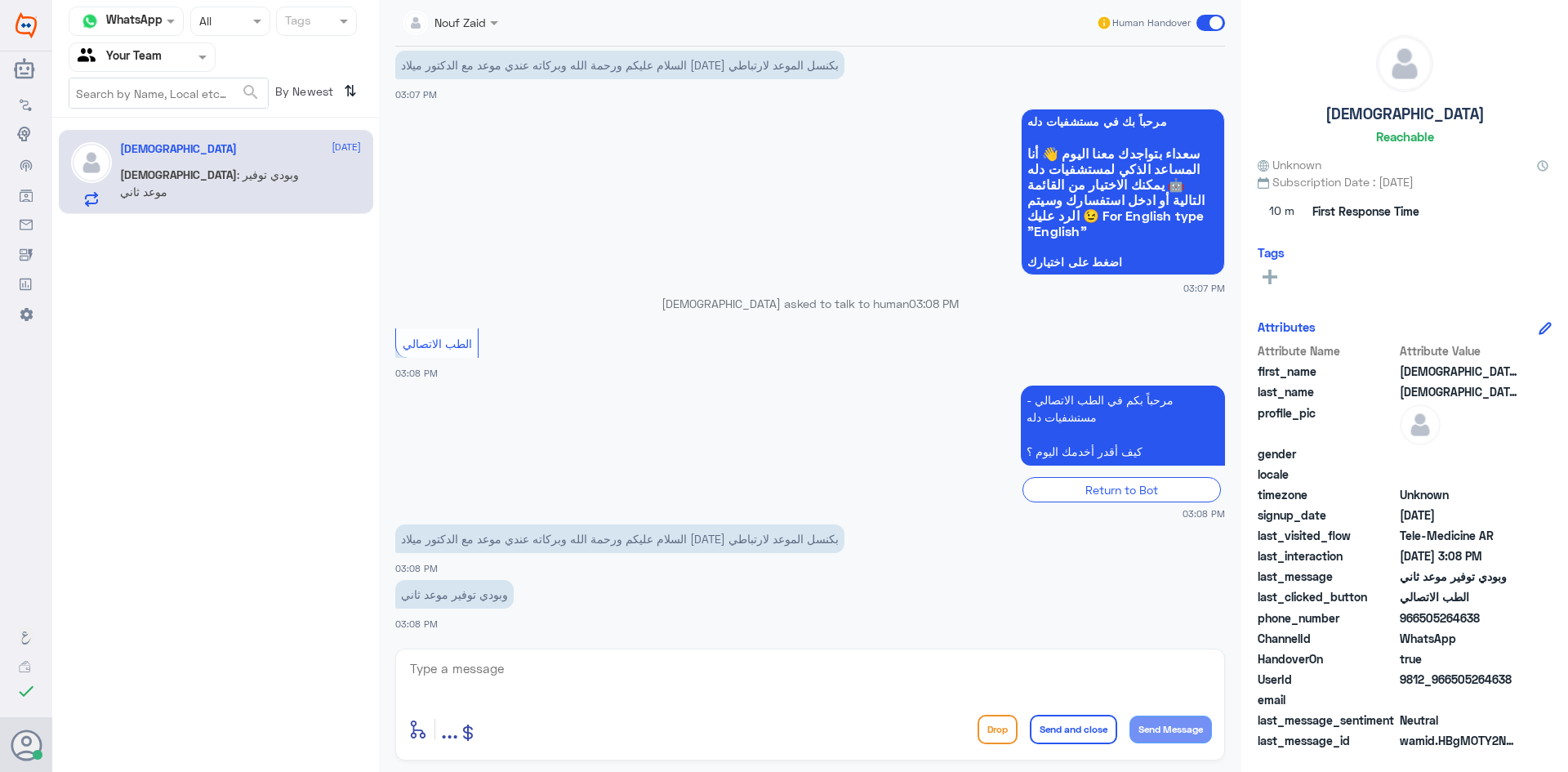
click at [256, 165] on div "[DEMOGRAPHIC_DATA] [DATE] [DEMOGRAPHIC_DATA] : وبودي توفير موعد ثاني" at bounding box center [240, 174] width 241 height 65
click at [555, 678] on textarea at bounding box center [810, 677] width 804 height 40
paste textarea "السلام عليكم معك اميره من الطب الاتصالي مستشفى دله ، كيف أقدر أساعدك؟"
type textarea "السلام عليكم معك اميره من الطب الاتصالي مستشفى دله ، كيف أقدر أساعدك؟"
click at [776, 725] on button "Send Message" at bounding box center [1170, 729] width 83 height 28
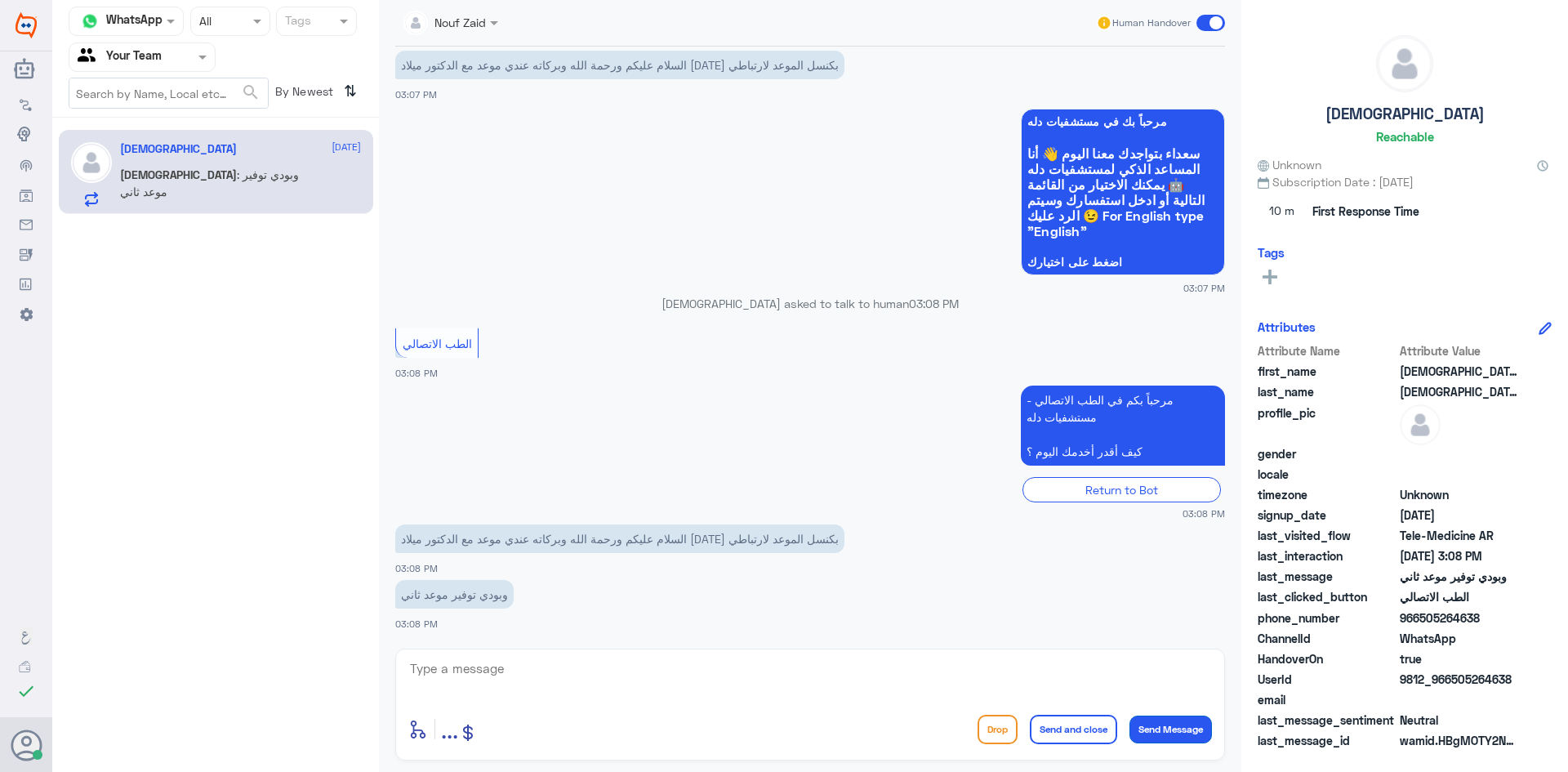
scroll to position [119, 0]
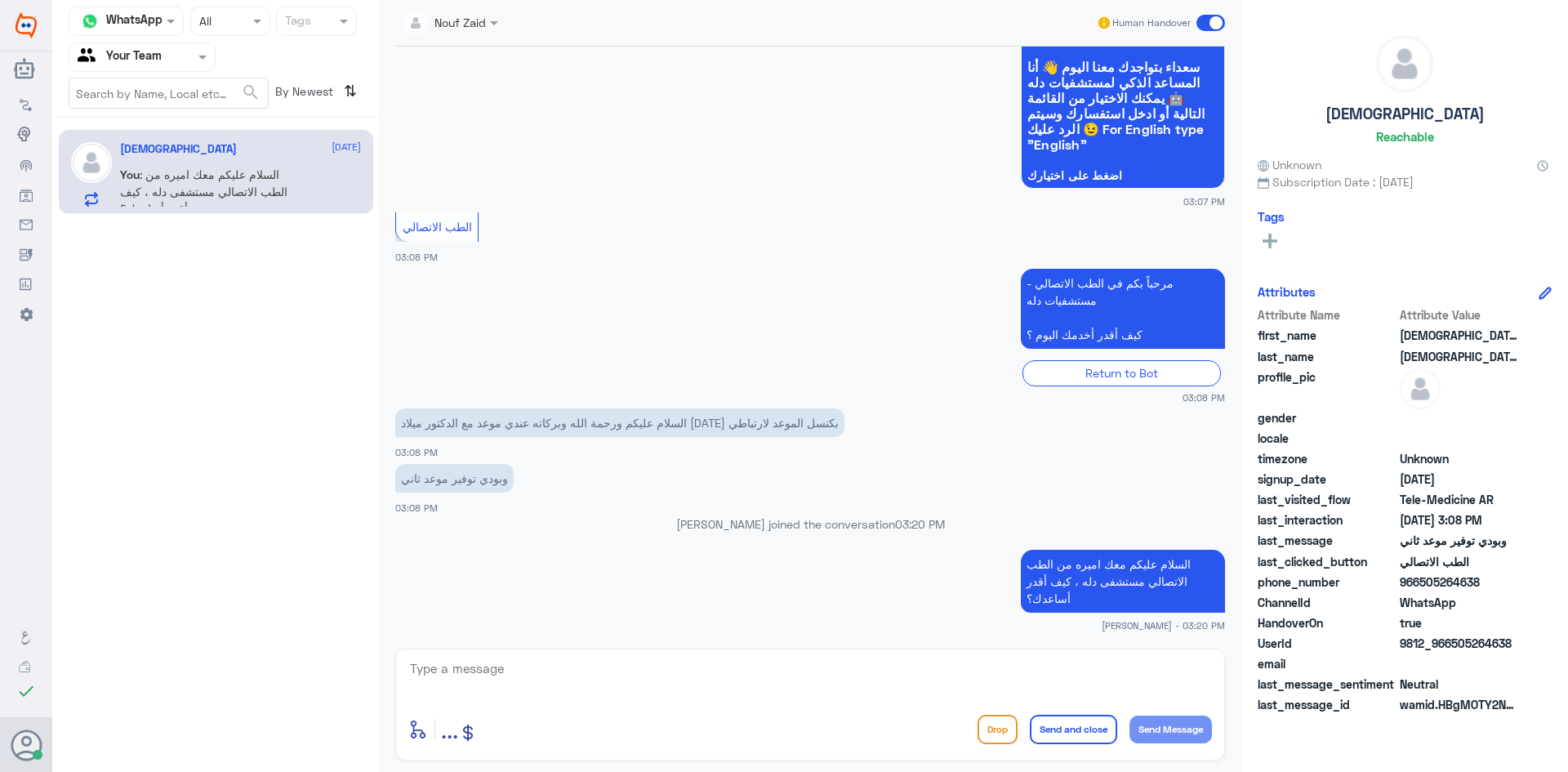
click at [443, 681] on textarea at bounding box center [810, 677] width 804 height 40
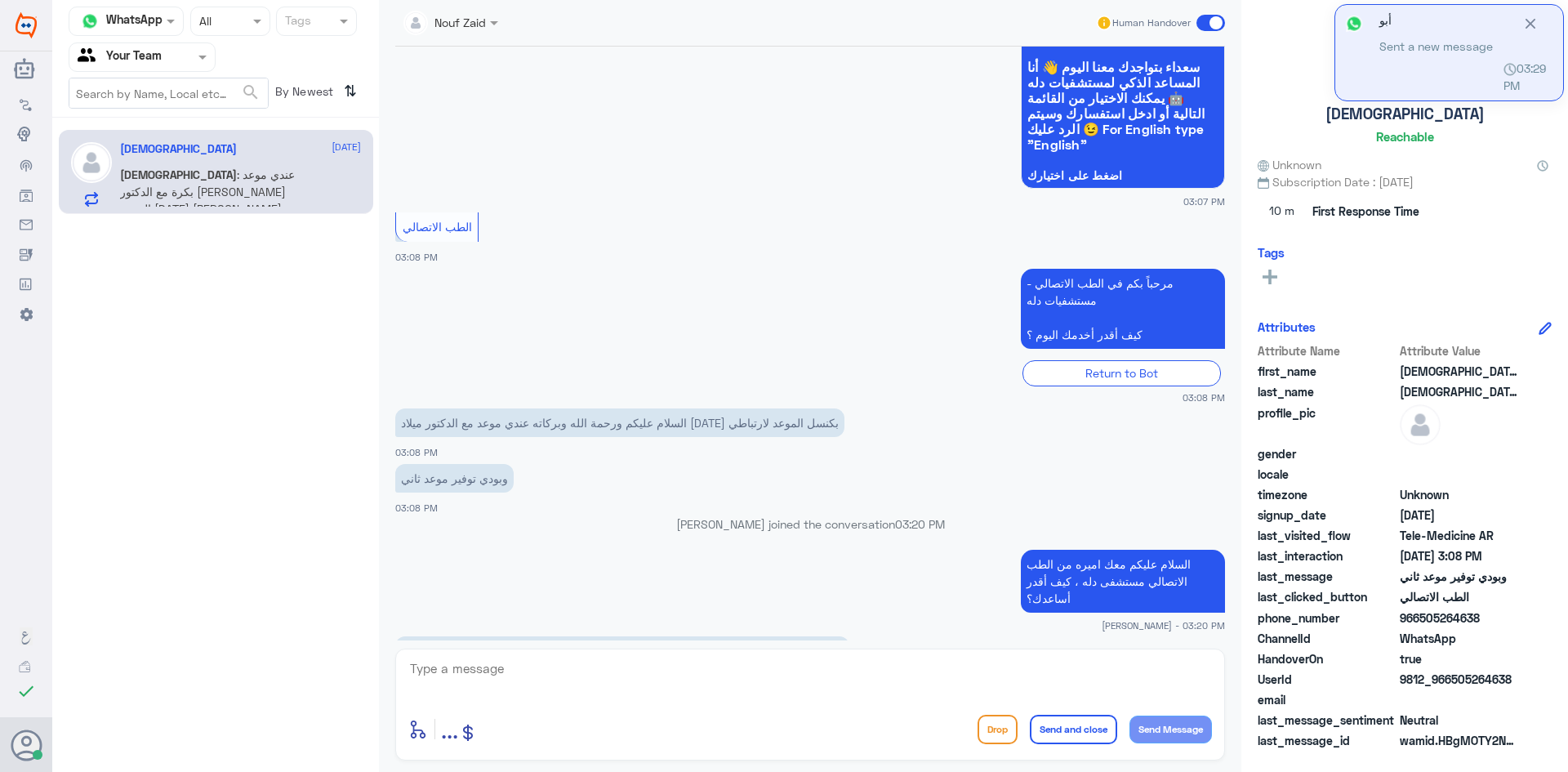
scroll to position [175, 0]
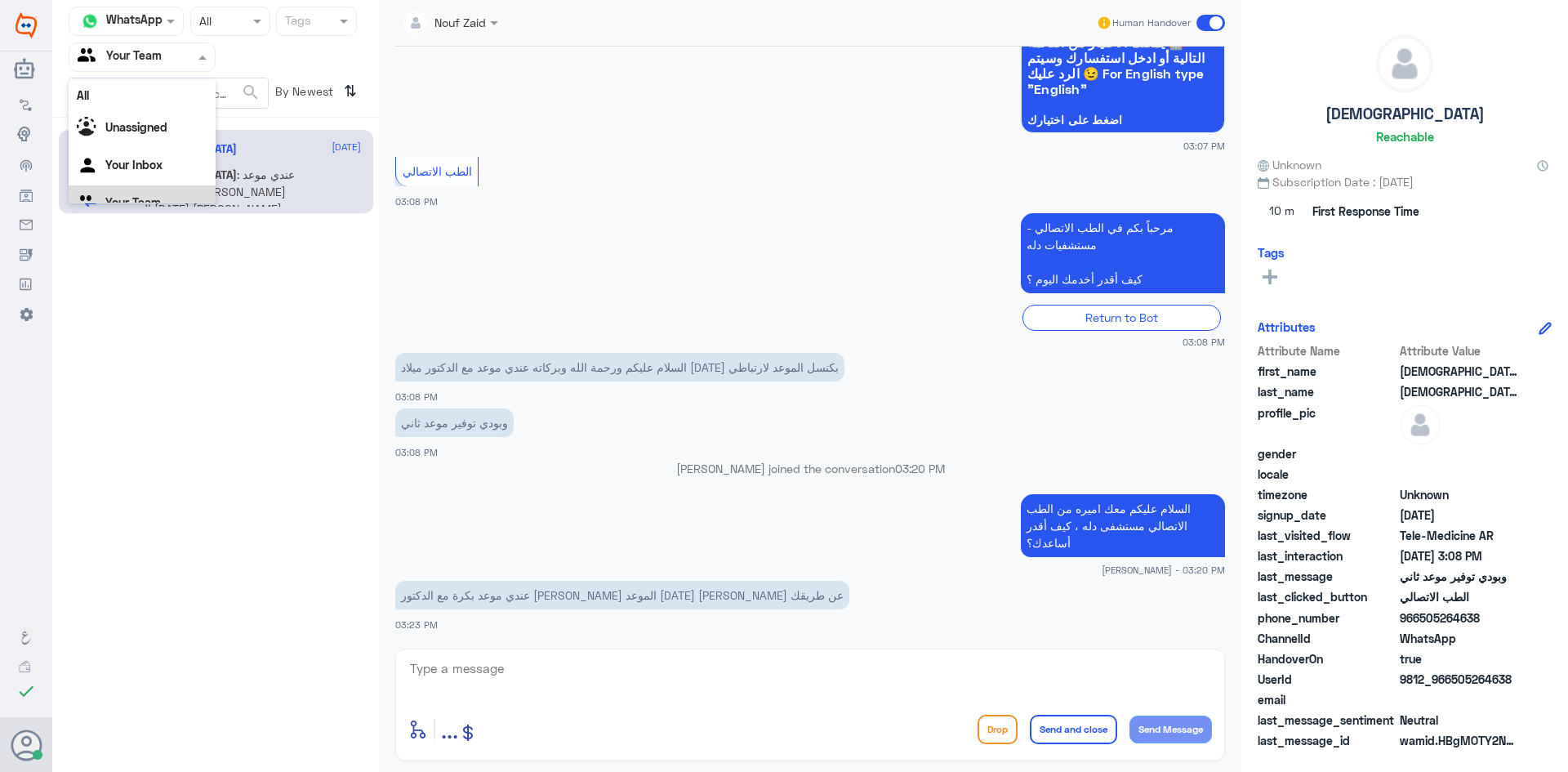
click at [202, 46] on div "Agent Filter Your Team" at bounding box center [142, 57] width 147 height 29
click at [169, 137] on div "Your Inbox" at bounding box center [142, 146] width 147 height 37
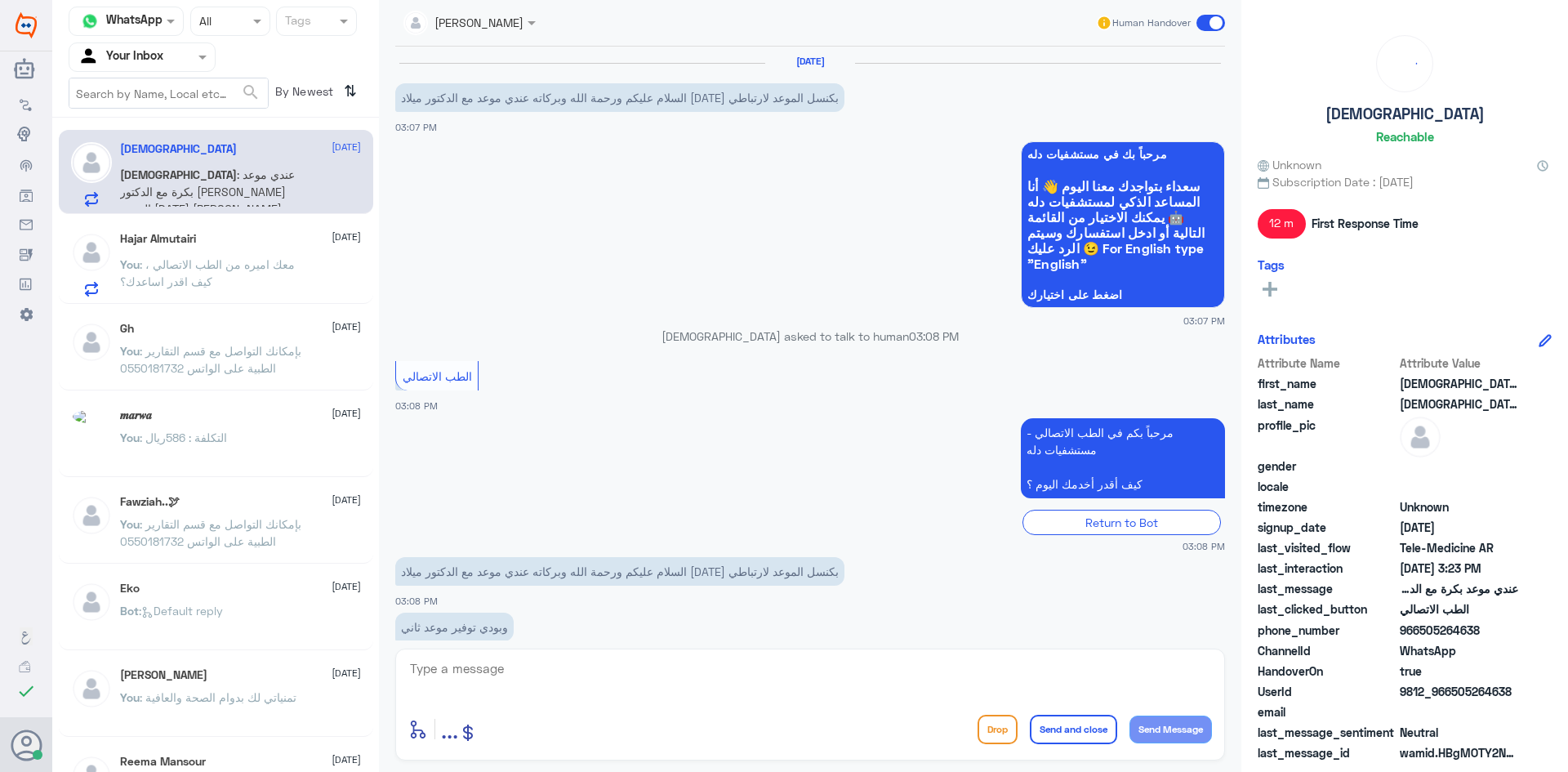
scroll to position [205, 0]
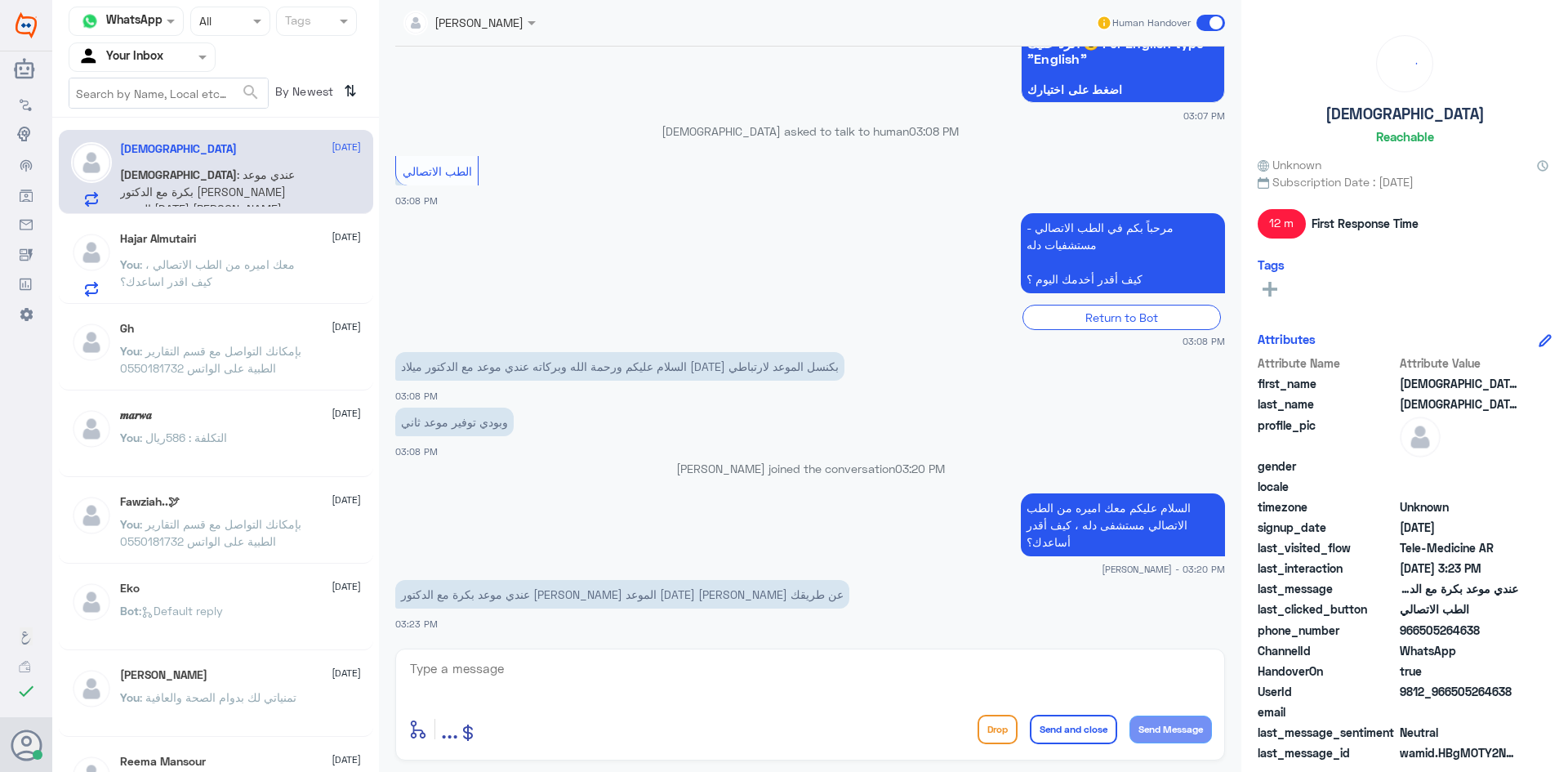
click at [307, 170] on div "[DEMOGRAPHIC_DATA] : ‏عندي موعد بكرة مع الدكتور [PERSON_NAME] الموعد [DATE] [PE…" at bounding box center [240, 187] width 241 height 36
drag, startPoint x: 737, startPoint y: 692, endPoint x: 701, endPoint y: 700, distance: 36.9
click at [735, 694] on textarea at bounding box center [810, 677] width 804 height 40
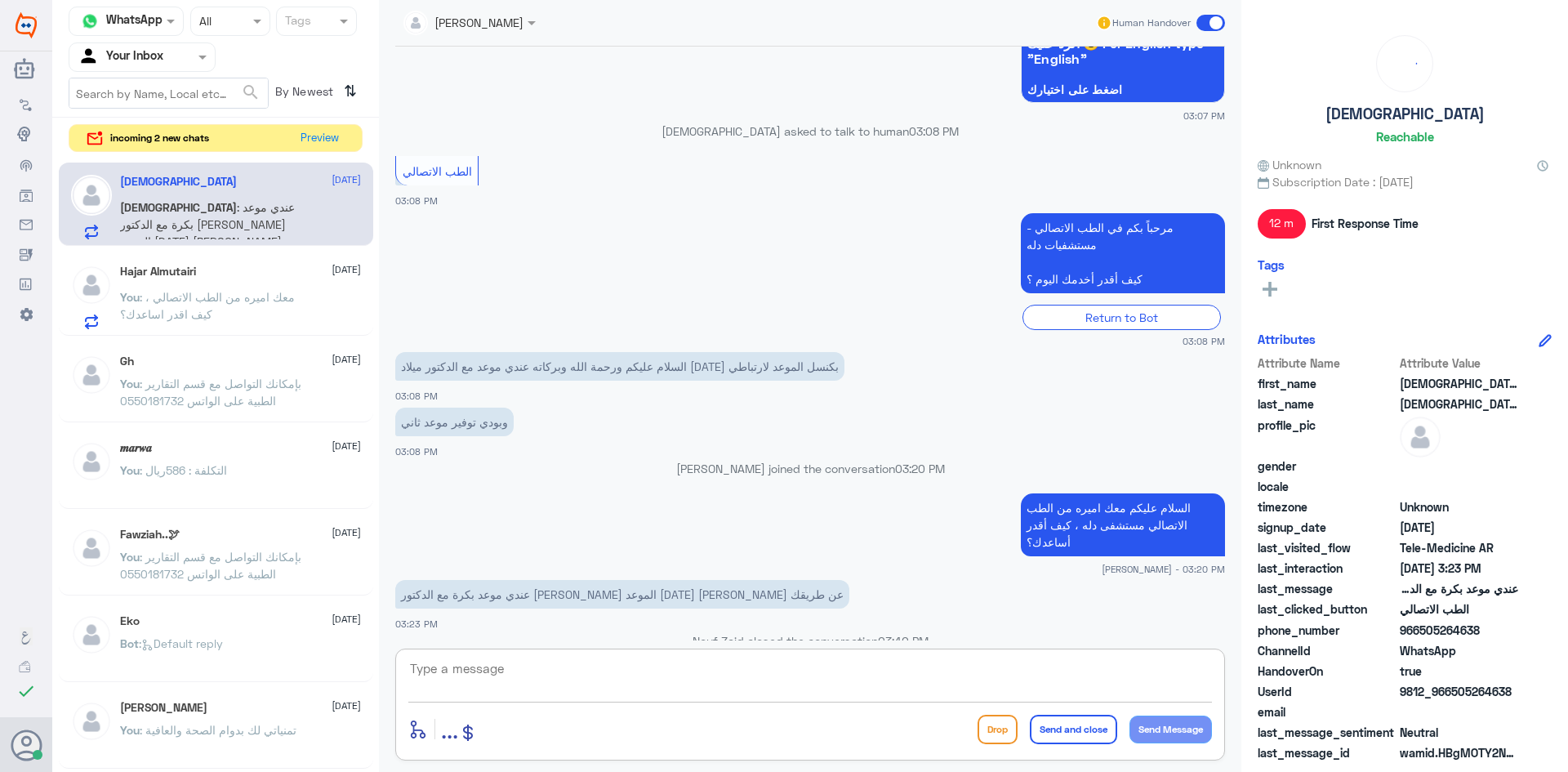
scroll to position [234, 0]
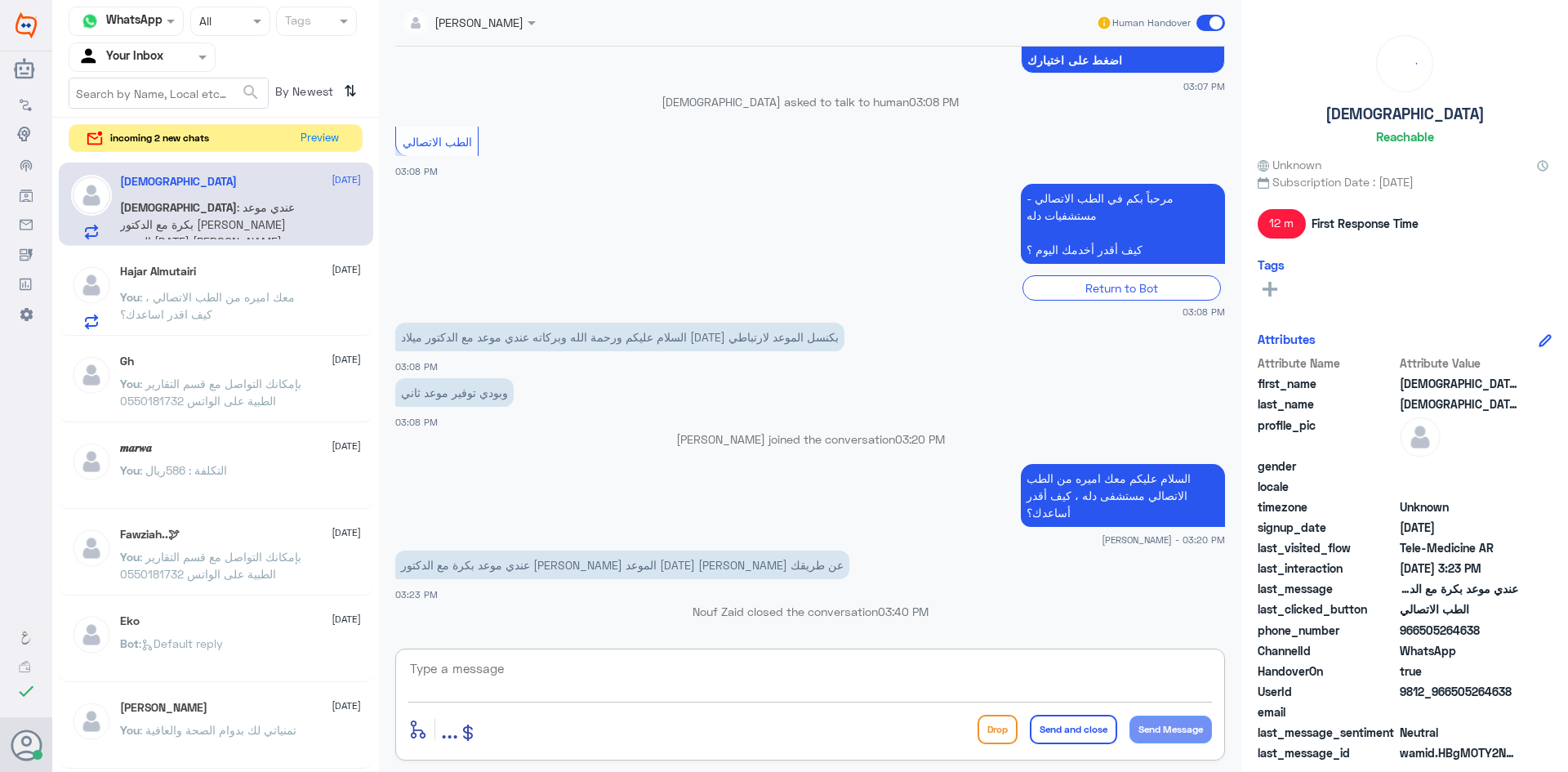
click at [190, 298] on span ": معك اميره من الطب الاتصالي ، كيف اقدر اساعدك؟" at bounding box center [207, 305] width 175 height 31
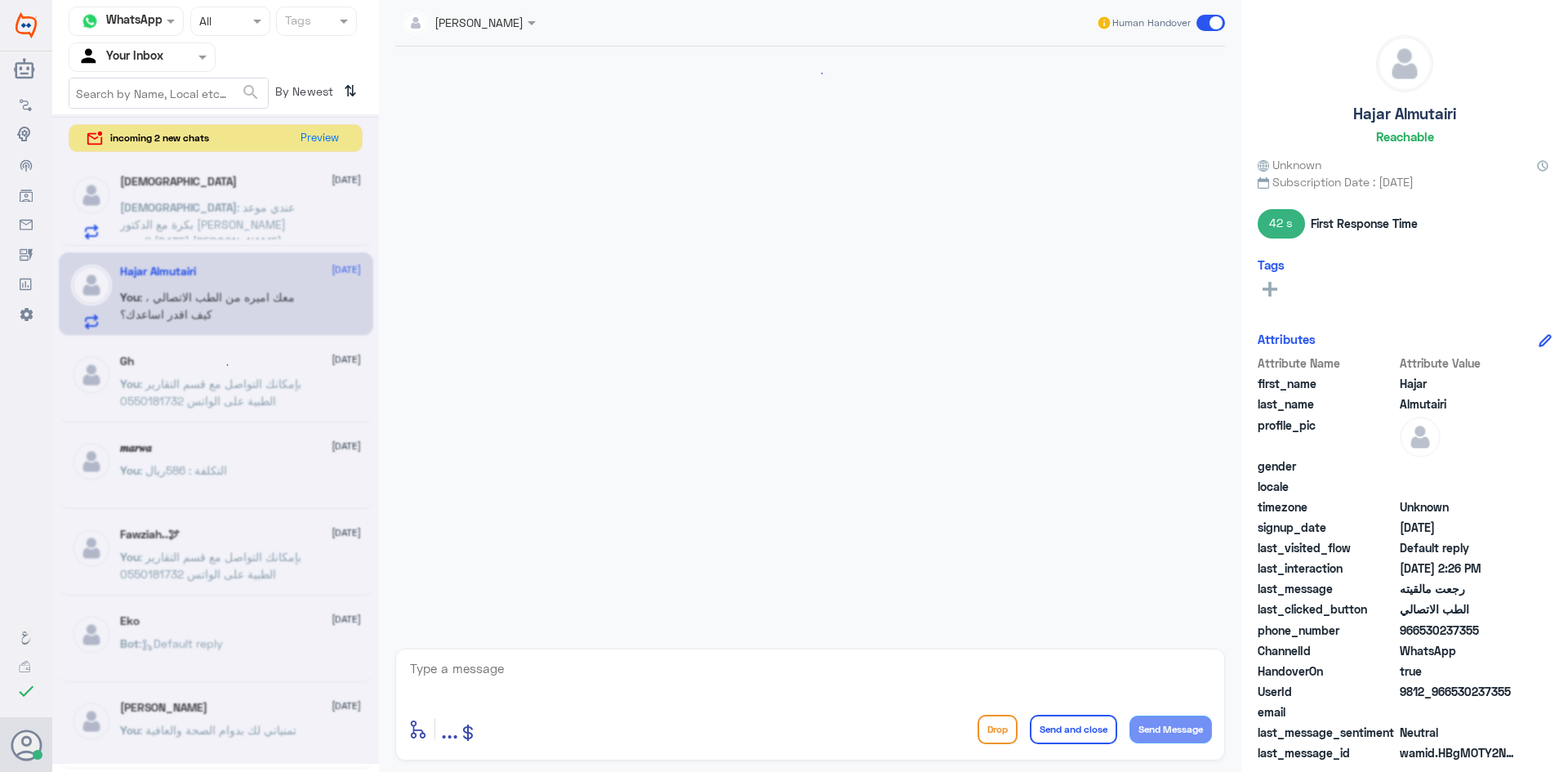
scroll to position [1280, 0]
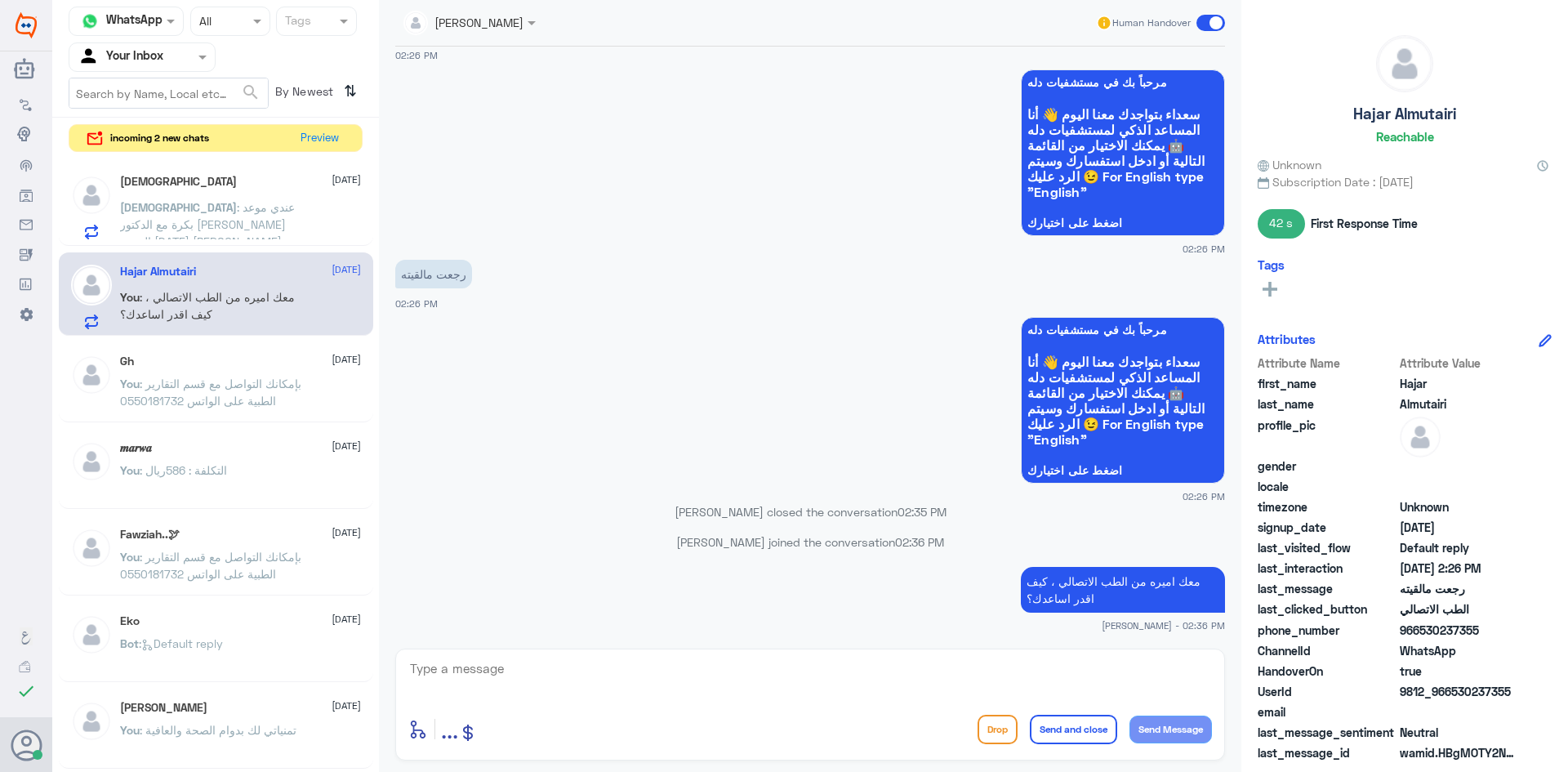
click at [216, 197] on div "[DEMOGRAPHIC_DATA] [DATE] [DEMOGRAPHIC_DATA] : ‏عندي موعد بكرة مع الدكتور [PERS…" at bounding box center [240, 207] width 241 height 65
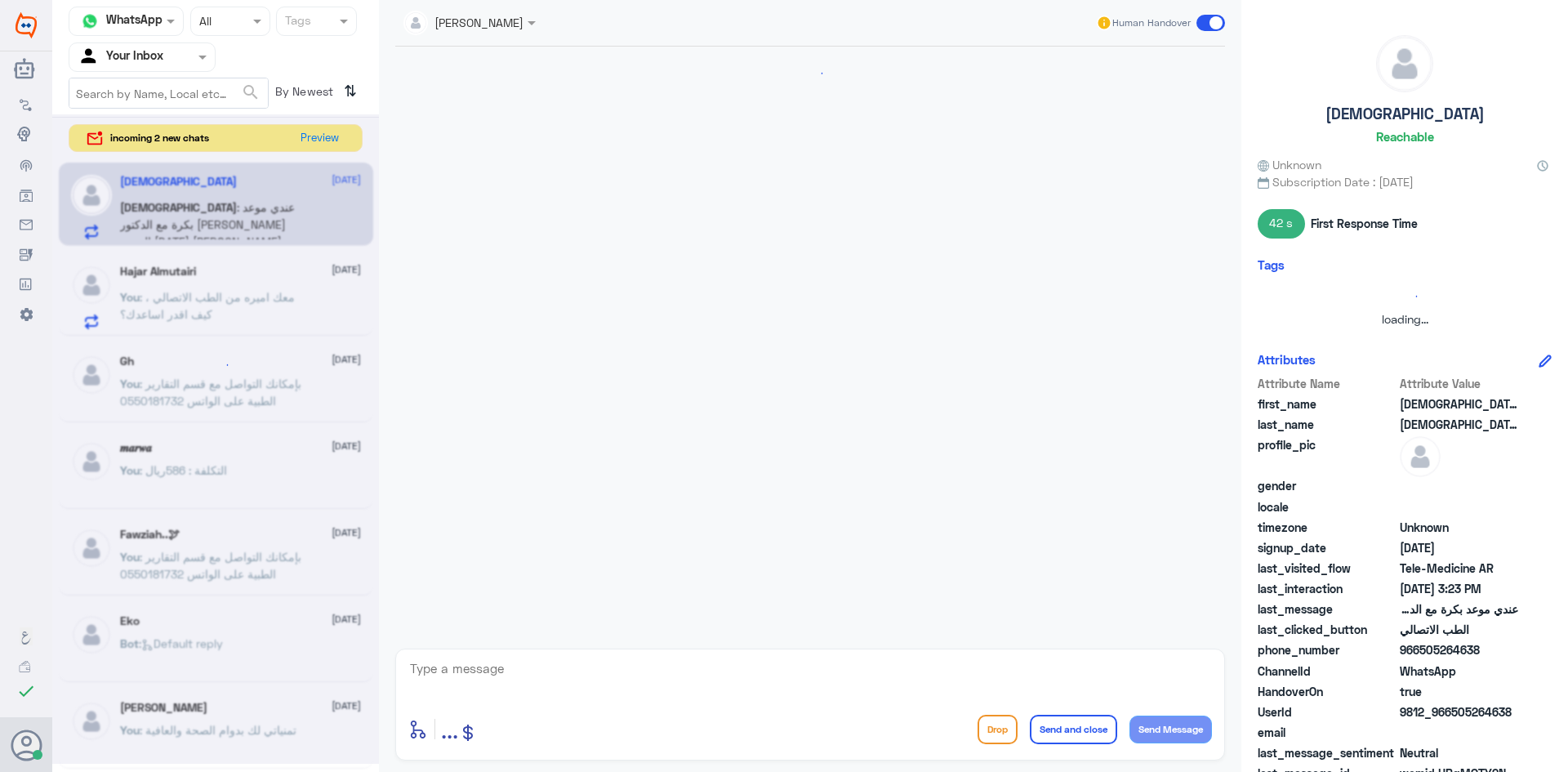
scroll to position [234, 0]
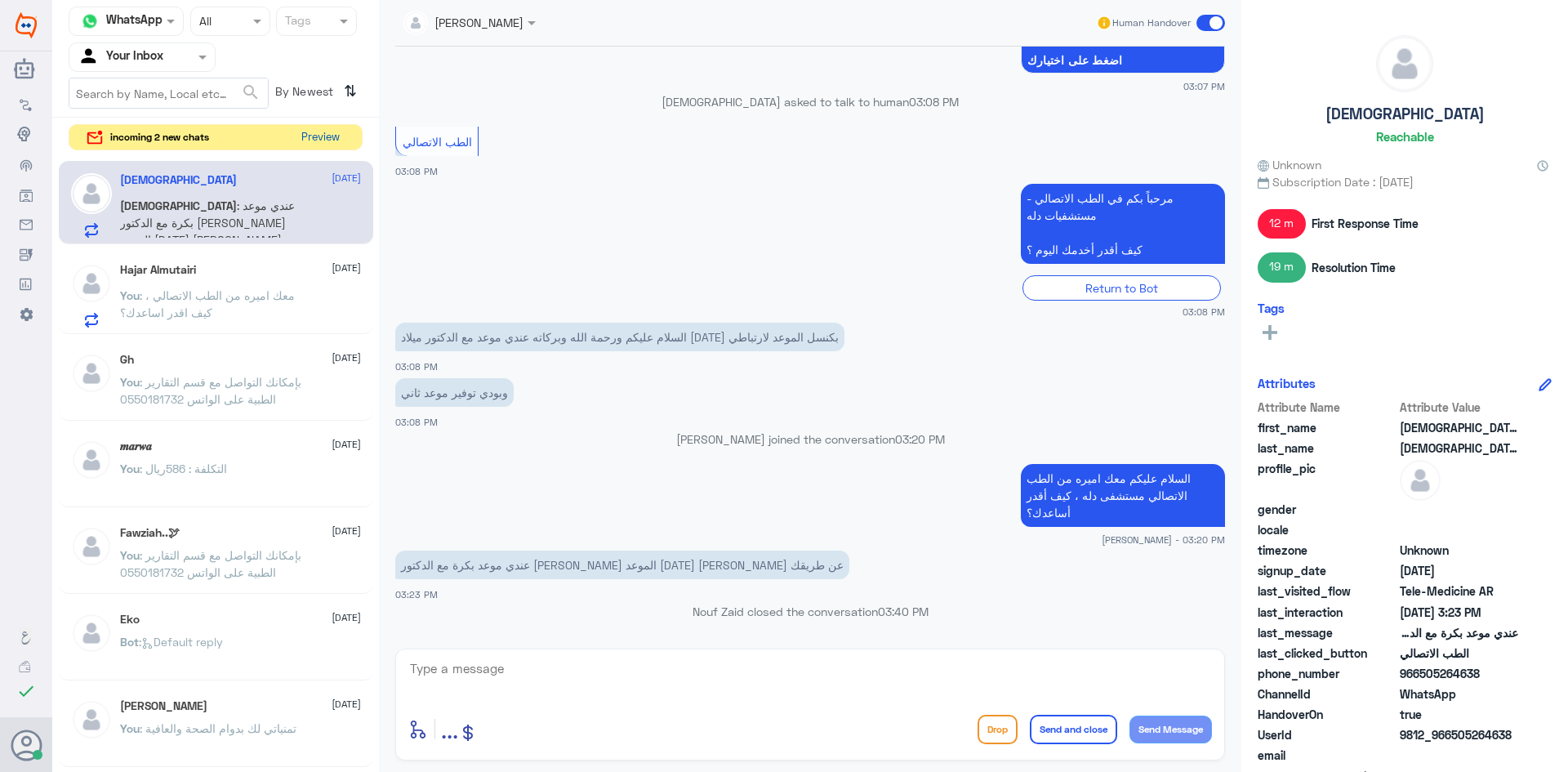
click at [332, 135] on button "Preview" at bounding box center [319, 138] width 51 height 26
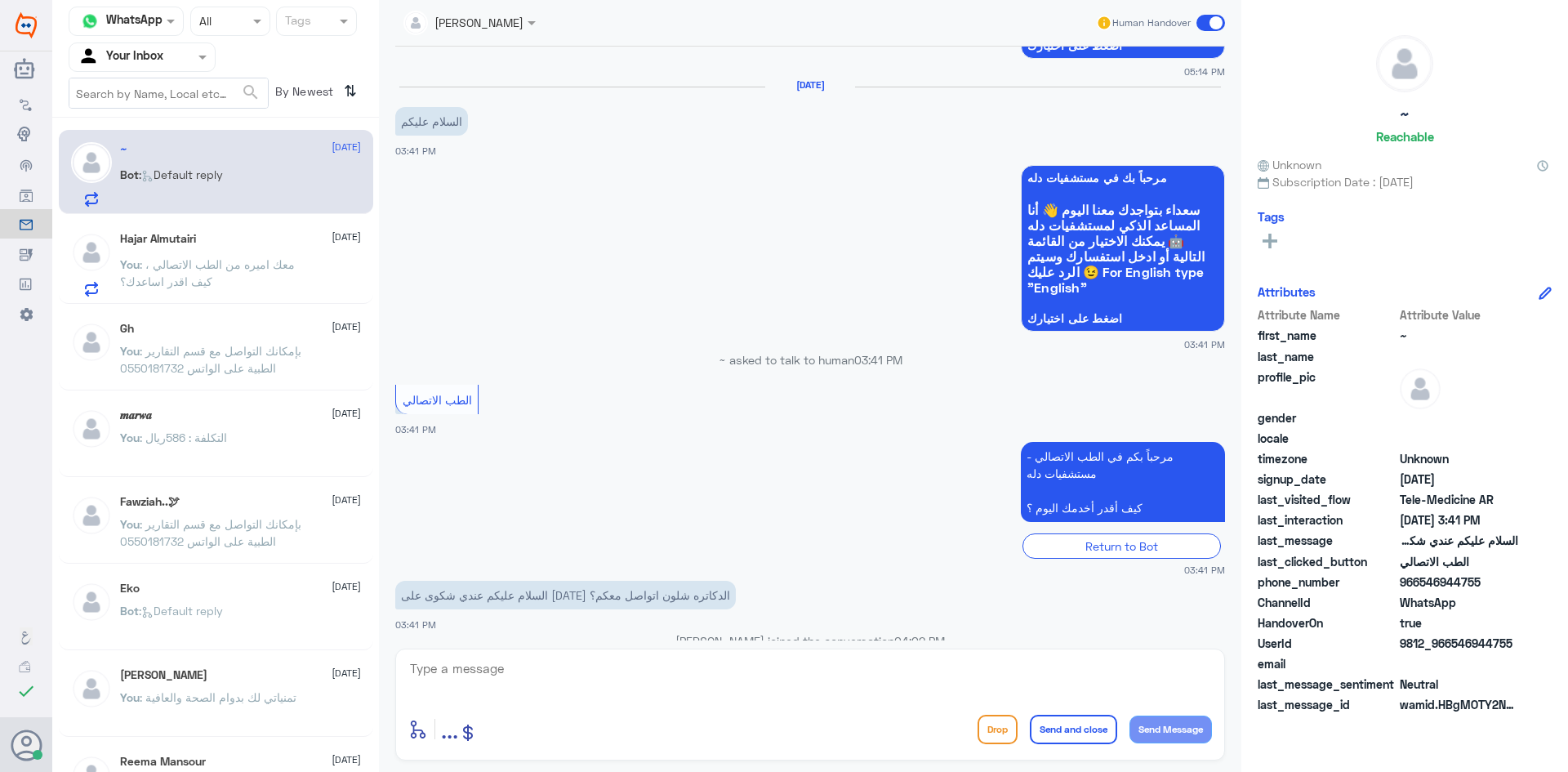
scroll to position [1744, 0]
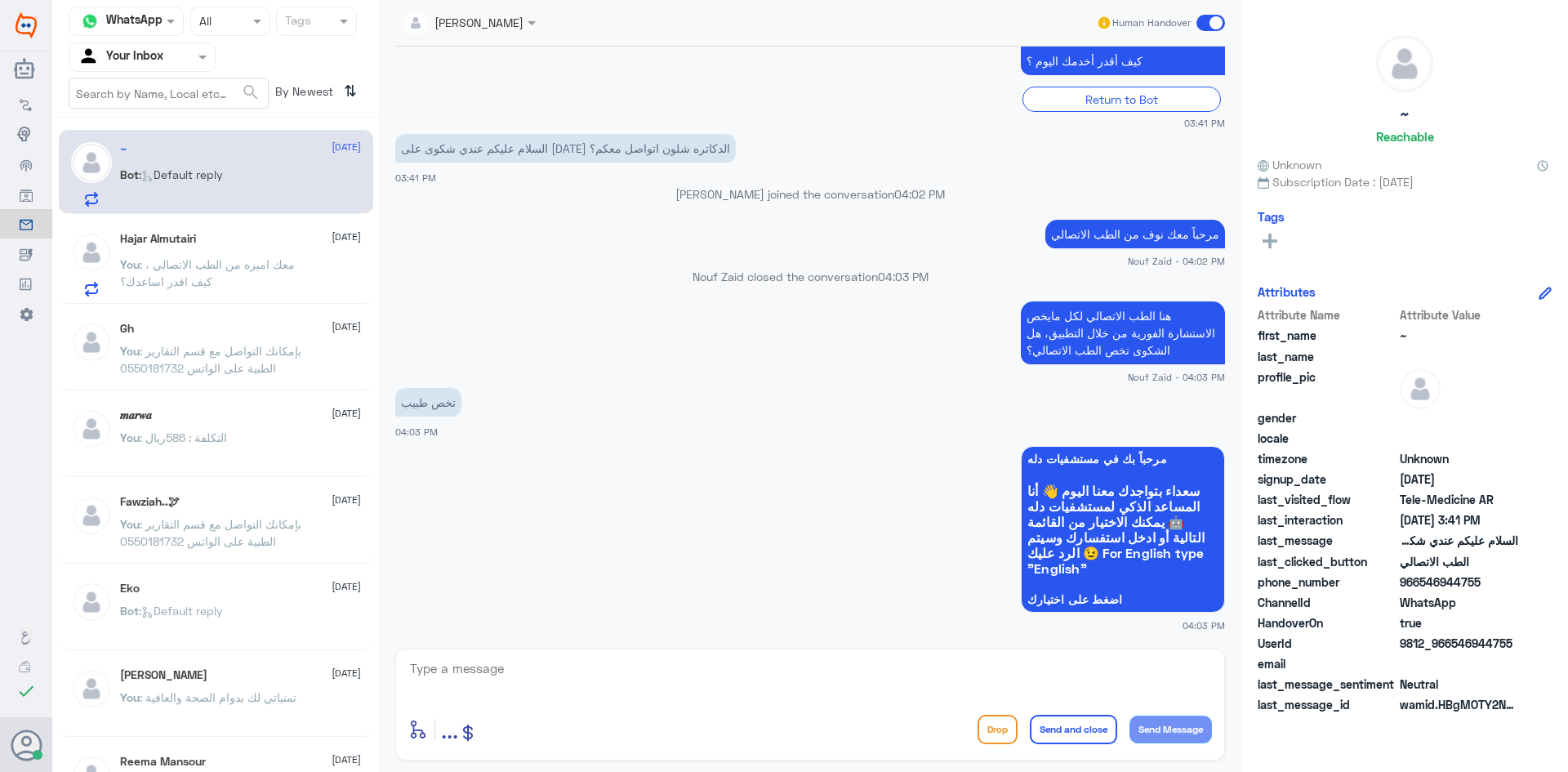
click at [215, 162] on div "~ [DATE] Bot : Default reply" at bounding box center [240, 174] width 241 height 65
click at [164, 55] on input "text" at bounding box center [122, 56] width 90 height 19
click at [149, 154] on div "Your Inbox" at bounding box center [142, 146] width 147 height 37
click at [164, 53] on input "text" at bounding box center [122, 56] width 90 height 19
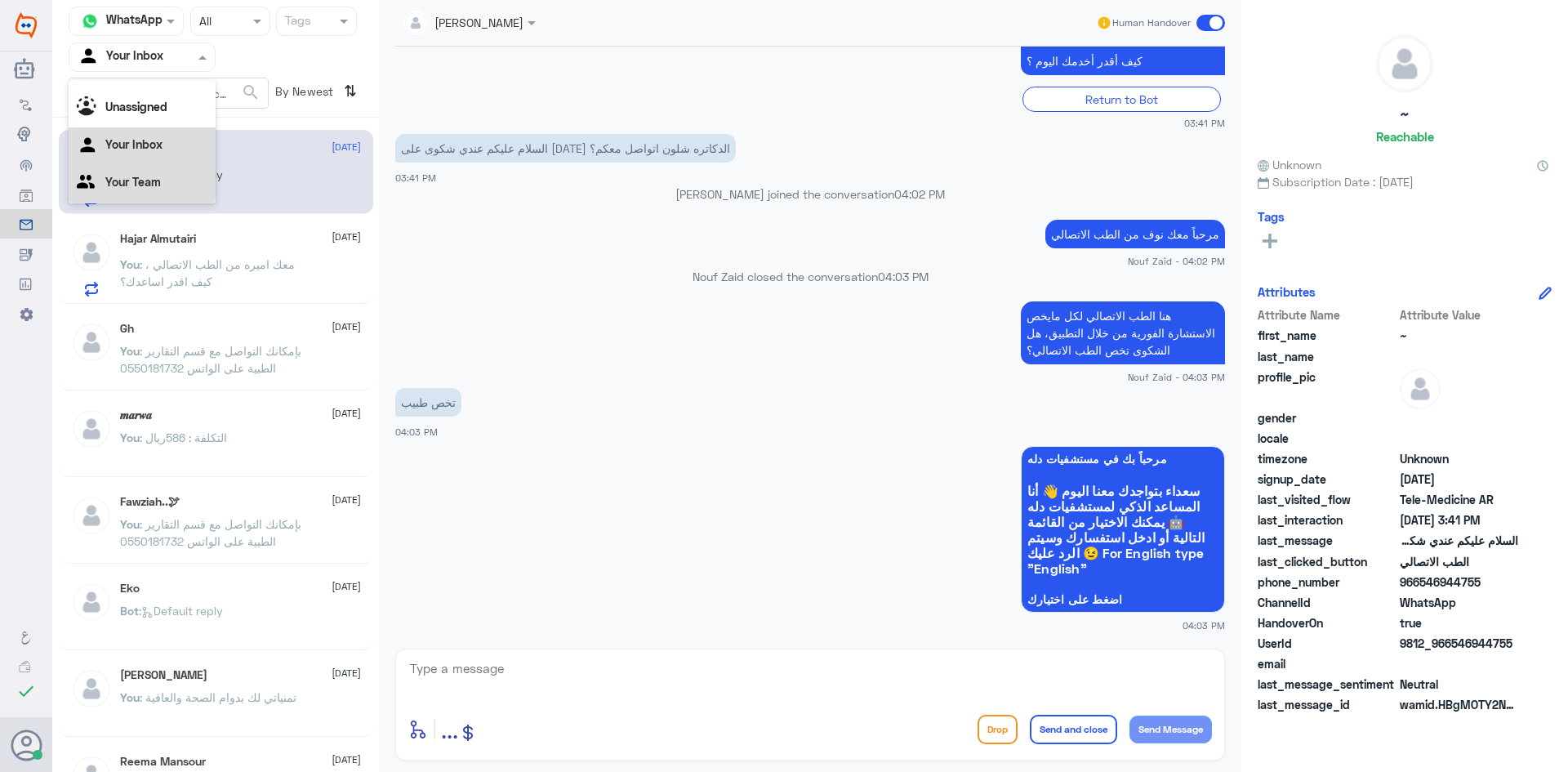
click at [138, 168] on div "Your Team" at bounding box center [142, 184] width 147 height 37
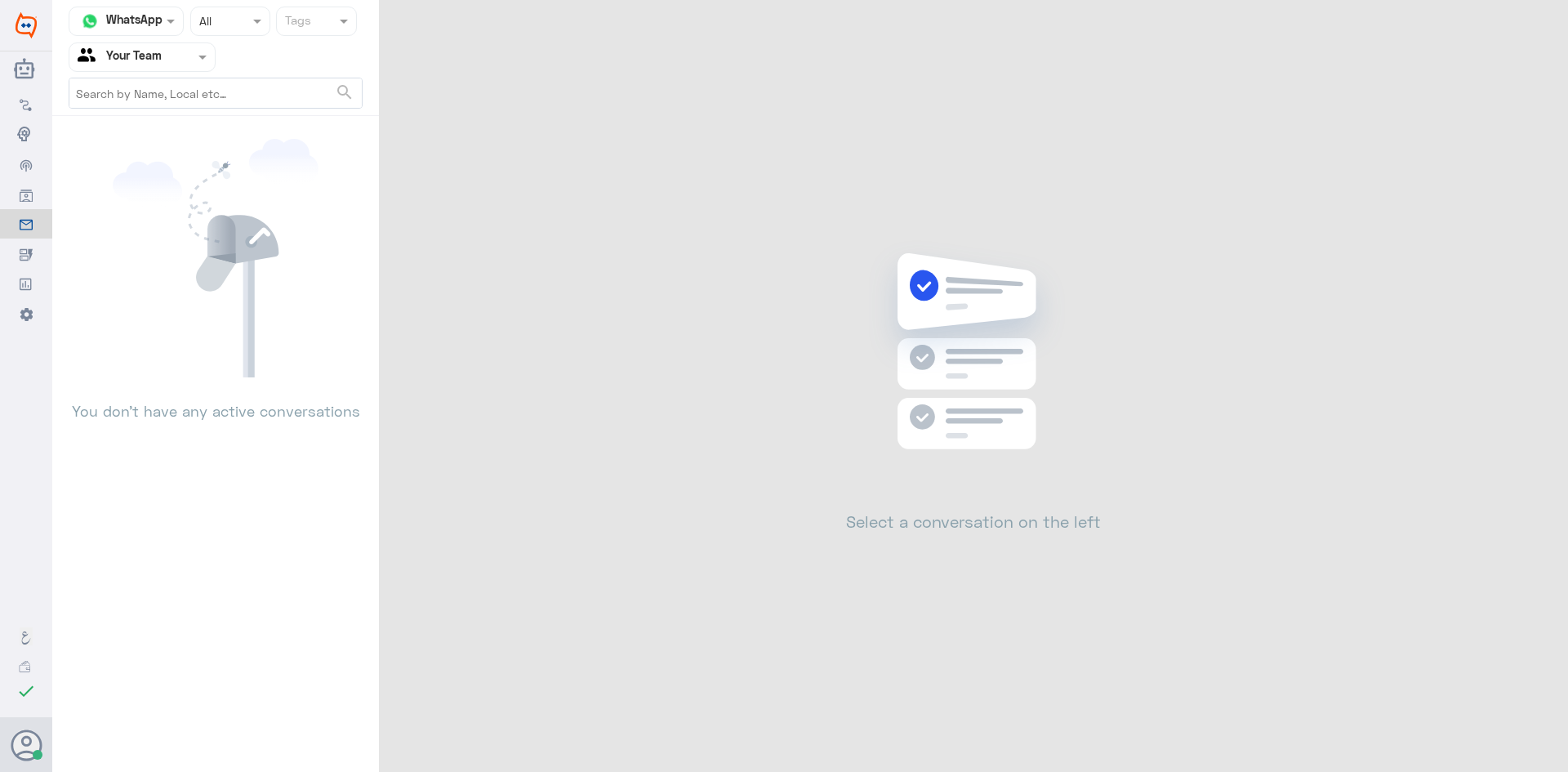
click at [155, 57] on input "text" at bounding box center [122, 56] width 90 height 19
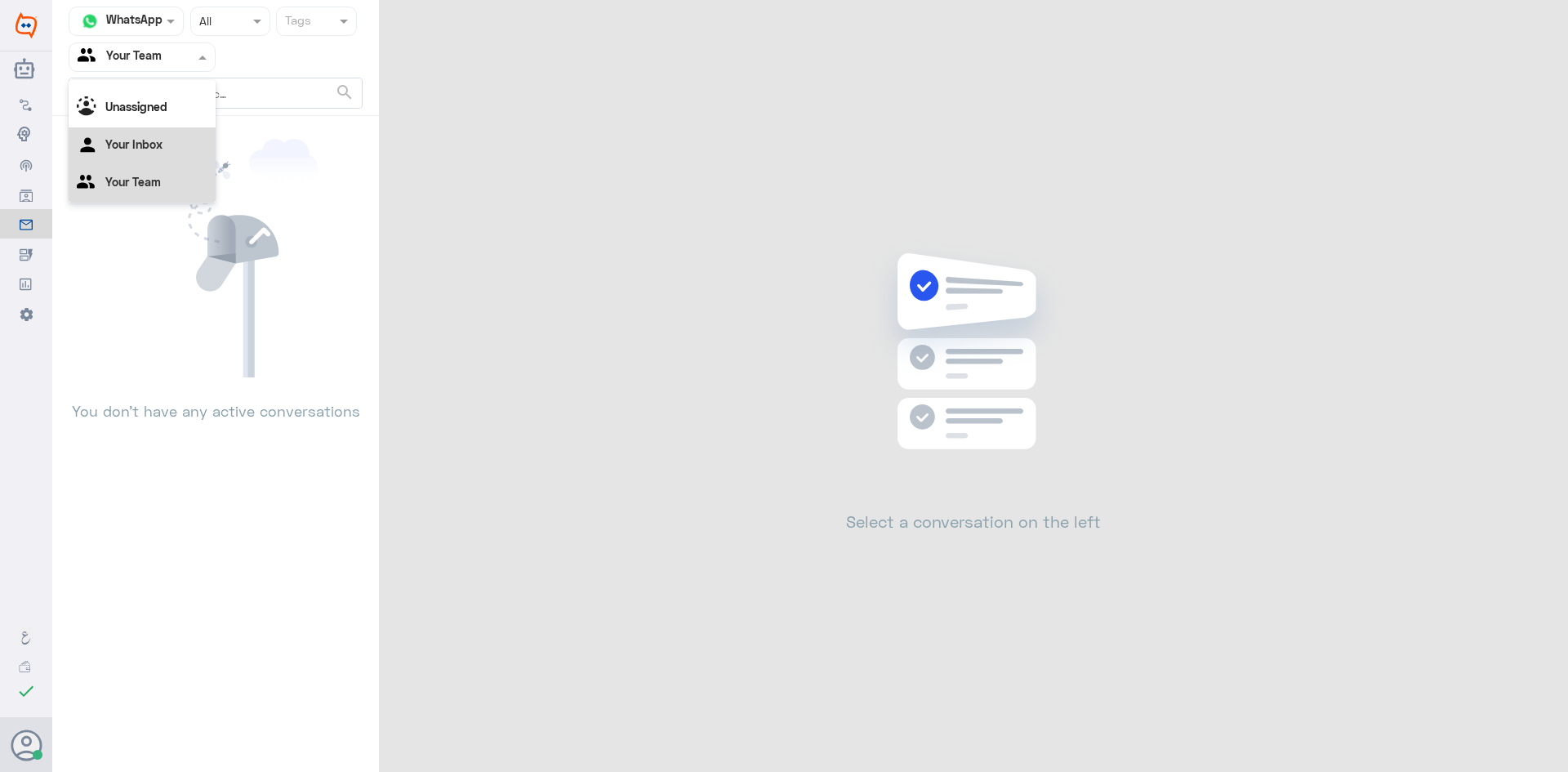
click at [150, 149] on Inbox "Your Inbox" at bounding box center [134, 145] width 57 height 14
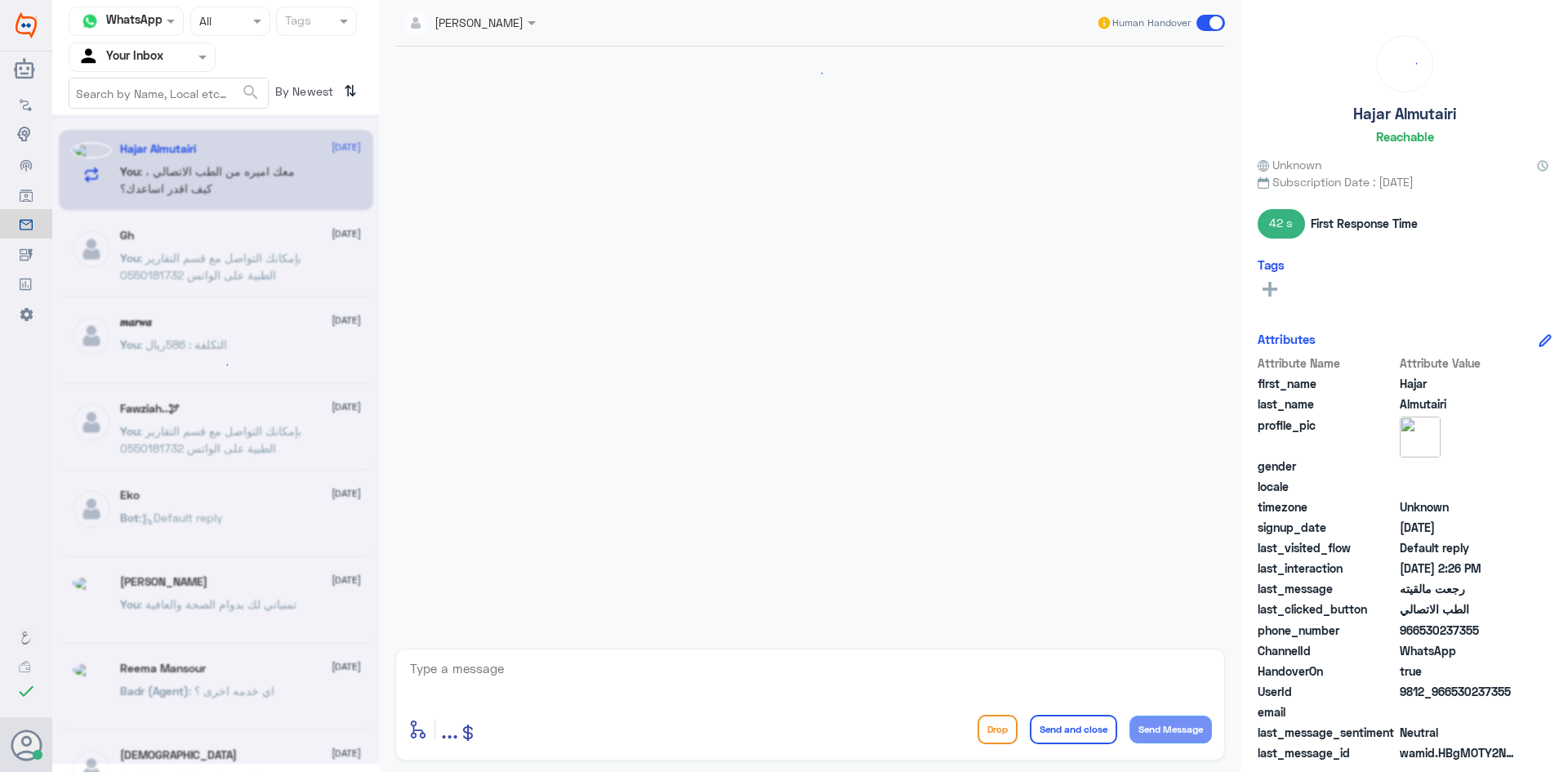
scroll to position [1280, 0]
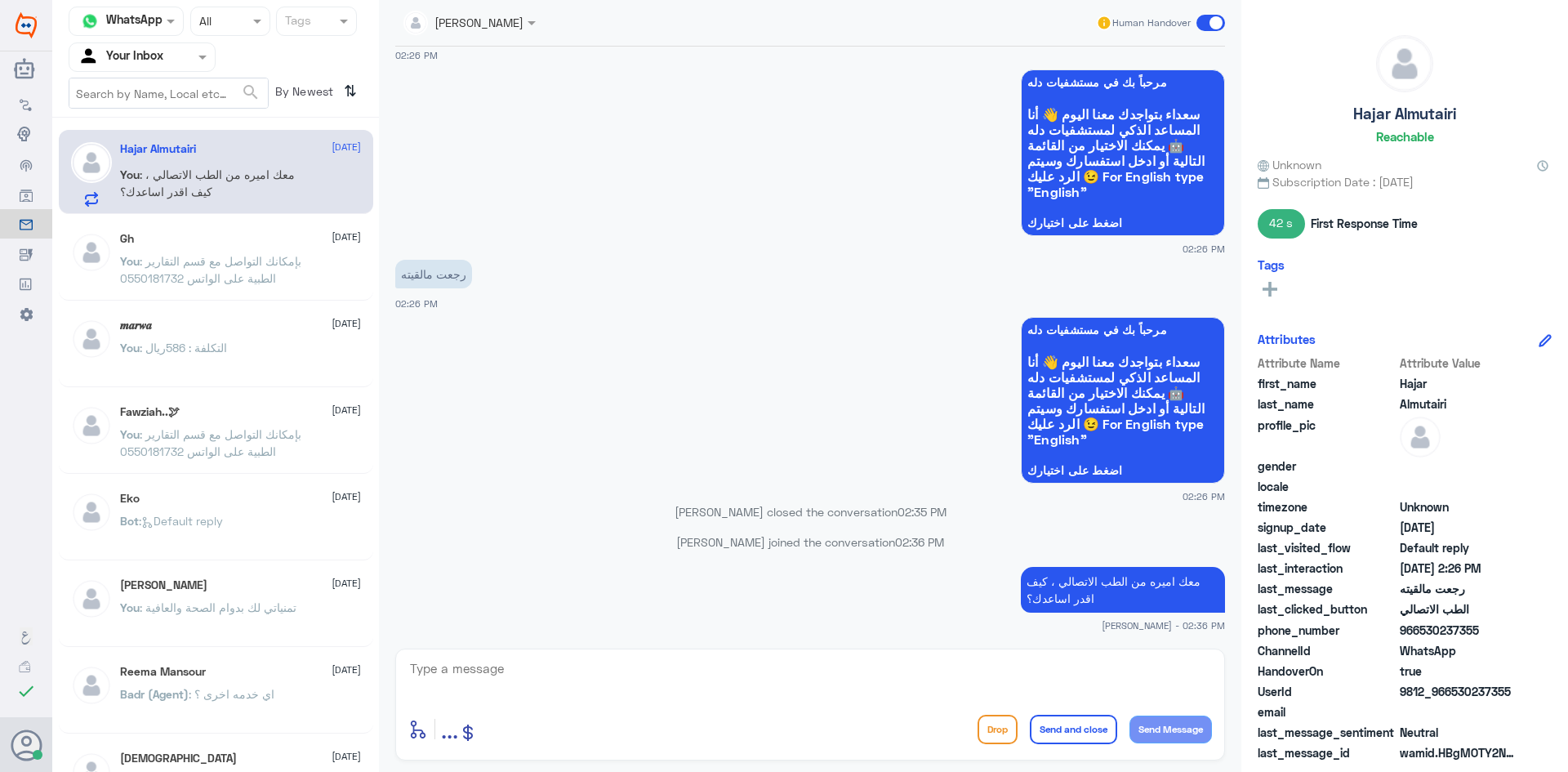
click at [170, 247] on div "Gh [DATE] You : بإمكانك التواصل مع قسم التقارير الطبية على الواتس 0550181732" at bounding box center [240, 262] width 241 height 61
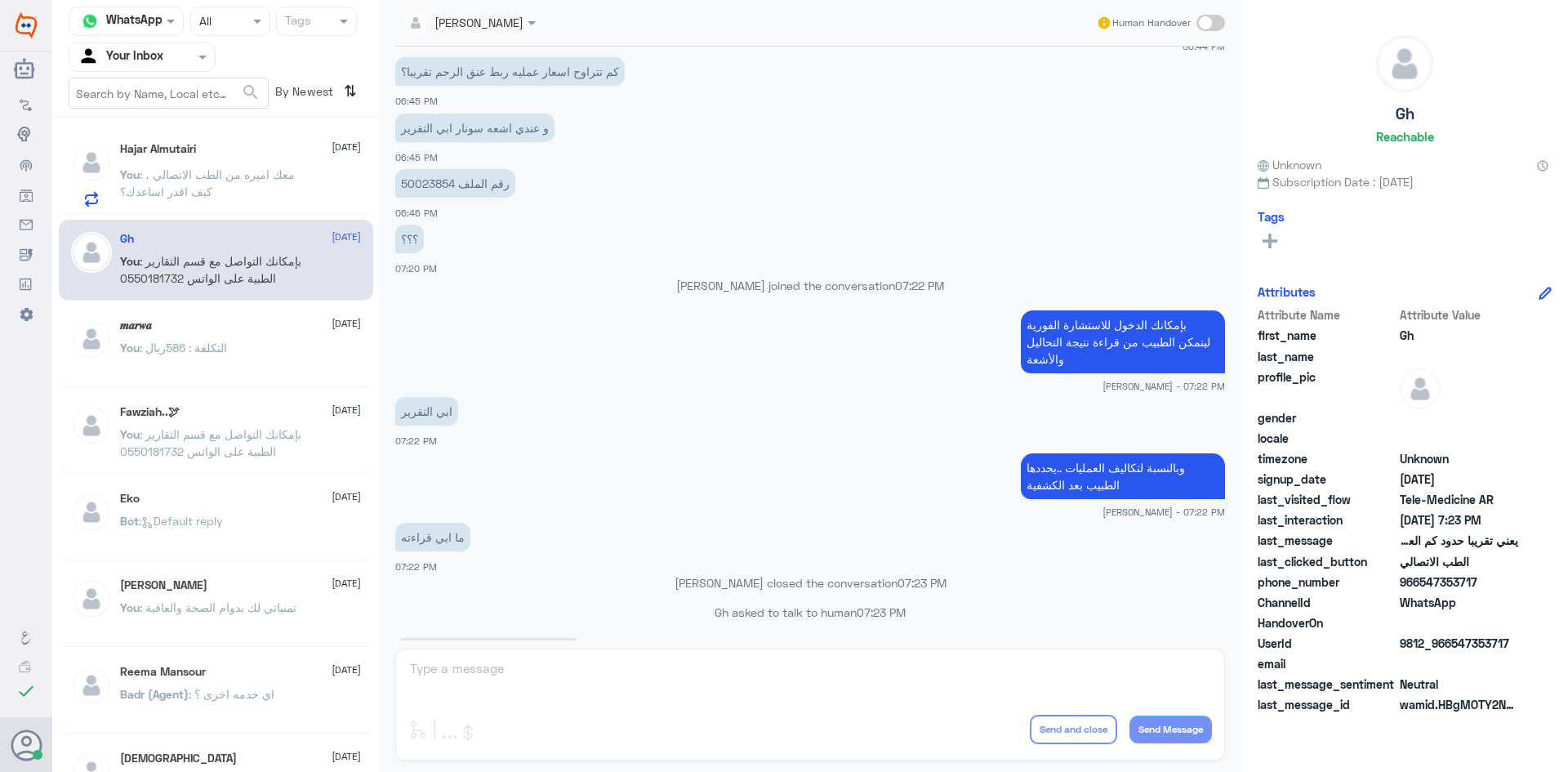
scroll to position [696, 0]
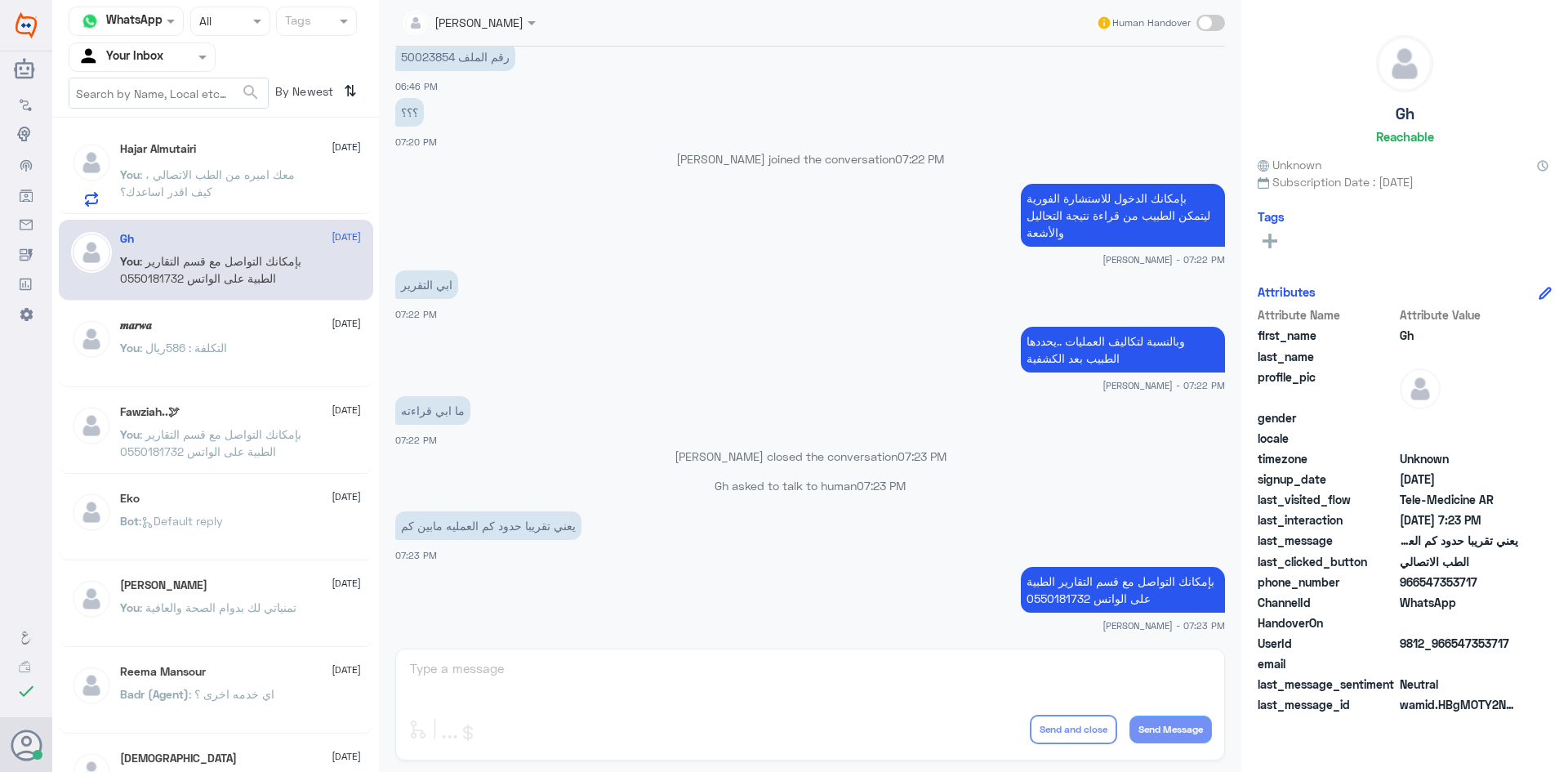
click at [261, 345] on div "You : التكلفة : 586ريال" at bounding box center [240, 361] width 241 height 36
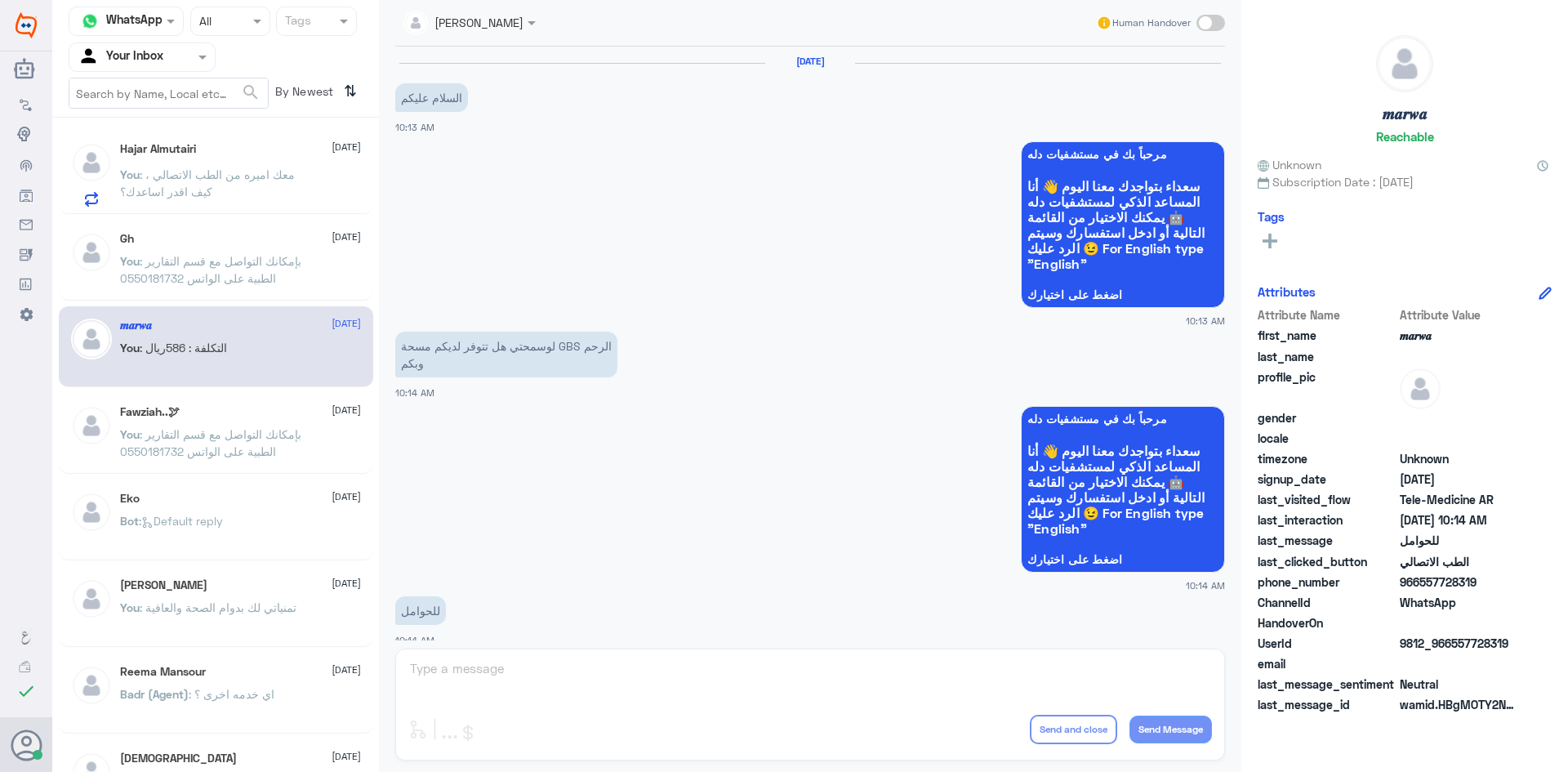
scroll to position [826, 0]
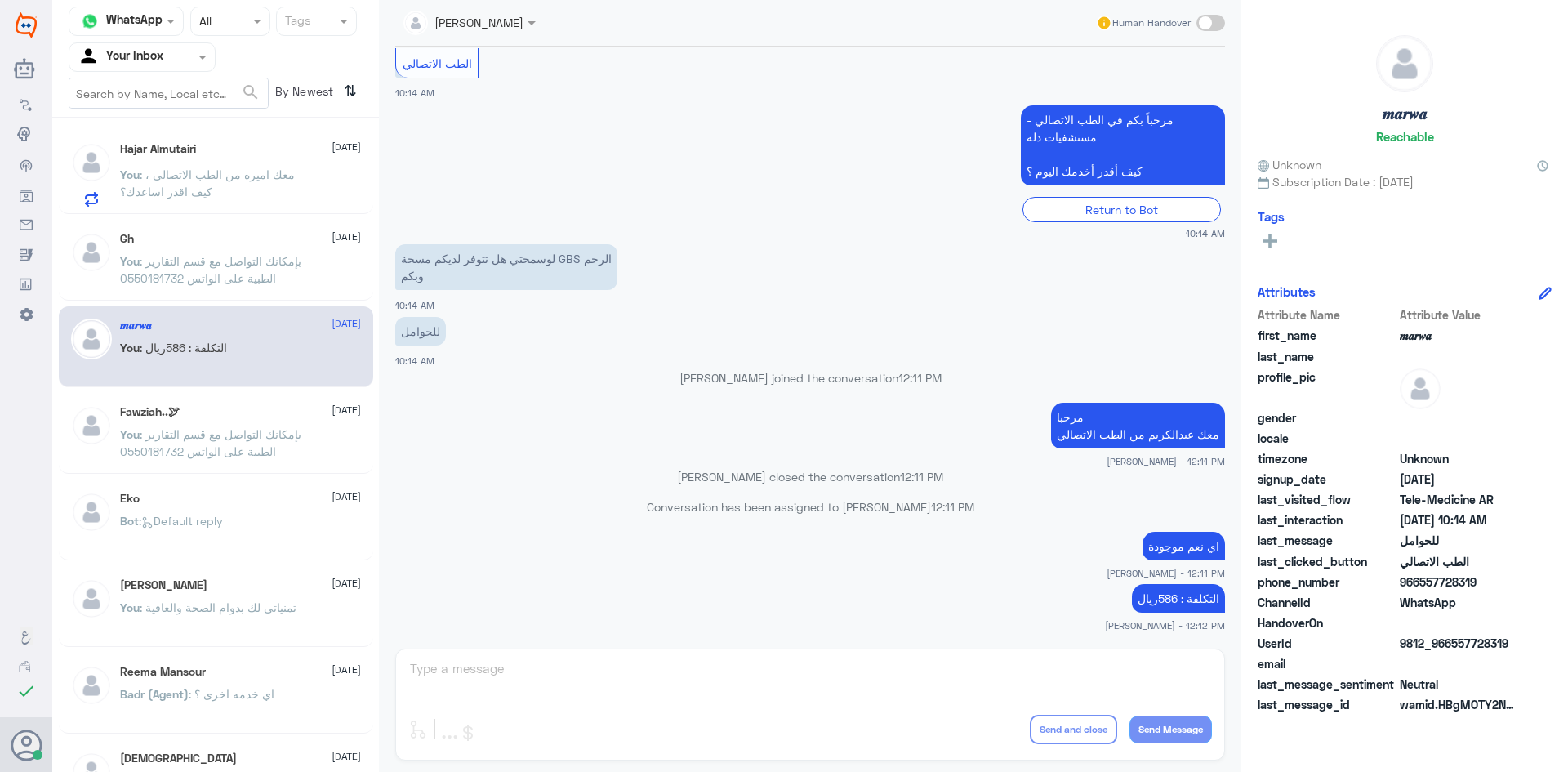
click at [263, 438] on span ": بإمكانك التواصل مع قسم التقارير الطبية على الواتس 0550181732" at bounding box center [210, 442] width 181 height 31
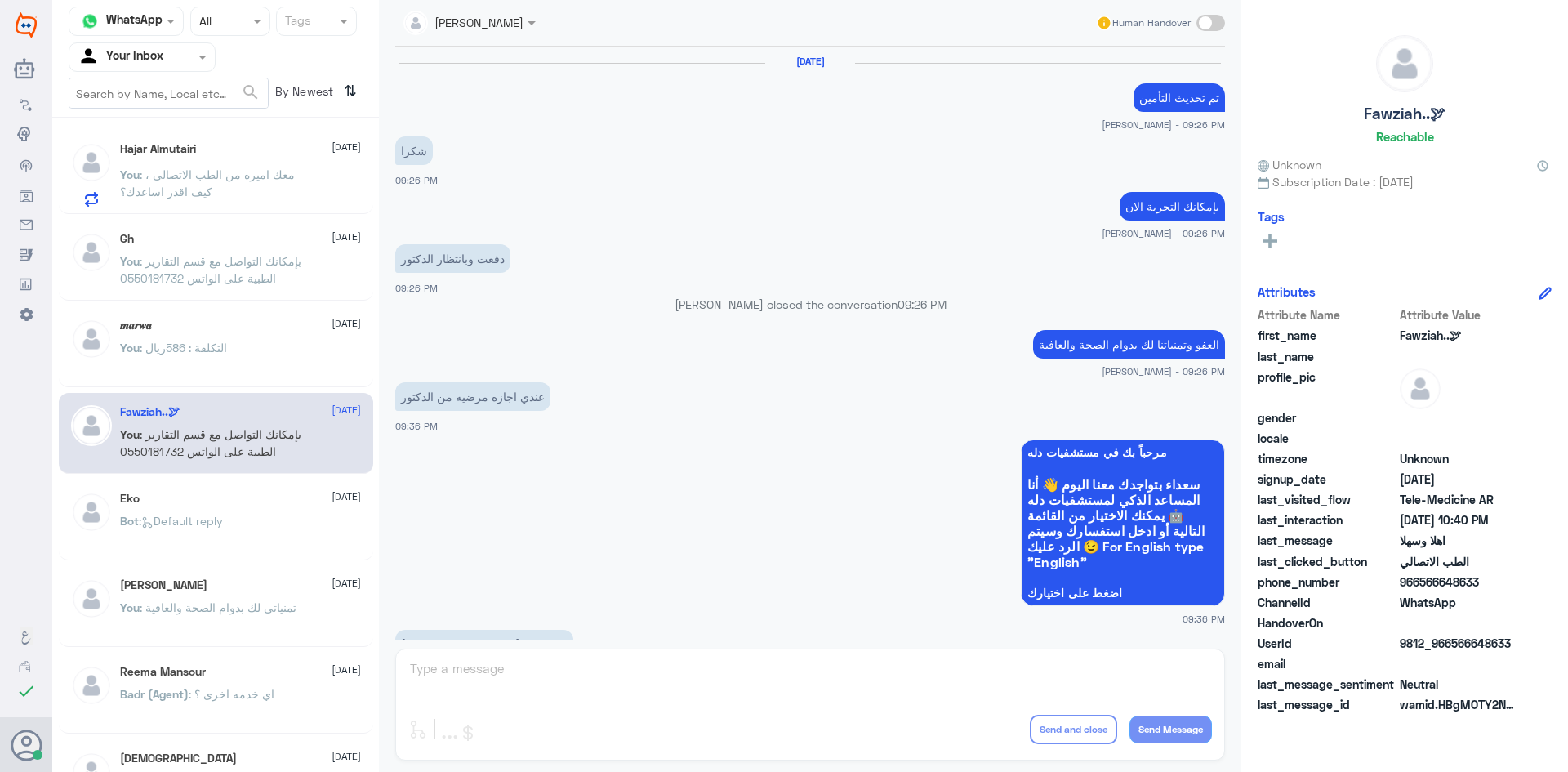
scroll to position [815, 0]
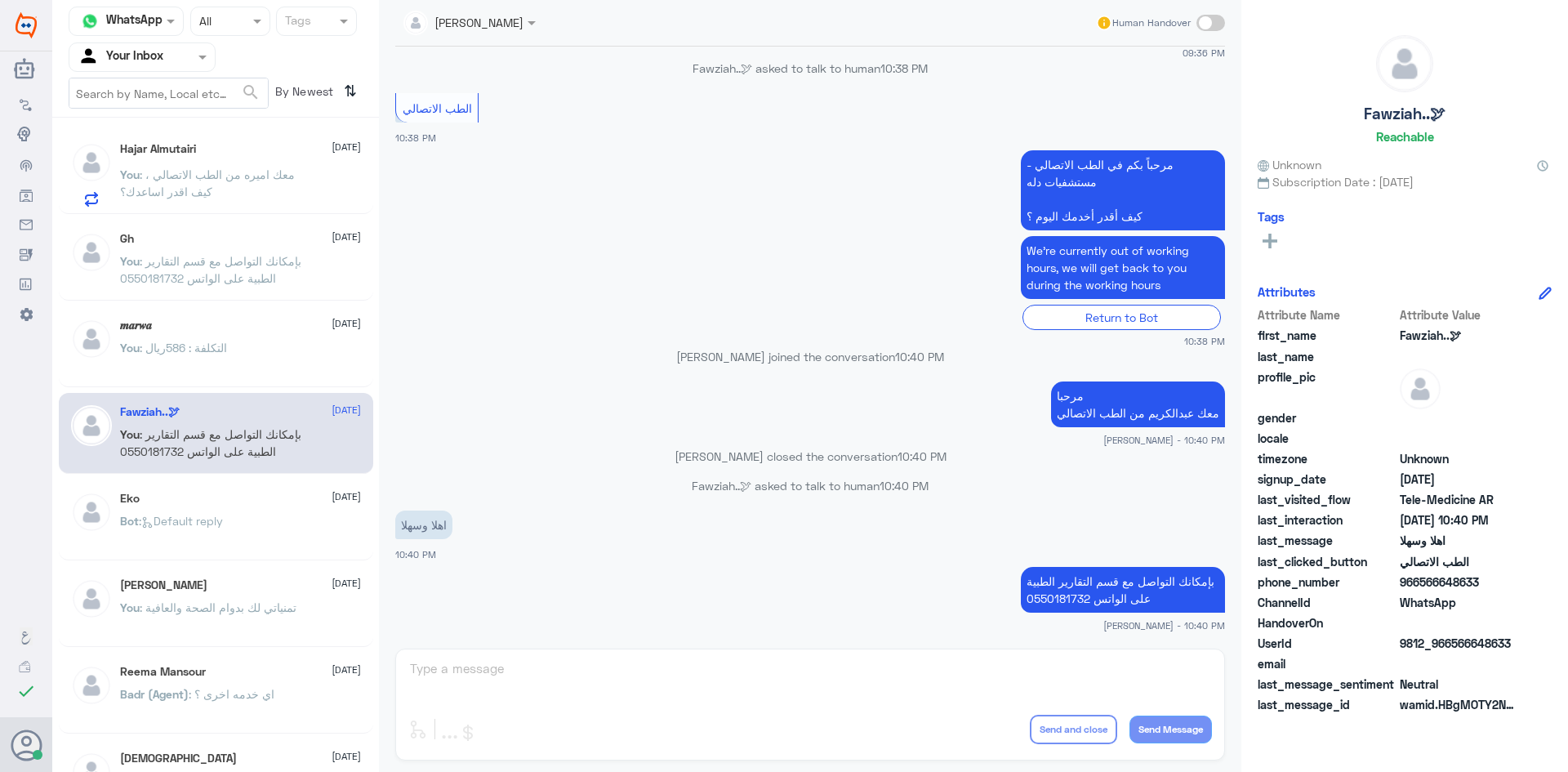
click at [218, 163] on div "Hajar Almutairi [DATE] You : معك اميره من الطب الاتصالي ، كيف اقدر اساعدك؟" at bounding box center [240, 174] width 241 height 65
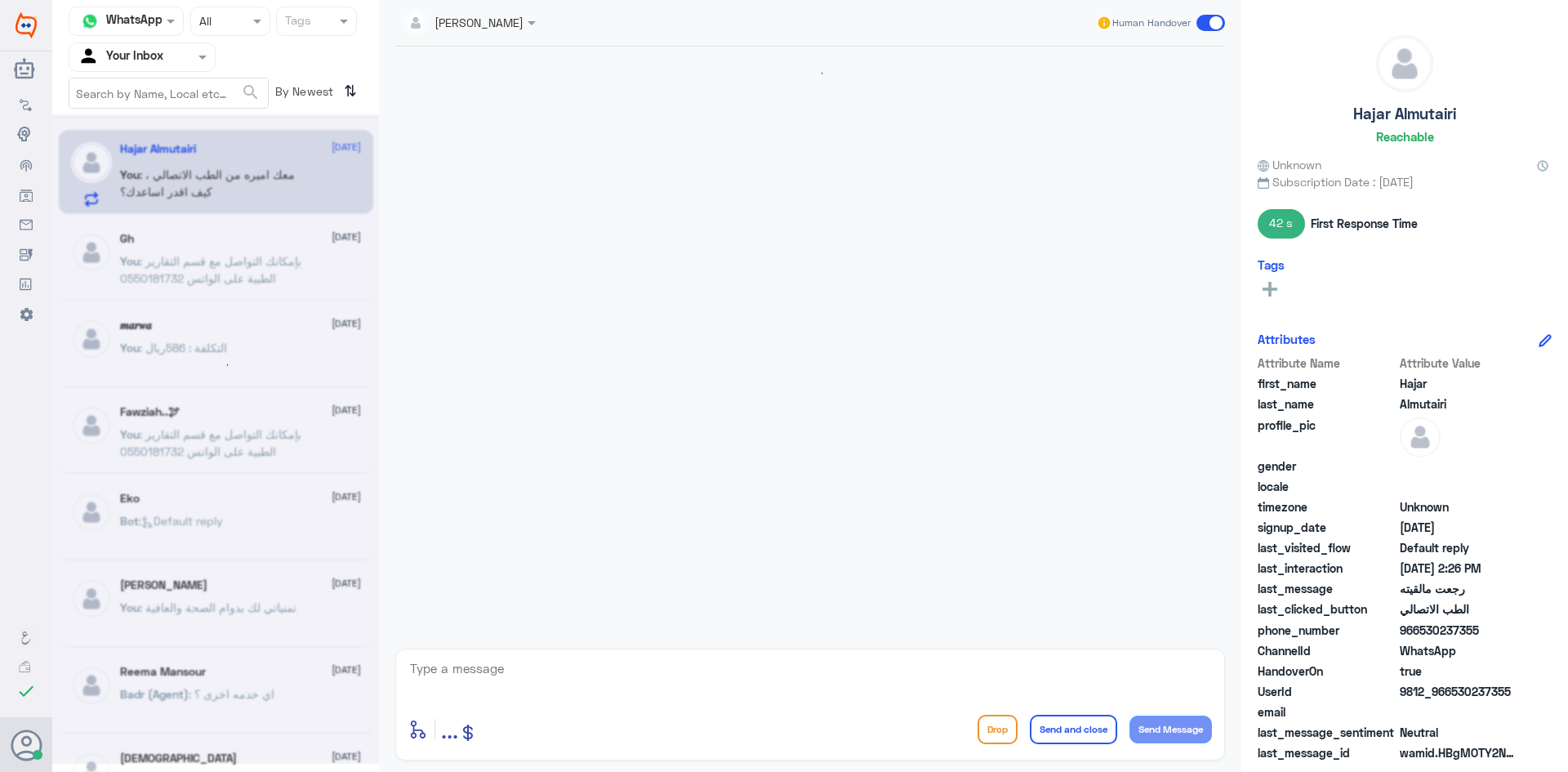
scroll to position [1280, 0]
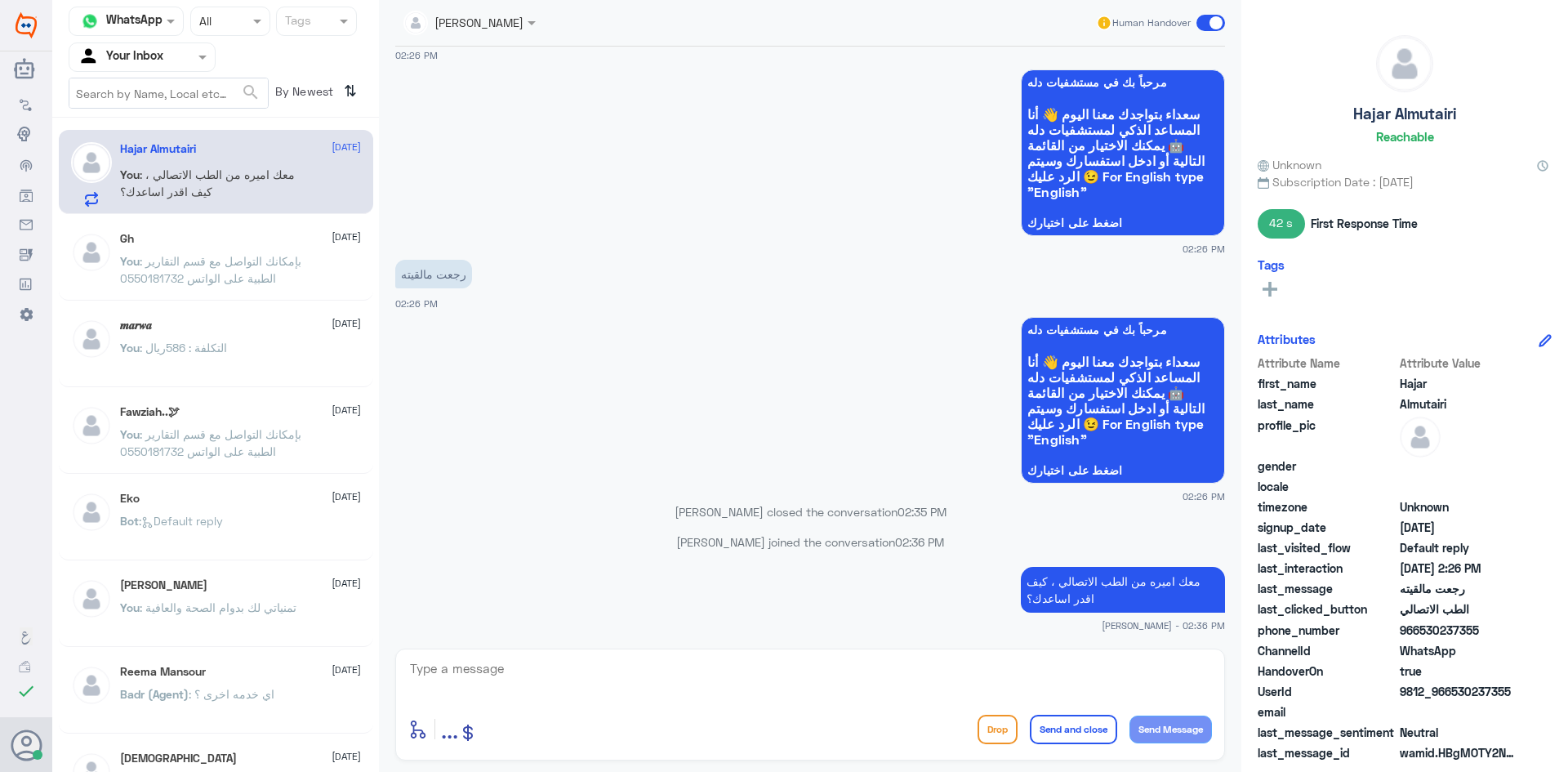
click at [776, 24] on span at bounding box center [1211, 23] width 28 height 16
click at [0, 0] on input "checkbox" at bounding box center [0, 0] width 0 height 0
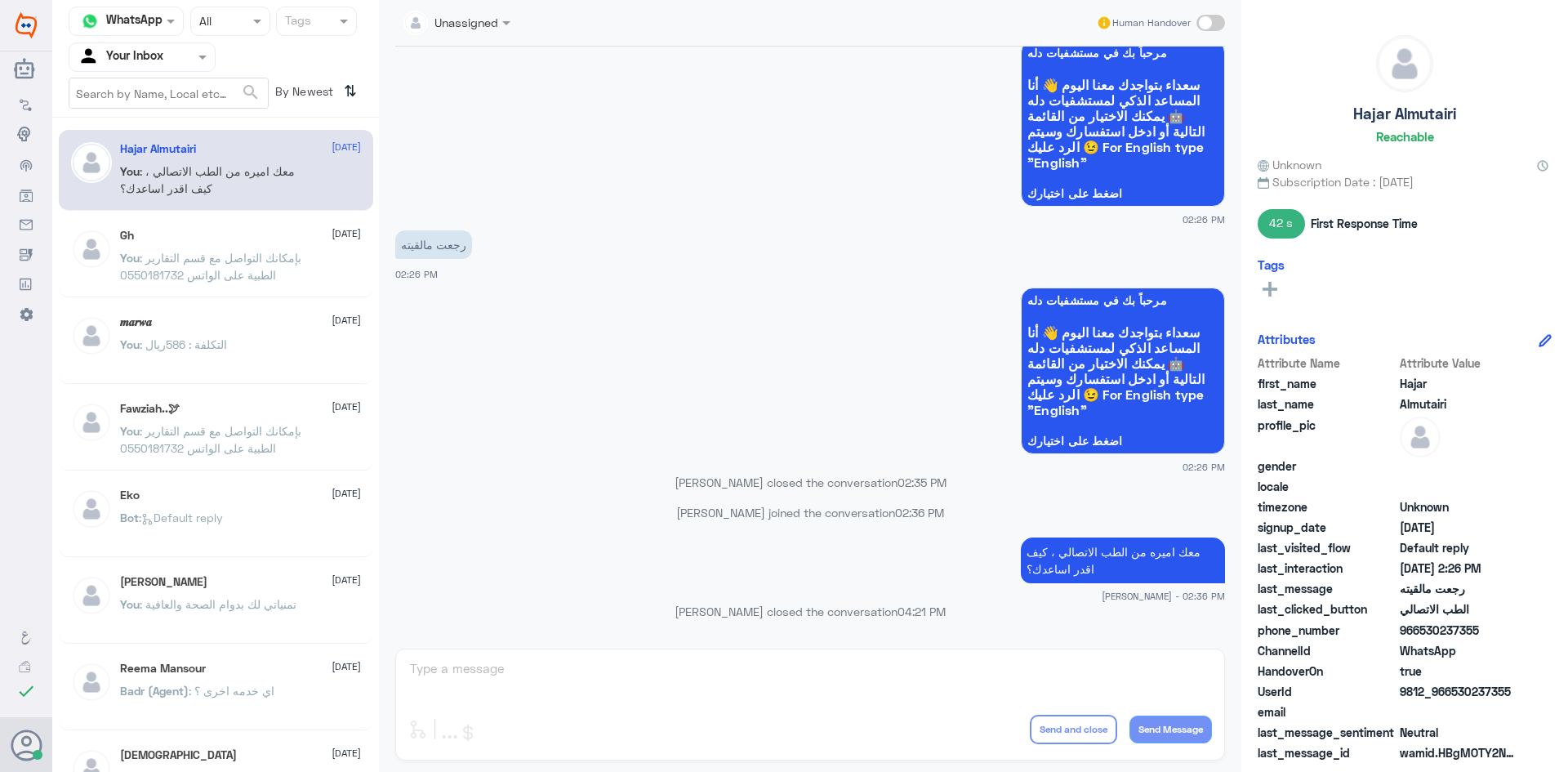
click at [226, 177] on span ": معك اميره من الطب الاتصالي ، كيف اقدر اساعدك؟" at bounding box center [207, 179] width 175 height 31
click at [146, 54] on input "text" at bounding box center [122, 56] width 90 height 19
click at [146, 177] on Team "Your Team" at bounding box center [133, 182] width 56 height 14
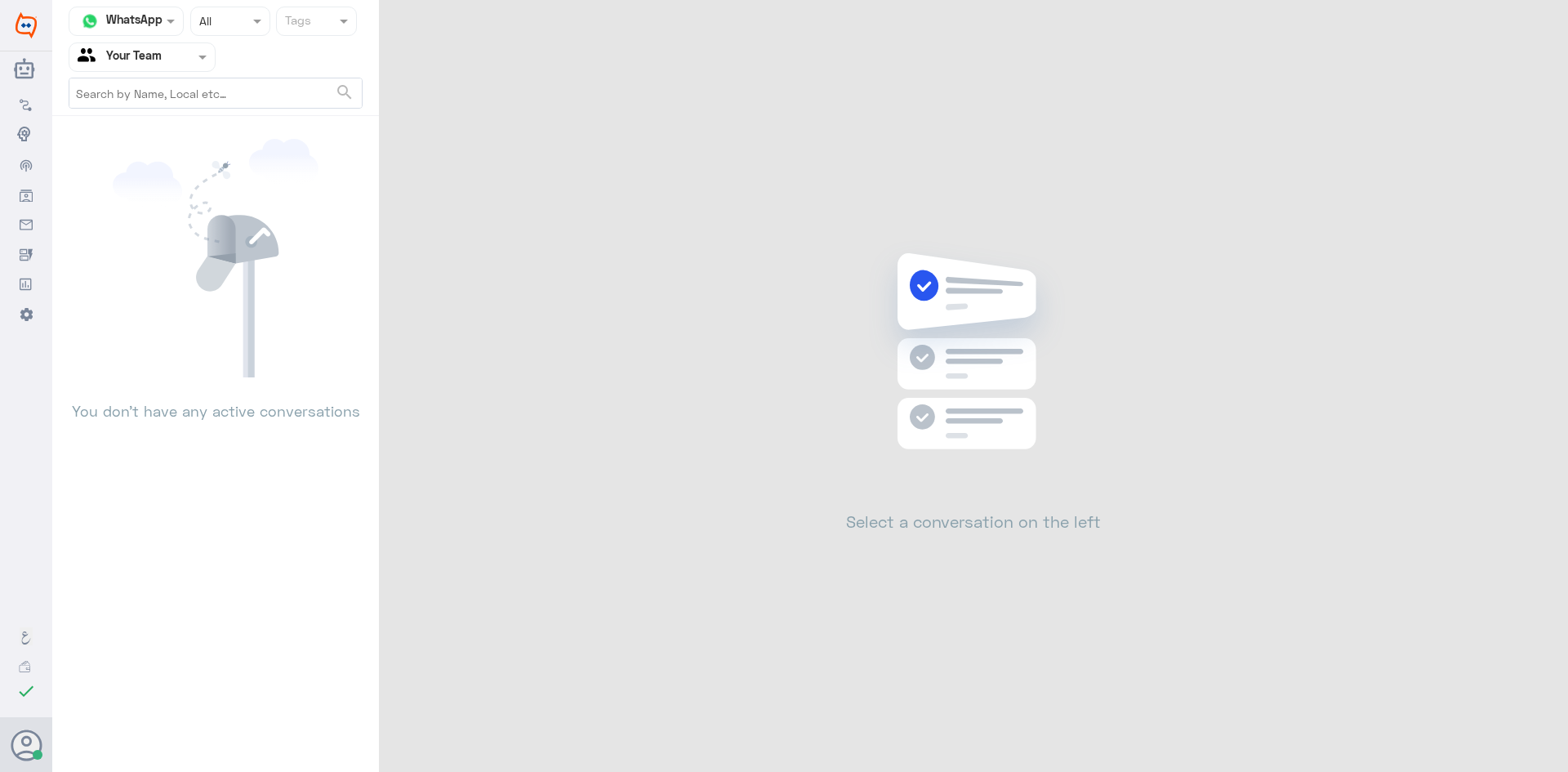
click at [191, 63] on div at bounding box center [142, 56] width 146 height 19
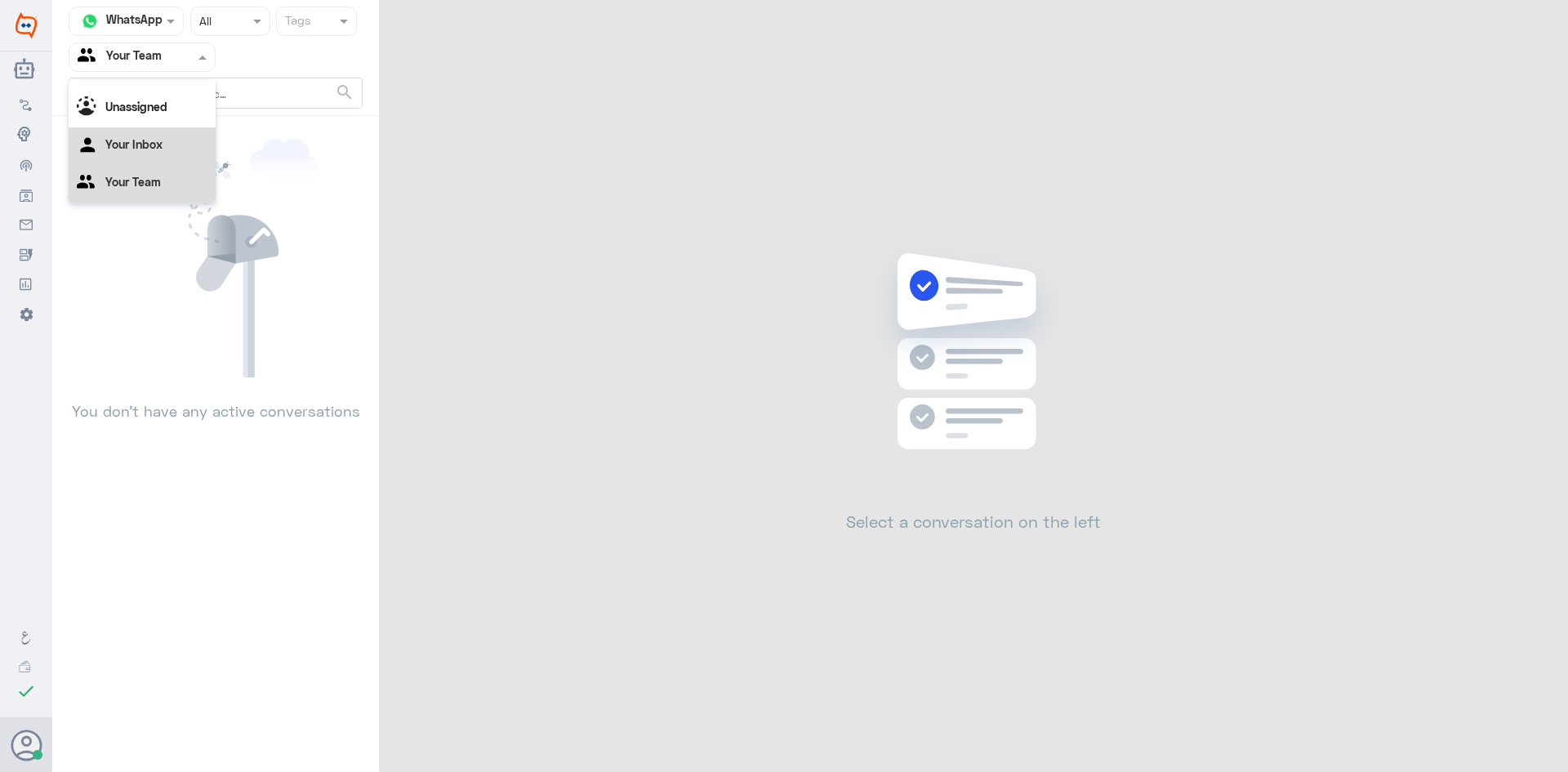
click at [153, 152] on div "Your Inbox" at bounding box center [142, 146] width 147 height 37
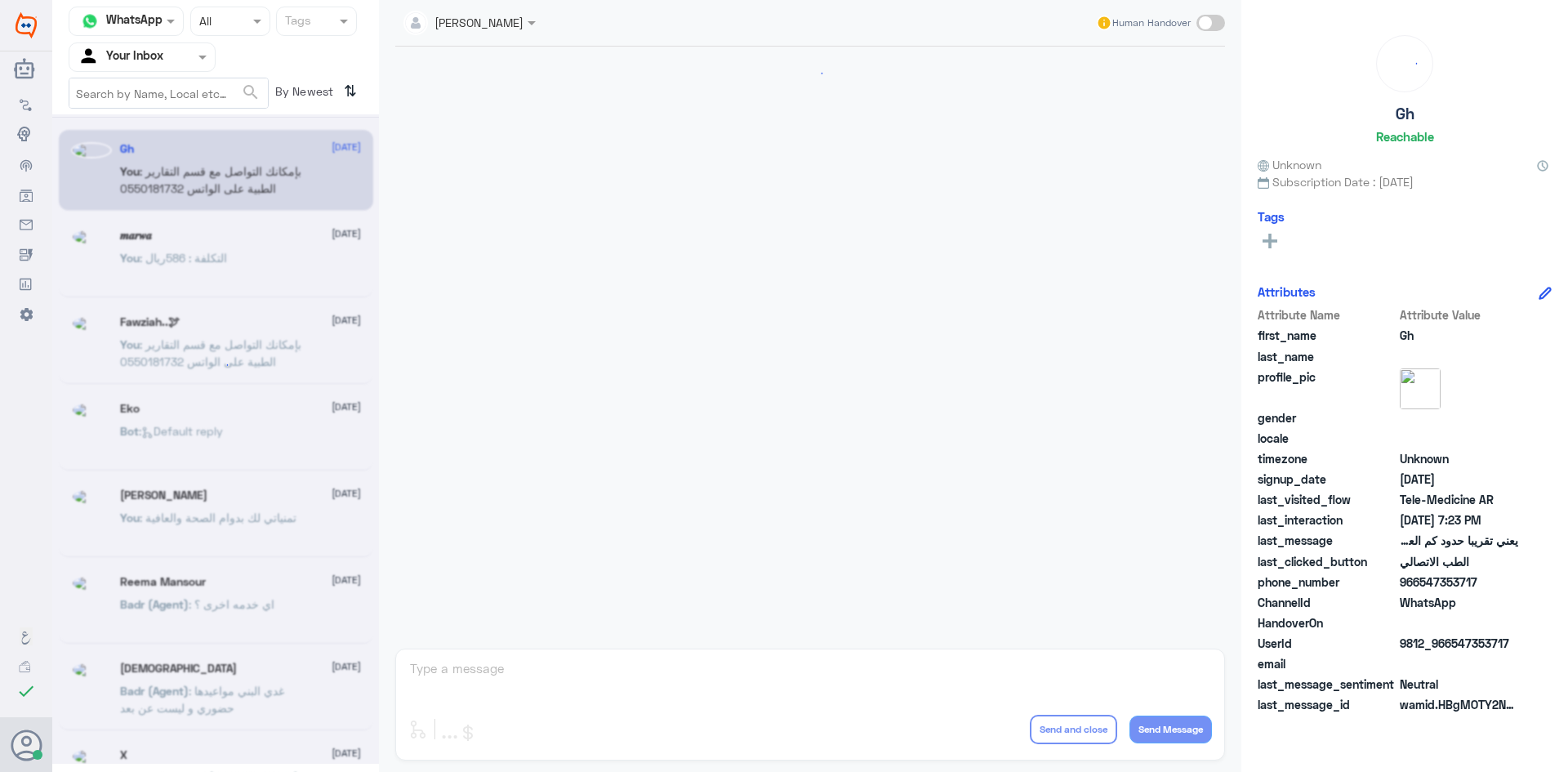
scroll to position [696, 0]
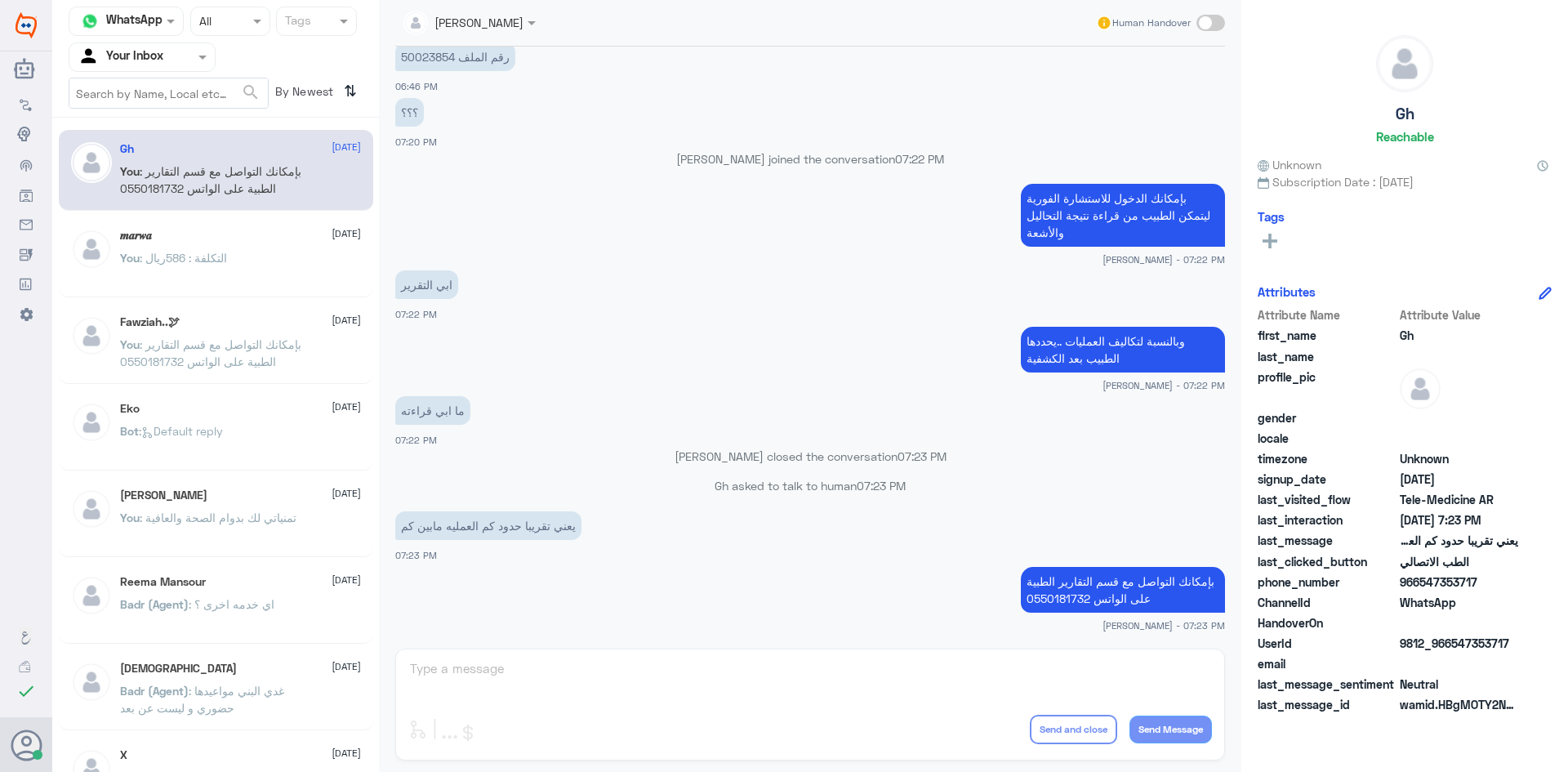
click at [295, 165] on span ": بإمكانك التواصل مع قسم التقارير الطبية على الواتس 0550181732" at bounding box center [210, 179] width 181 height 31
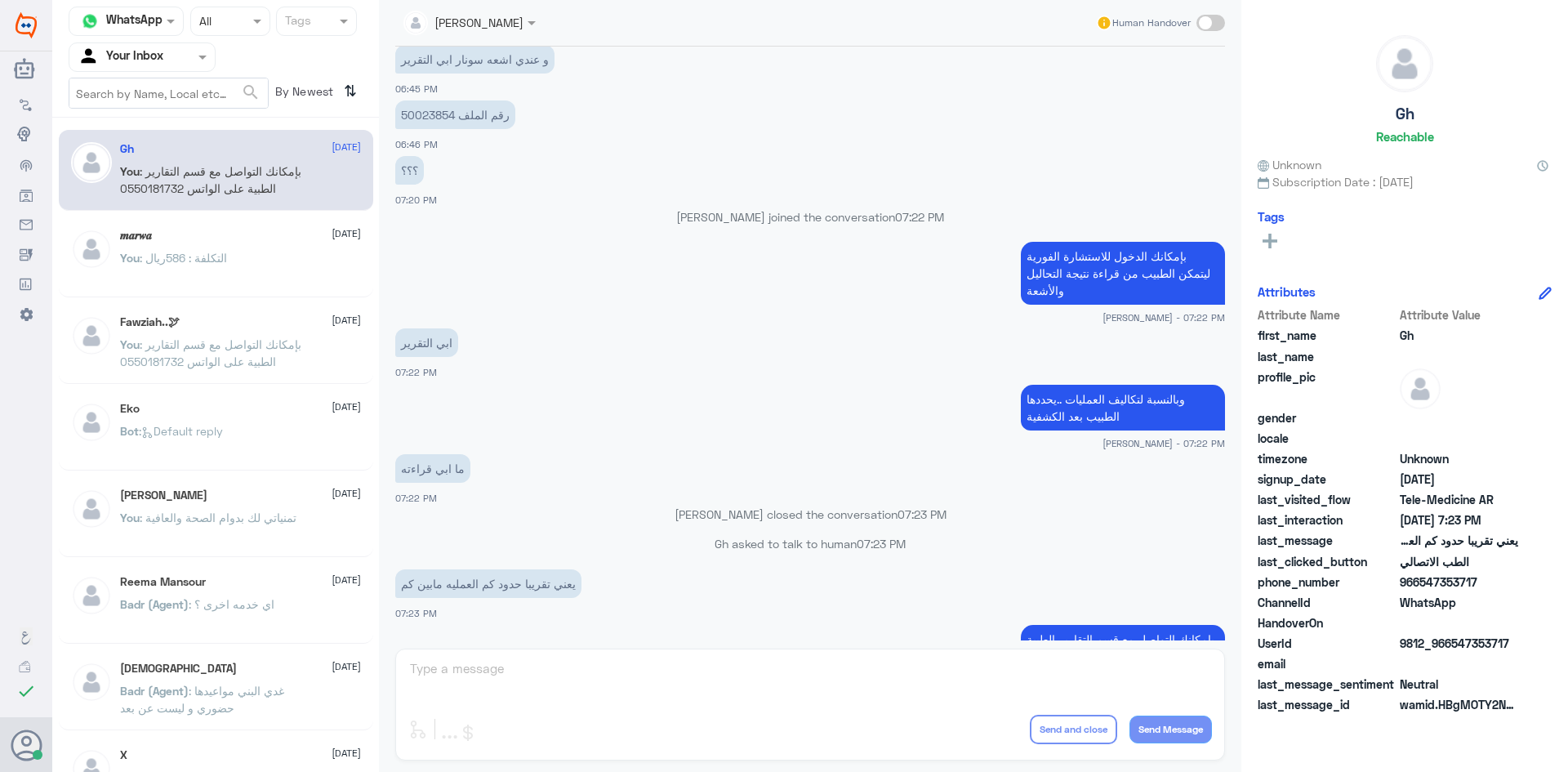
scroll to position [614, 0]
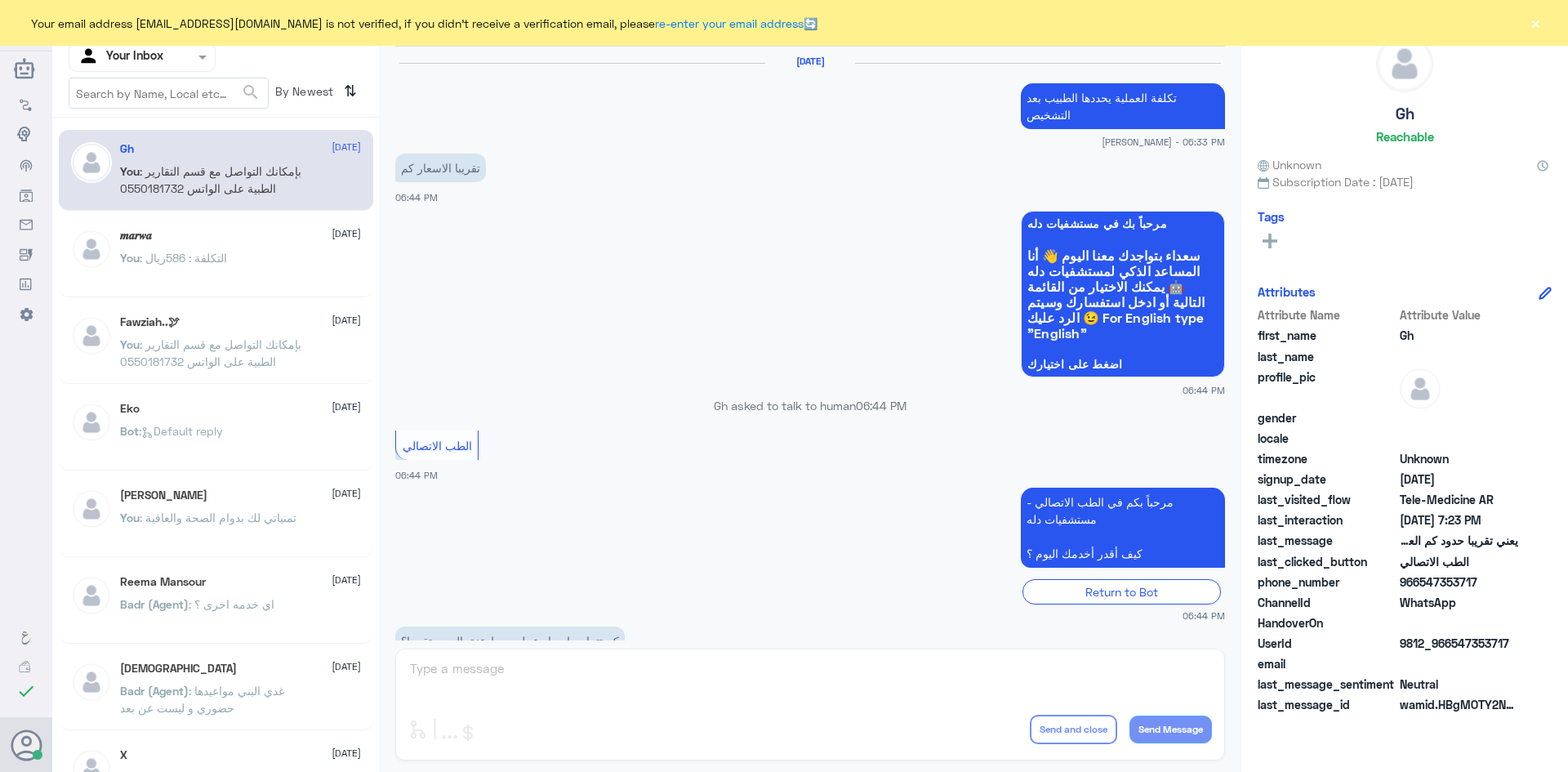
scroll to position [696, 0]
